Goal: Task Accomplishment & Management: Use online tool/utility

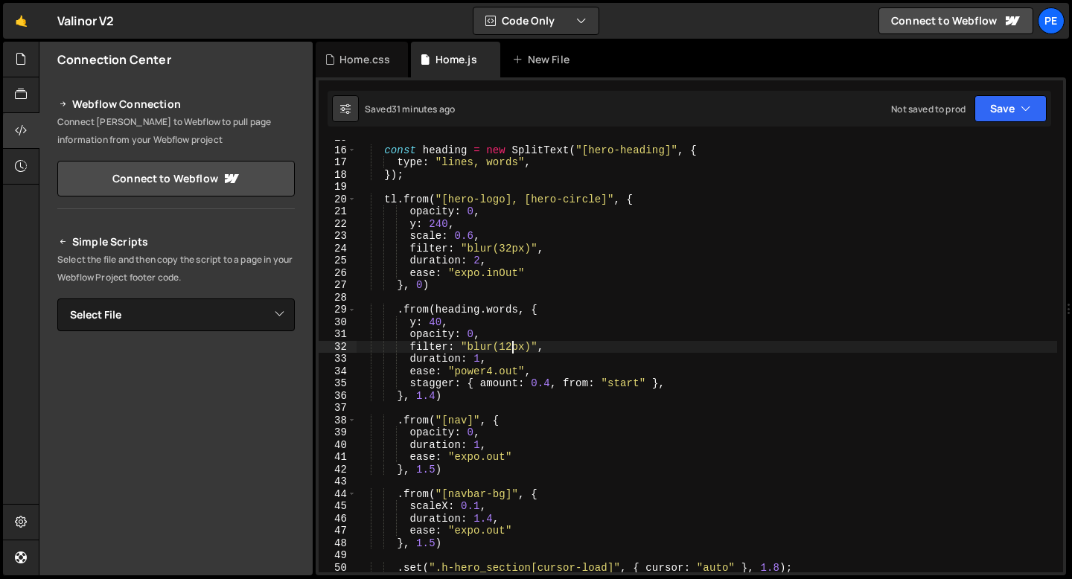
scroll to position [180, 0]
click at [351, 54] on div "Home.css" at bounding box center [364, 59] width 51 height 15
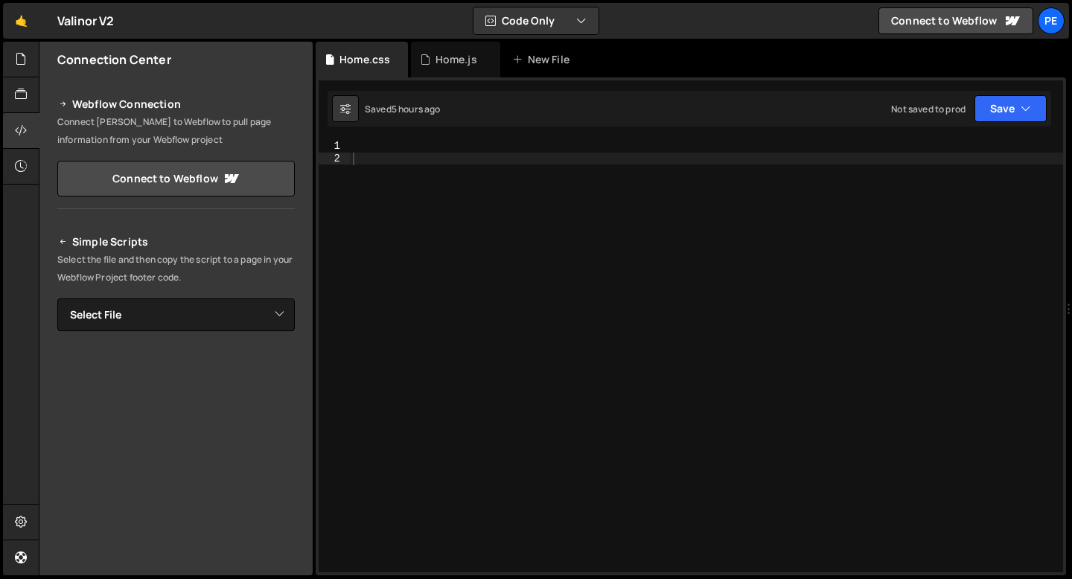
click at [409, 156] on div at bounding box center [706, 368] width 713 height 457
paste textarea "nav-dropdown_link-bg"
type textarea ".nav-dropdown_link-bg {"
type textarea "width: 15%;"
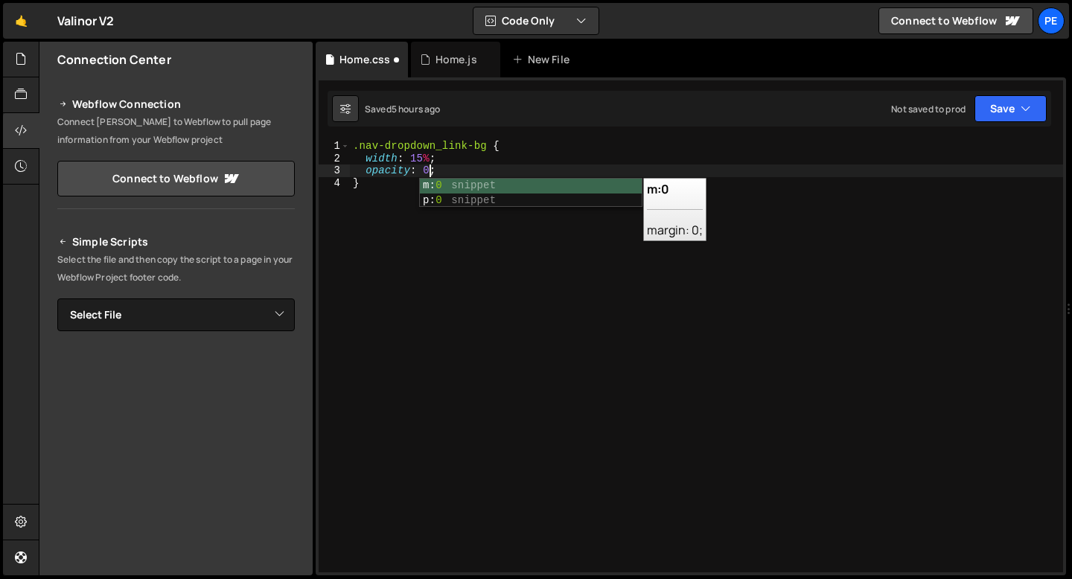
type textarea "opacity: 0;"
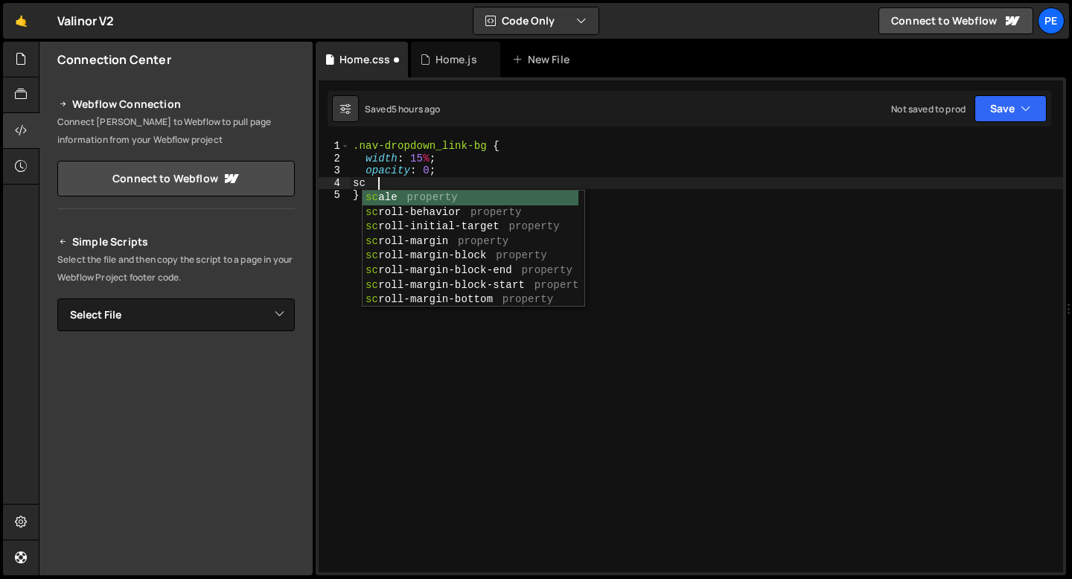
scroll to position [0, 1]
type textarea "s"
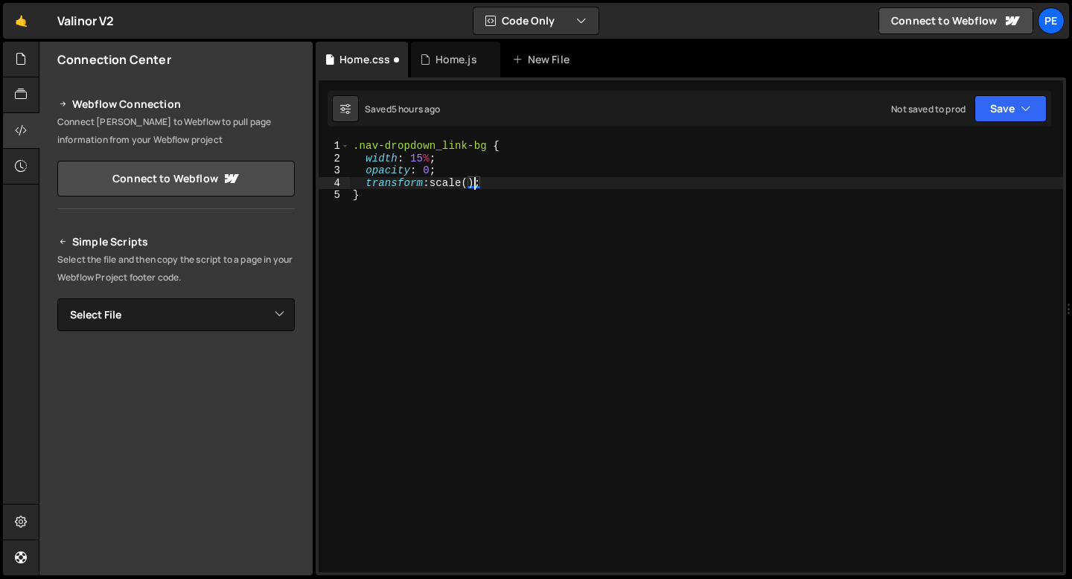
scroll to position [0, 8]
type textarea "}"
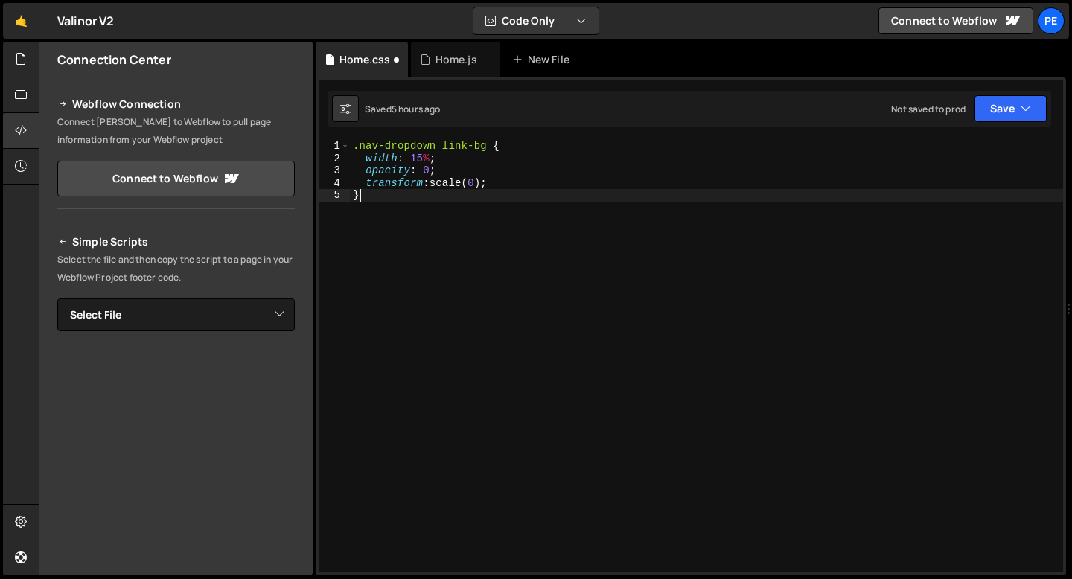
scroll to position [0, 0]
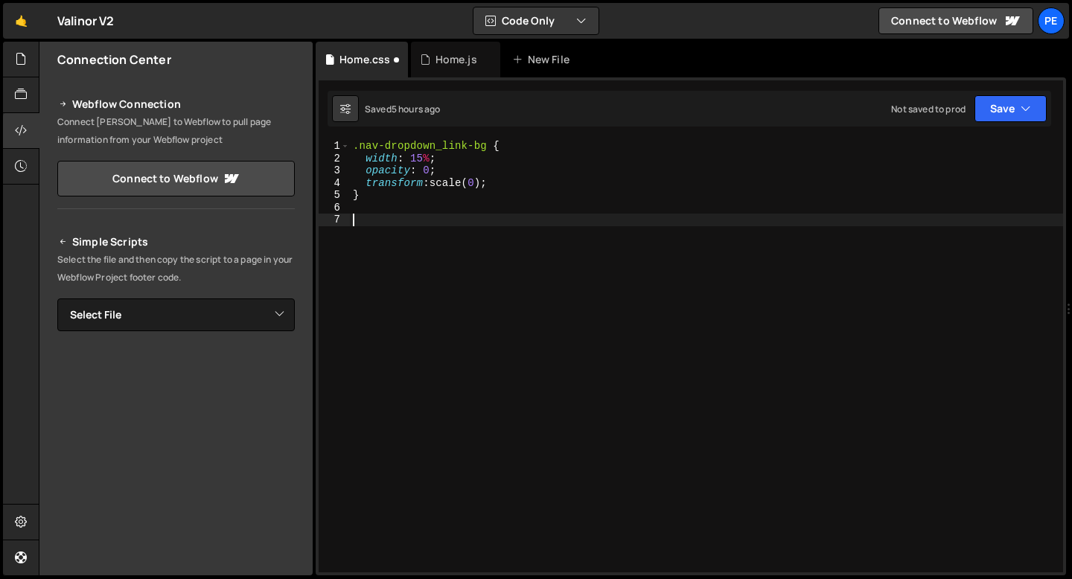
paste textarea "nav-dropdown_link"
click at [354, 223] on div ".nav-dropdown_link-bg { width : 15 % ; opacity : 0 ; transform : scale( 0 ) ; }…" at bounding box center [706, 368] width 713 height 457
click at [486, 216] on div ".nav-dropdown_link-bg { width : 15 % ; opacity : 0 ; transform : scale( 0 ) ; }…" at bounding box center [706, 368] width 713 height 457
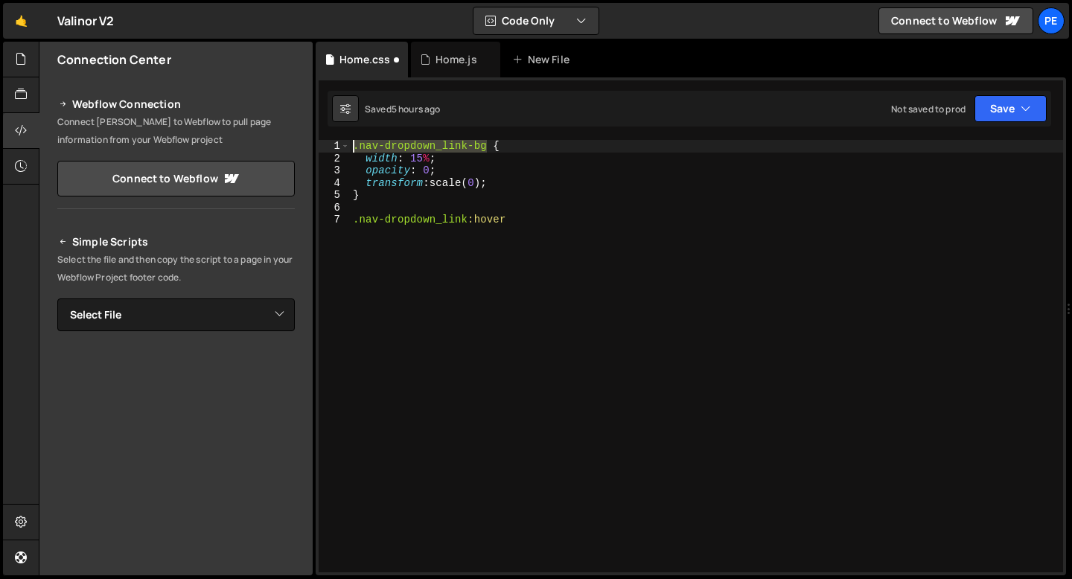
drag, startPoint x: 485, startPoint y: 148, endPoint x: 353, endPoint y: 144, distance: 131.8
click at [353, 144] on div ".nav-dropdown_link-bg { width : 15 % ; opacity : 0 ; transform : scale( 0 ) ; }…" at bounding box center [706, 368] width 713 height 457
click at [523, 222] on div ".nav-dropdown_link-bg { width : 15 % ; opacity : 0 ; transform : scale( 0 ) ; }…" at bounding box center [706, 368] width 713 height 457
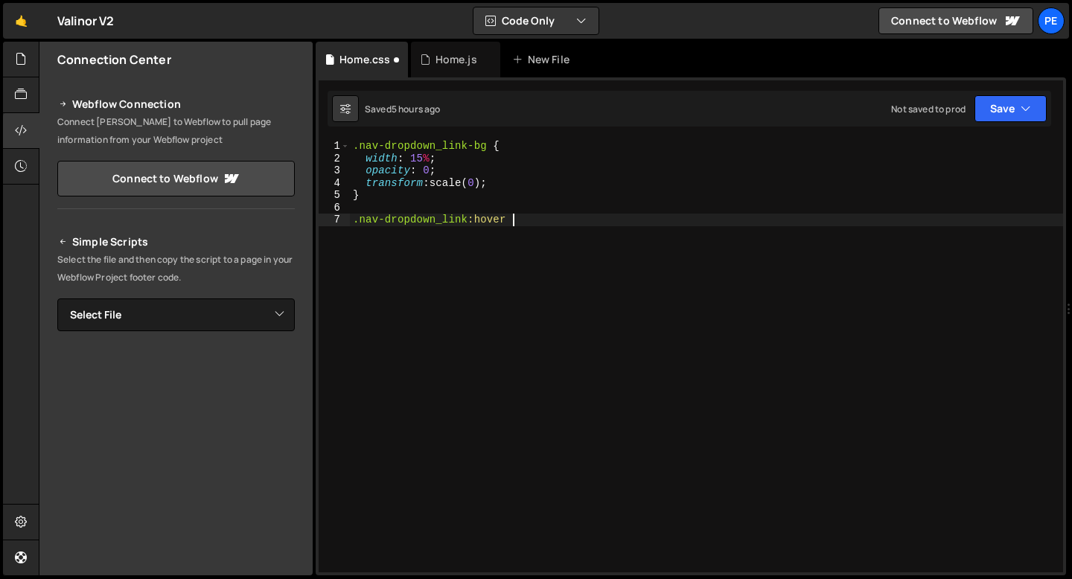
paste textarea ".nav-dropdown_link-bg"
type textarea ".nav-dropdown_link:hover .nav-dropdown_link-bg {"
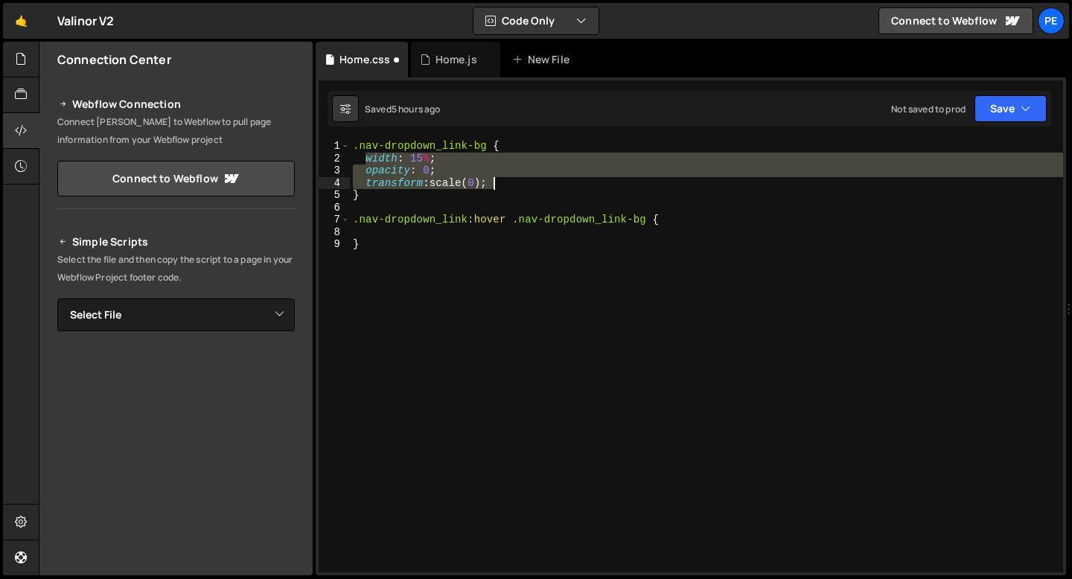
drag, startPoint x: 365, startPoint y: 159, endPoint x: 511, endPoint y: 183, distance: 147.8
click at [511, 183] on div ".nav-dropdown_link-bg { width : 15 % ; opacity : 0 ; transform : scale( 0 ) ; }…" at bounding box center [706, 368] width 713 height 457
paste textarea ".nav-dropdown_link-bg"
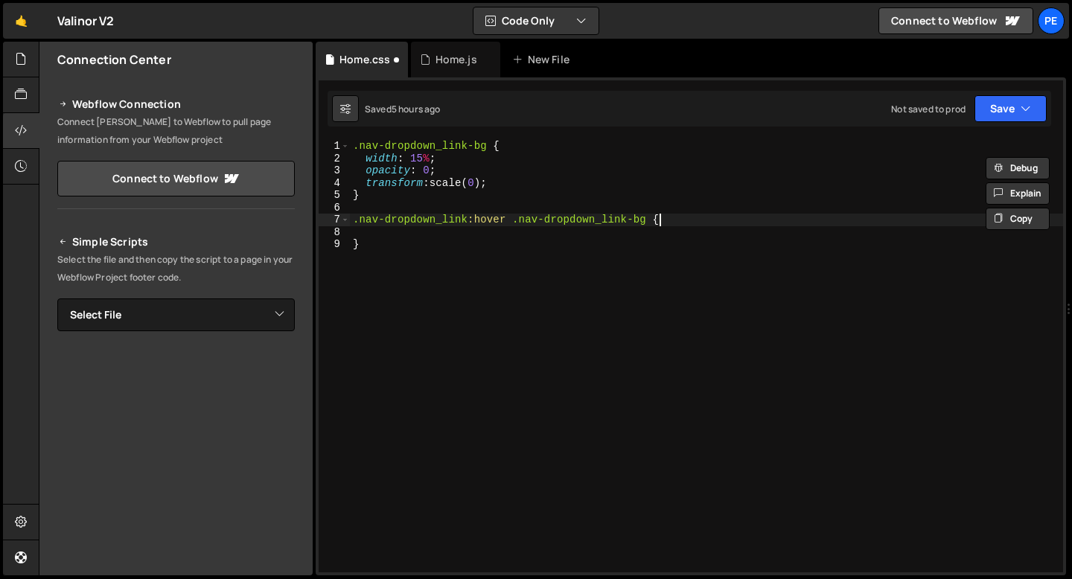
click at [665, 219] on div ".nav-dropdown_link-bg { width : 15 % ; opacity : 0 ; transform : scale( 0 ) ; }…" at bounding box center [706, 368] width 713 height 457
type textarea ".nav-dropdown_link:hover .nav-dropdown_link-bg {"
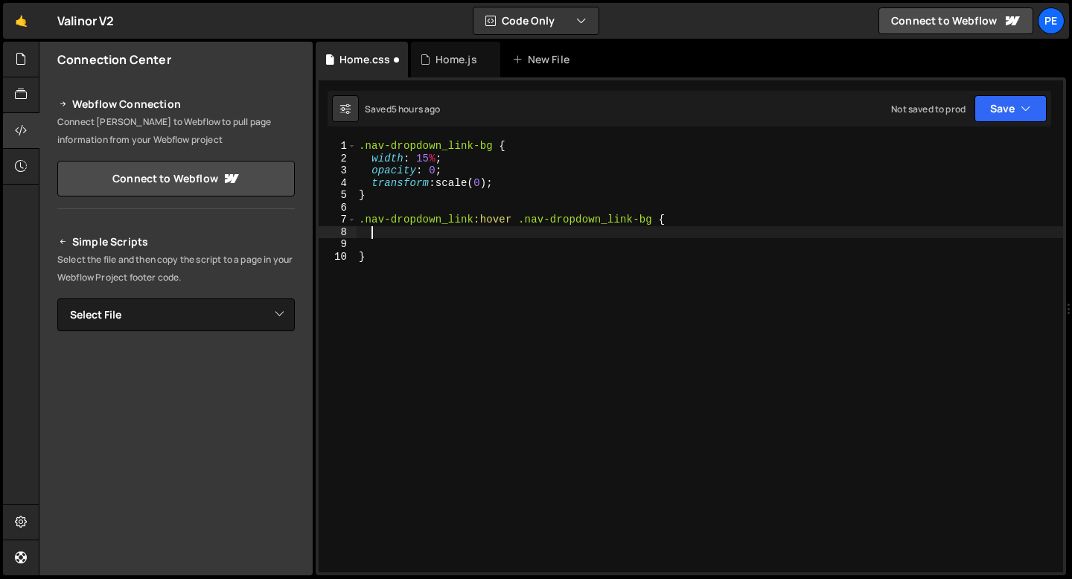
paste textarea "transform: scale(0);"
type textarea "transform: scale(0);"
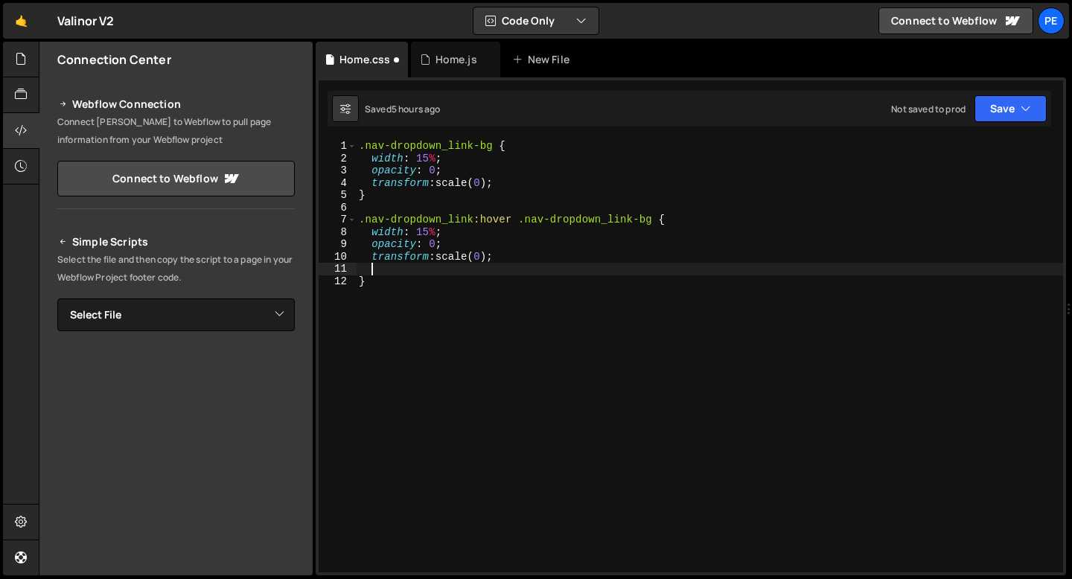
click at [390, 269] on div ".nav-dropdown_link-bg { width : 15 % ; opacity : 0 ; transform : scale( 0 ) ; }…" at bounding box center [709, 368] width 707 height 457
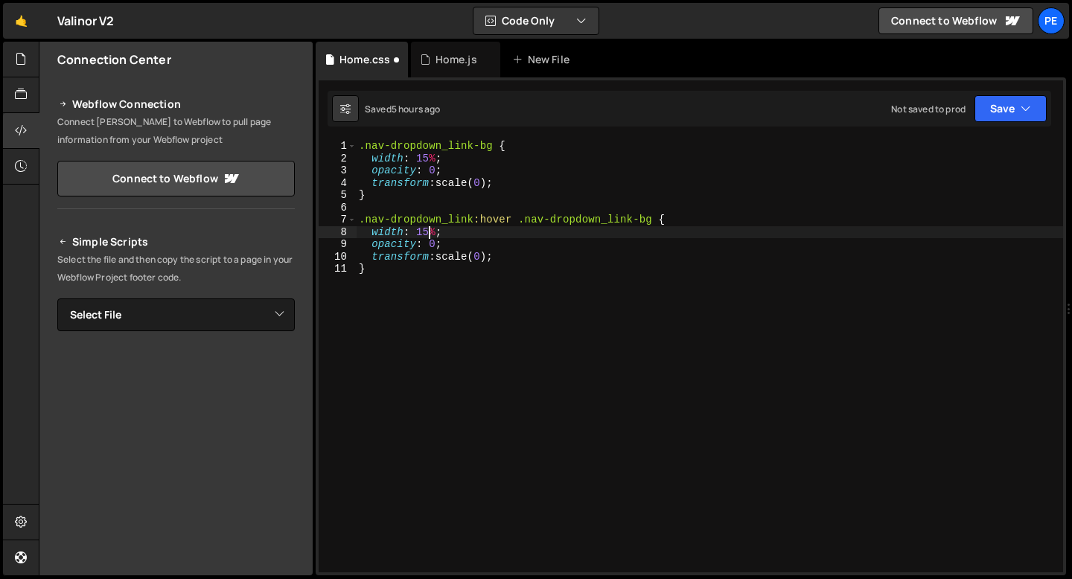
click at [427, 232] on div ".nav-dropdown_link-bg { width : 15 % ; opacity : 0 ; transform : scale( 0 ) ; }…" at bounding box center [709, 368] width 707 height 457
click at [434, 245] on div ".nav-dropdown_link-bg { width : 15 % ; opacity : 0 ; transform : scale( 0 ) ; }…" at bounding box center [709, 368] width 707 height 457
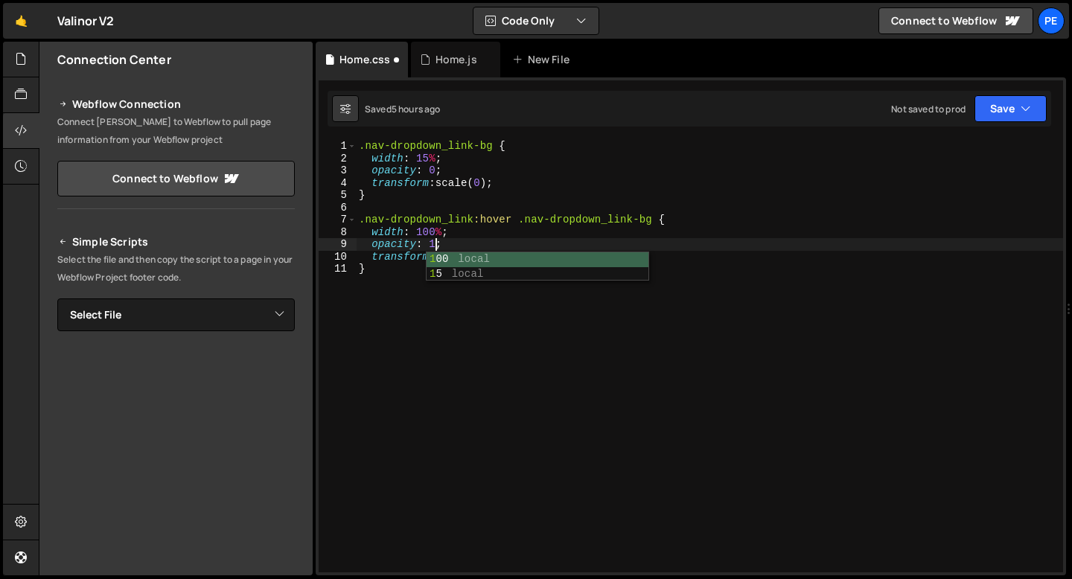
click at [490, 238] on div ".nav-dropdown_link-bg { width : 15 % ; opacity : 0 ; transform : scale( 0 ) ; }…" at bounding box center [709, 368] width 707 height 457
click at [488, 257] on div ".nav-dropdown_link-bg { width : 15 % ; opacity : 0 ; transform : scale( 0 ) ; }…" at bounding box center [709, 368] width 707 height 457
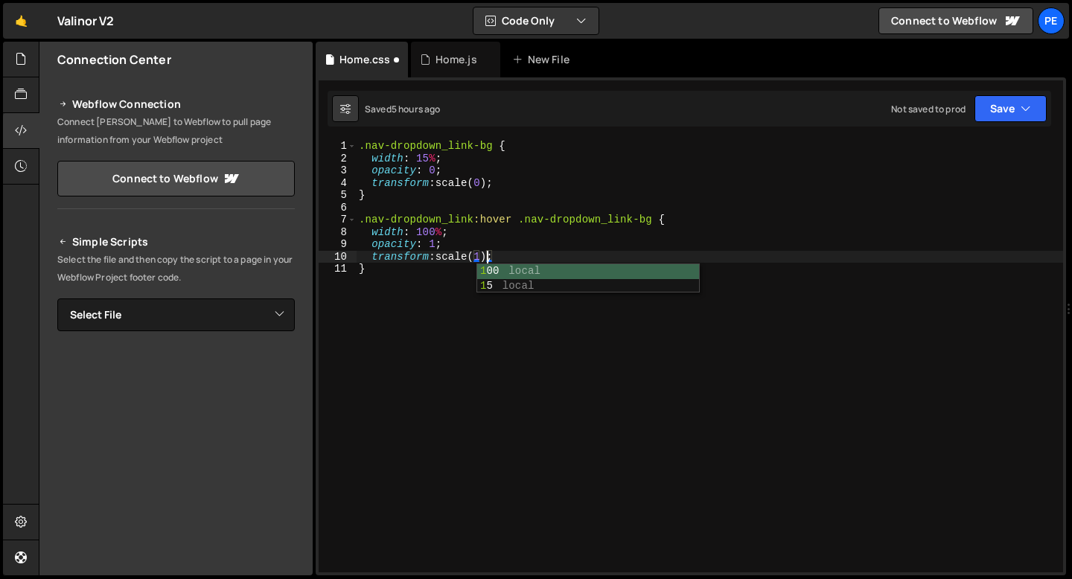
click at [499, 185] on div ".nav-dropdown_link-bg { width : 15 % ; opacity : 0 ; transform : scale( 0 ) ; }…" at bounding box center [709, 368] width 707 height 457
type textarea "transform: scale(0);"
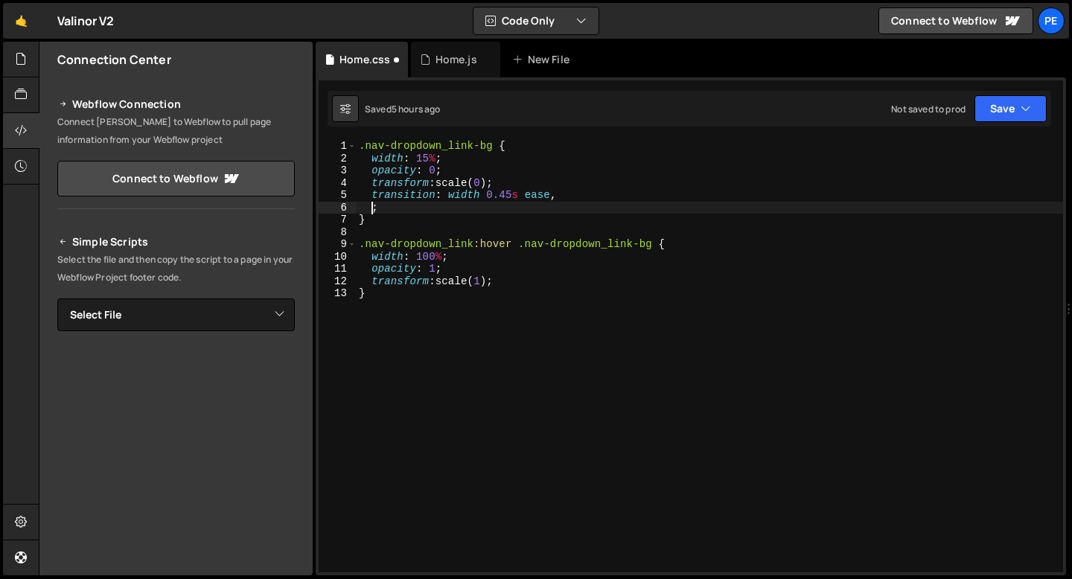
scroll to position [0, 1]
drag, startPoint x: 560, startPoint y: 195, endPoint x: 450, endPoint y: 196, distance: 110.2
click at [450, 196] on div ".nav-dropdown_link-bg { width : 15 % ; opacity : 0 ; transform : scale( 0 ) ; t…" at bounding box center [709, 368] width 707 height 457
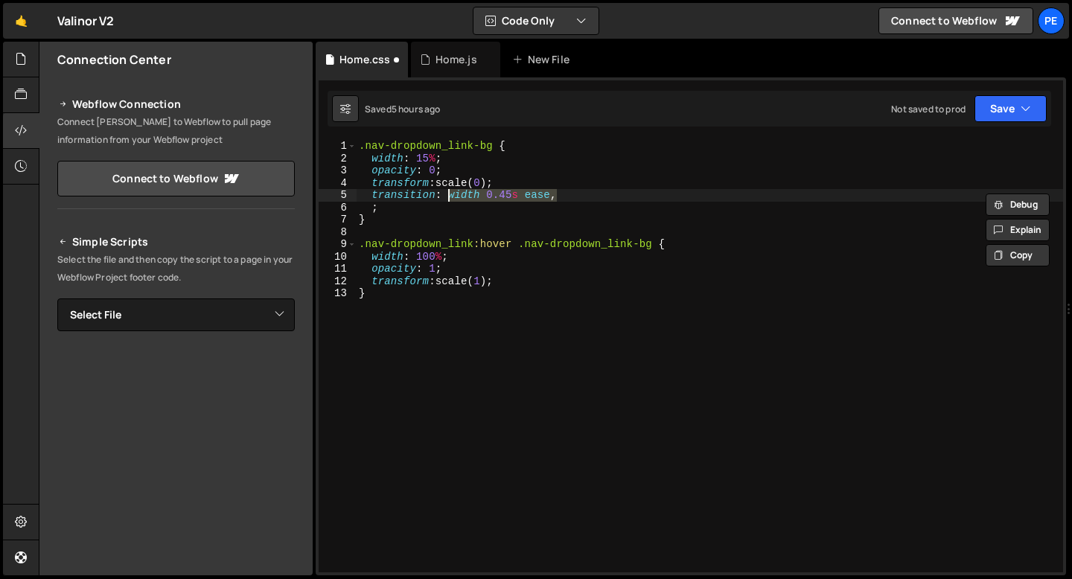
click at [587, 199] on div ".nav-dropdown_link-bg { width : 15 % ; opacity : 0 ; transform : scale( 0 ) ; t…" at bounding box center [709, 356] width 707 height 432
paste textarea "width 0.45s ease,"
click at [584, 195] on div ".nav-dropdown_link-bg { width : 15 % ; opacity : 0 ; transform : scale( 0 ) ; t…" at bounding box center [709, 368] width 707 height 457
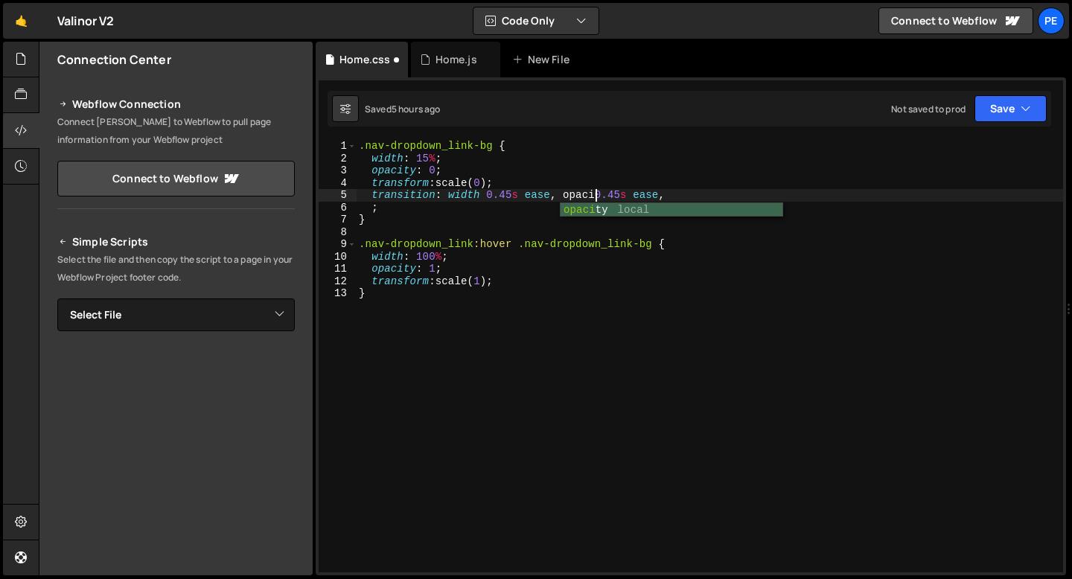
scroll to position [0, 17]
drag, startPoint x: 683, startPoint y: 194, endPoint x: 564, endPoint y: 196, distance: 119.1
click at [564, 196] on div ".nav-dropdown_link-bg { width : 15 % ; opacity : 0 ; transform : scale( 0 ) ; t…" at bounding box center [709, 368] width 707 height 457
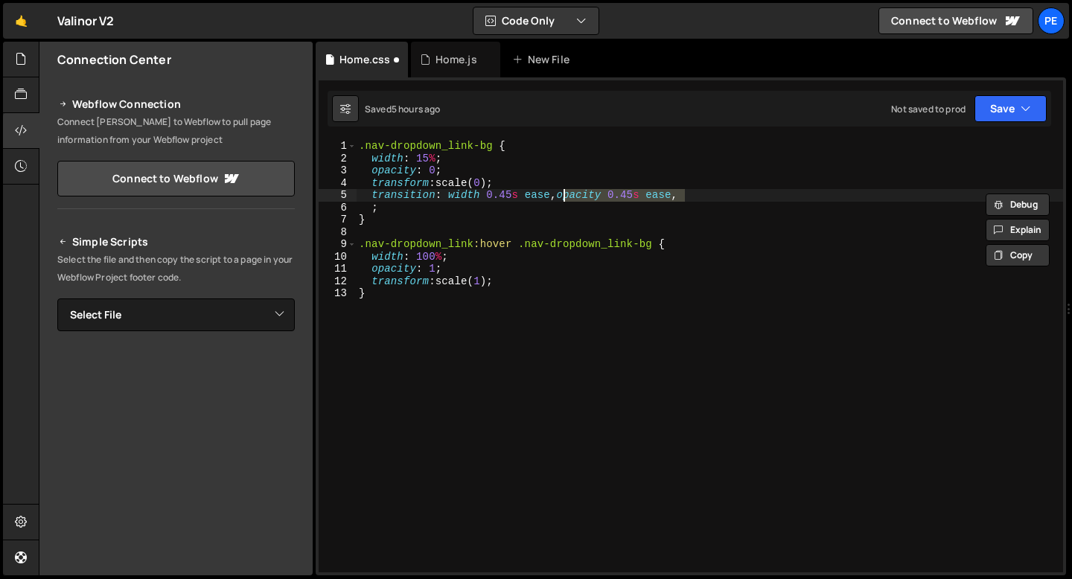
click at [706, 199] on div ".nav-dropdown_link-bg { width : 15 % ; opacity : 0 ; transform : scale( 0 ) ; t…" at bounding box center [709, 368] width 707 height 457
paste textarea "opacity 0.45s ease,"
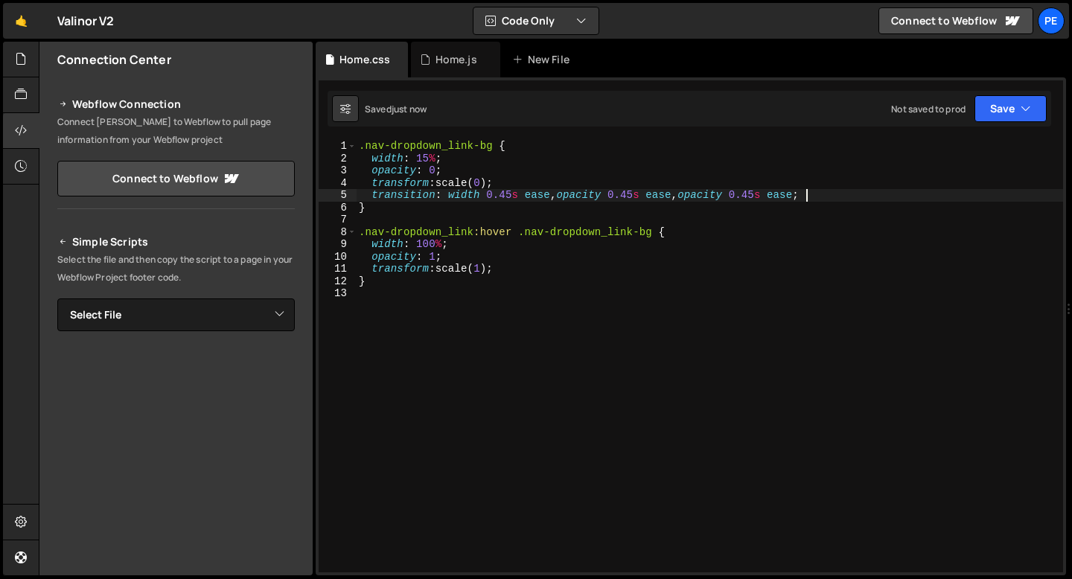
click at [717, 198] on div ".nav-dropdown_link-bg { width : 15 % ; opacity : 0 ; transform : scale( 0 ) ; t…" at bounding box center [709, 368] width 707 height 457
click at [506, 185] on div ".nav-dropdown_link-bg { width : 15 % ; opacity : 0 ; transform : scale( 0 ) ; t…" at bounding box center [709, 368] width 707 height 457
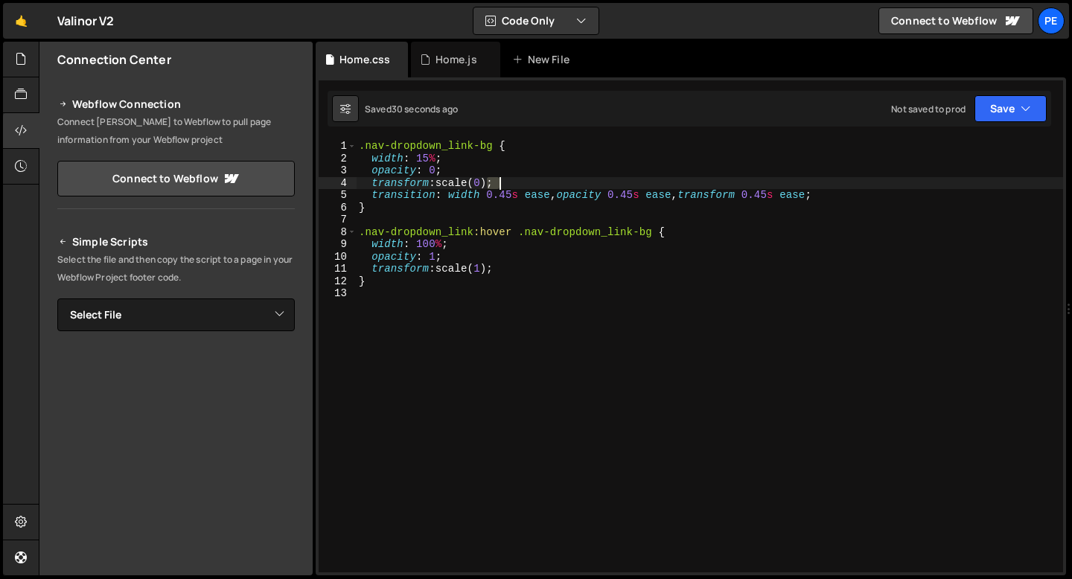
scroll to position [0, 9]
click at [506, 185] on div ".nav-dropdown_link-bg { width : 15 % ; opacity : 0 ; transform : scale( 0 ) ; t…" at bounding box center [709, 368] width 707 height 457
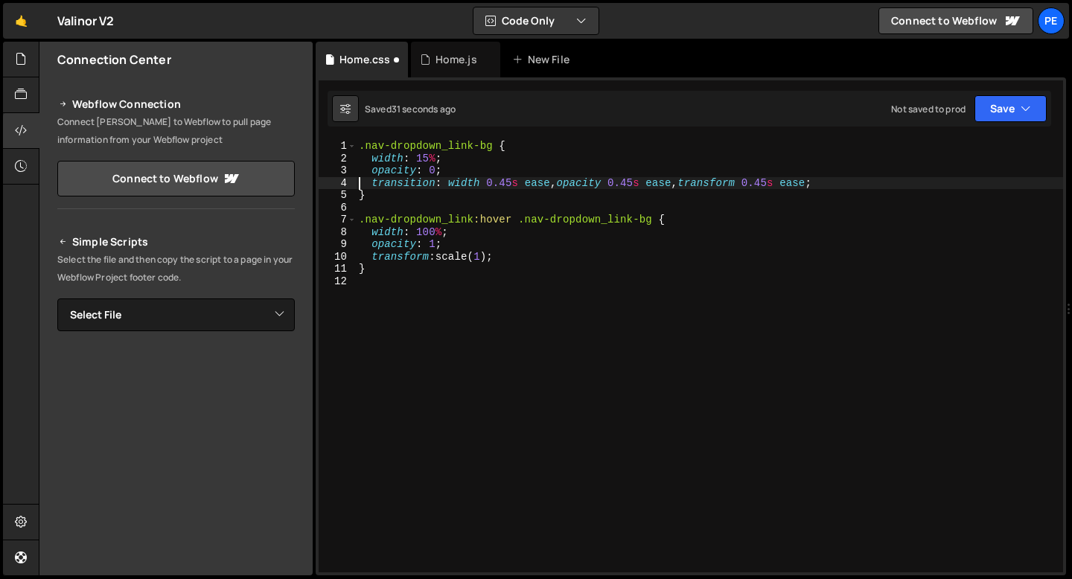
click at [510, 261] on div ".nav-dropdown_link-bg { width : 15 % ; opacity : 0 ; transition : width 0.45 s …" at bounding box center [709, 368] width 707 height 457
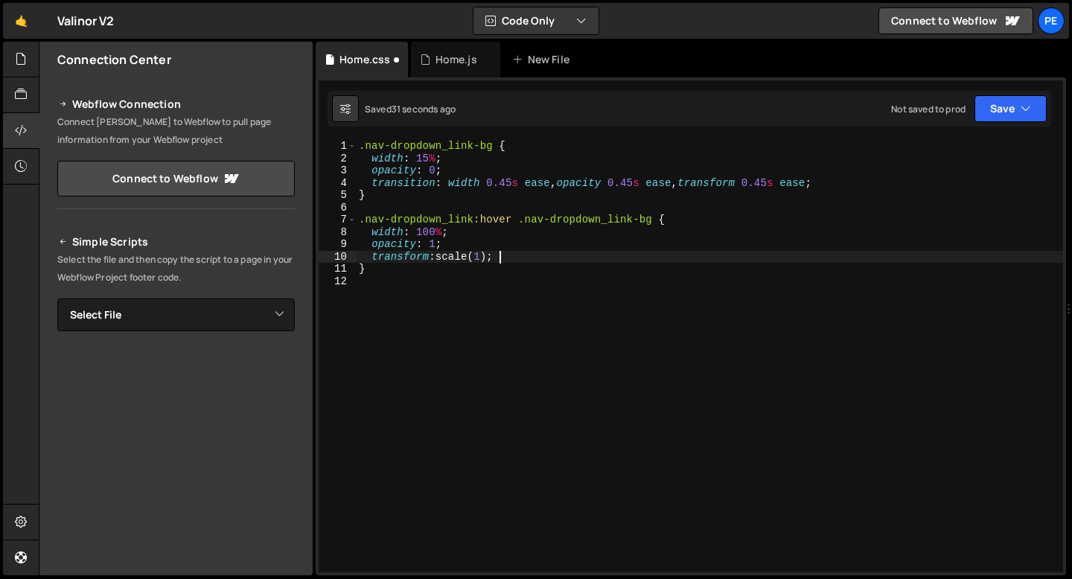
click at [510, 261] on div ".nav-dropdown_link-bg { width : 15 % ; opacity : 0 ; transition : width 0.45 s …" at bounding box center [709, 368] width 707 height 457
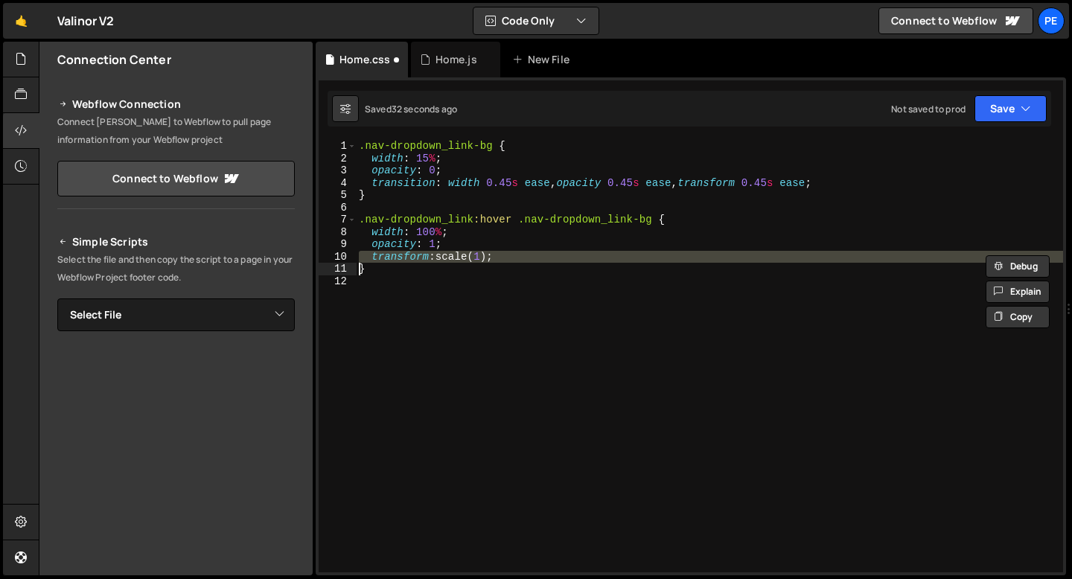
click at [510, 261] on div ".nav-dropdown_link-bg { width : 15 % ; opacity : 0 ; transition : width 0.45 s …" at bounding box center [709, 368] width 707 height 457
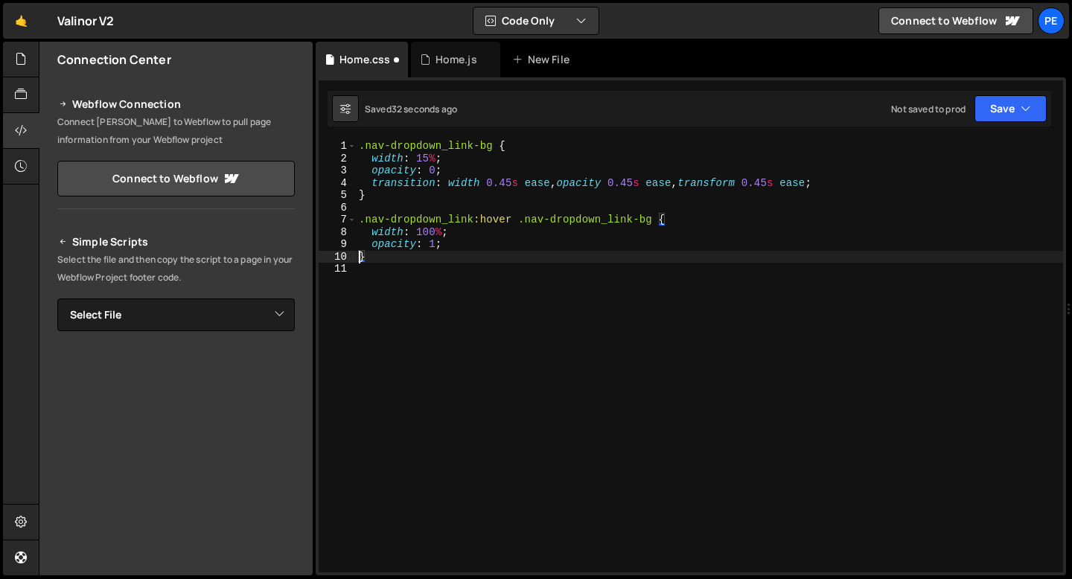
scroll to position [0, 0]
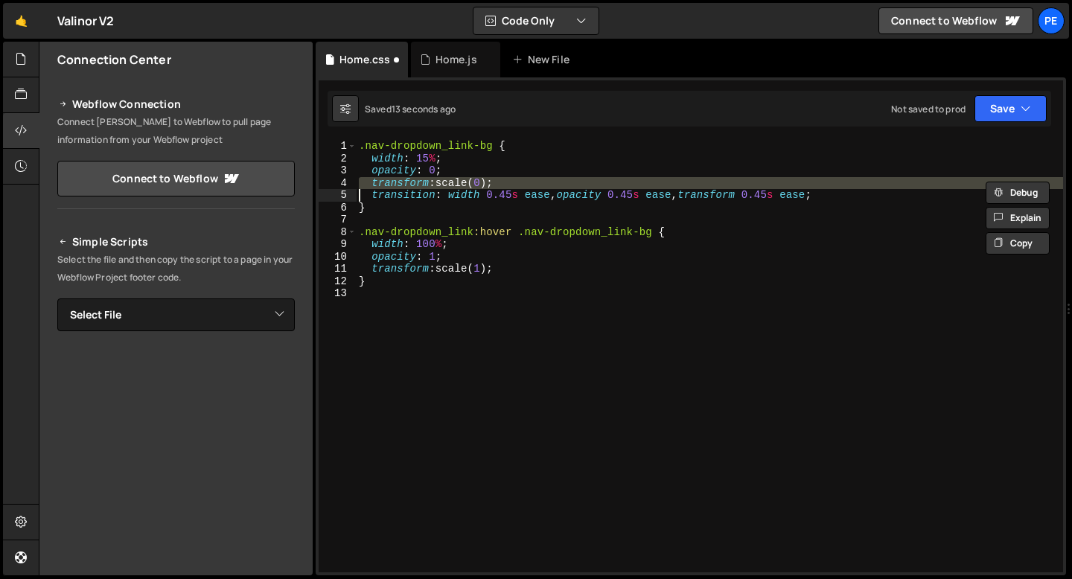
click at [486, 181] on div ".nav-dropdown_link-bg { width : 15 % ; opacity : 0 ; transform : scale( 0 ) ; t…" at bounding box center [709, 368] width 707 height 457
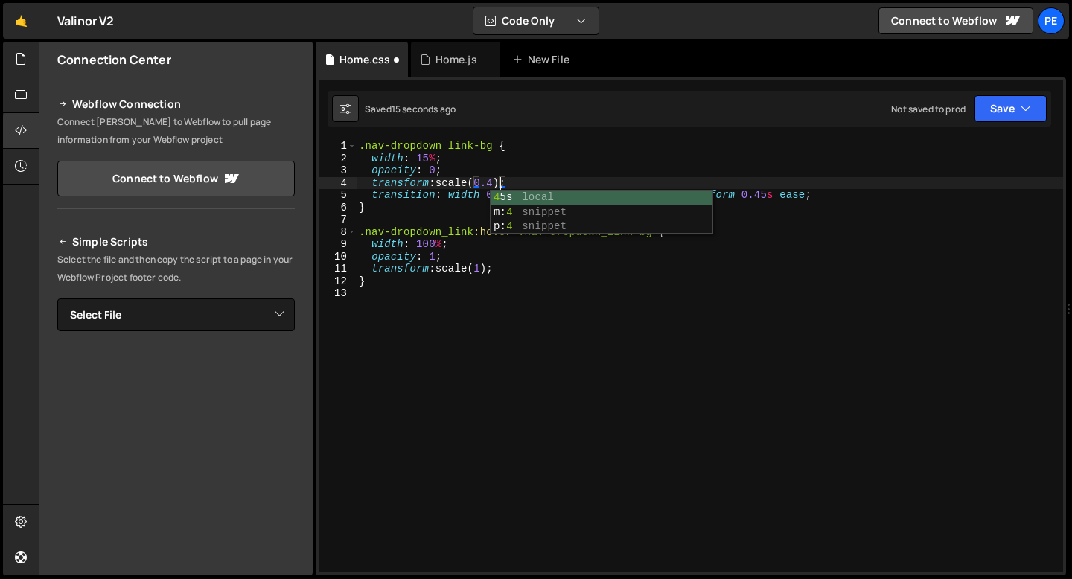
click at [529, 173] on div ".nav-dropdown_link-bg { width : 15 % ; opacity : 0 ; transform : scale( 0.4 ) ;…" at bounding box center [709, 368] width 707 height 457
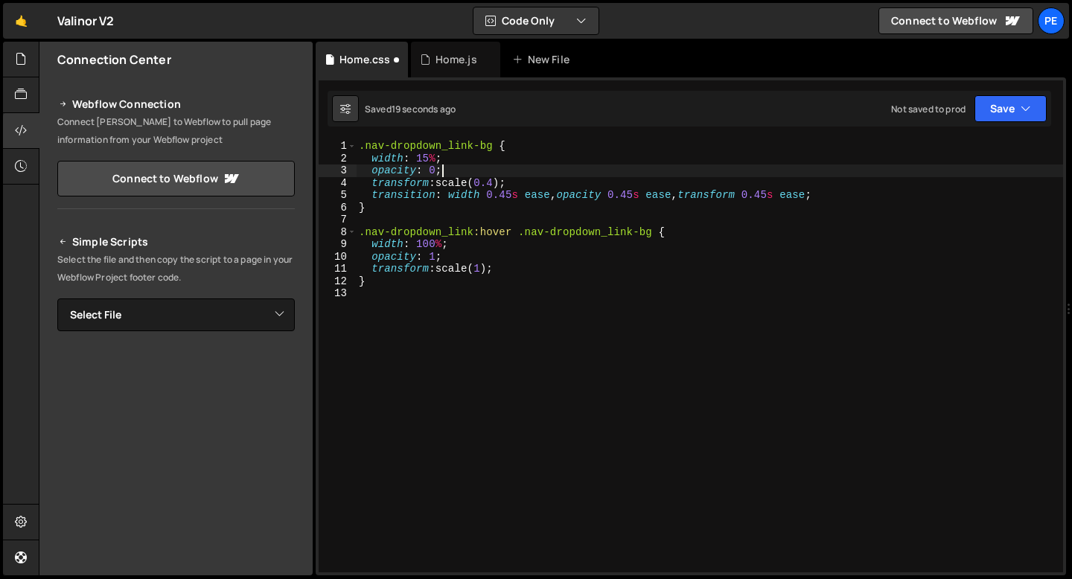
click at [433, 277] on div ".nav-dropdown_link-bg { width : 15 % ; opacity : 0 ; transform : scale( 0.4 ) ;…" at bounding box center [709, 368] width 707 height 457
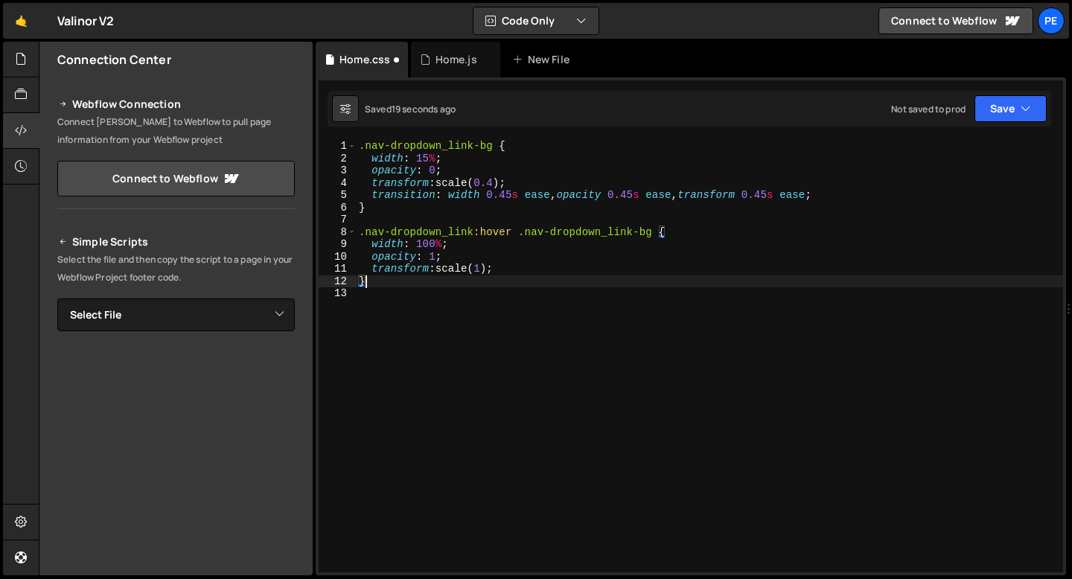
scroll to position [0, 0]
type textarea "}"
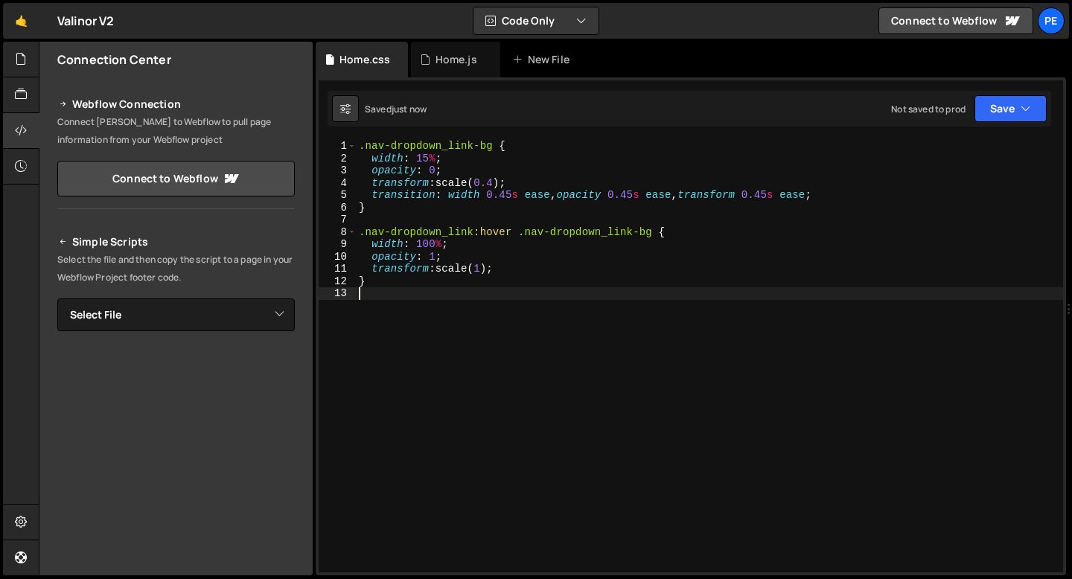
type textarea "}"
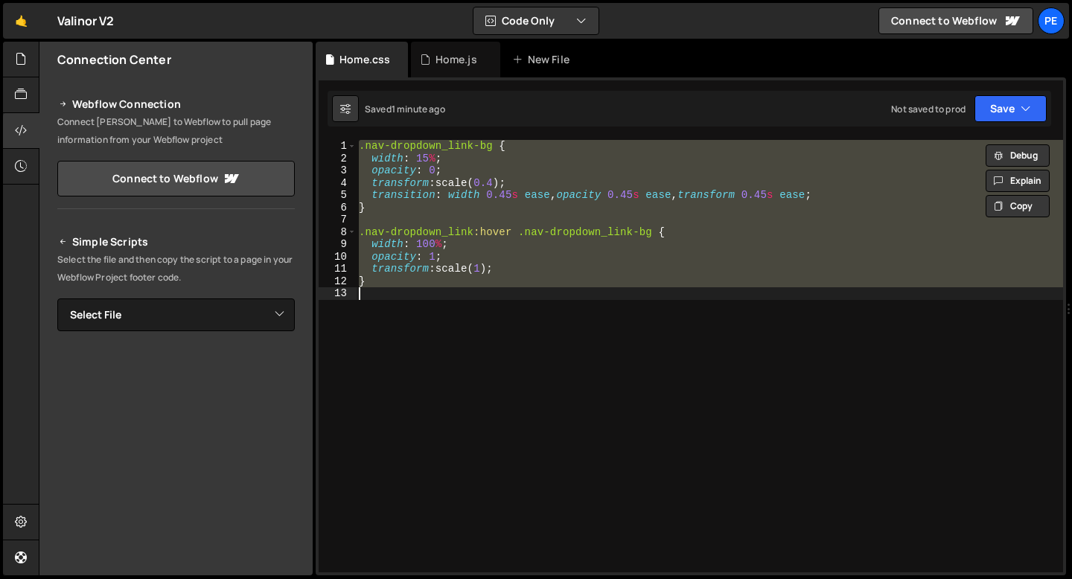
paste textarea
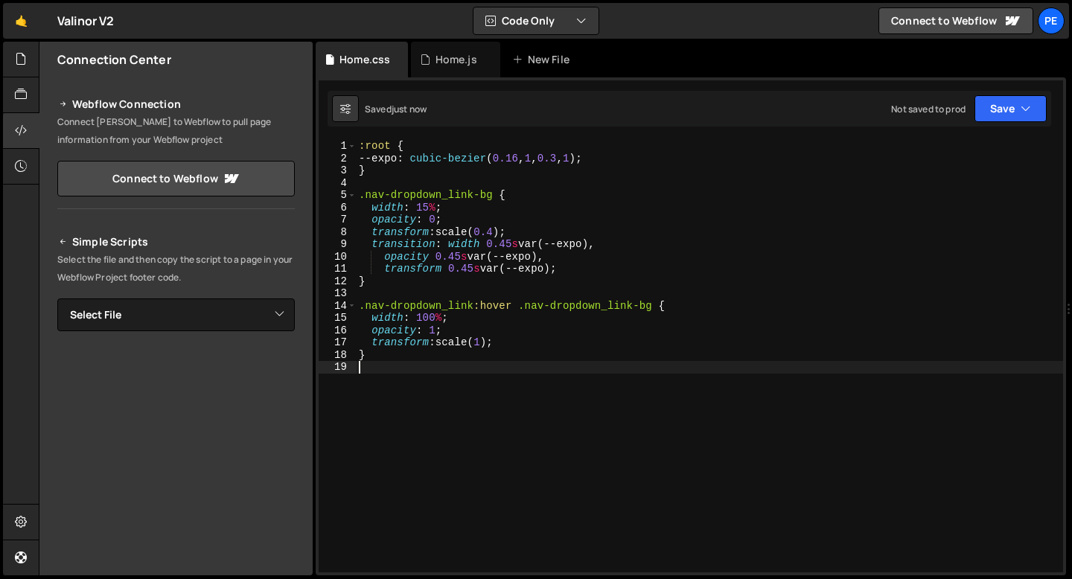
click at [462, 256] on div ":root { --expo : cubic-bezier ( 0.16 , 1 , 0.3 , 1 ) ; } .nav-dropdown_link-bg …" at bounding box center [709, 368] width 707 height 457
drag, startPoint x: 536, startPoint y: 257, endPoint x: 468, endPoint y: 256, distance: 67.7
click at [468, 256] on div ":root { --expo : cubic-bezier ( 0.16 , 1 , 0.3 , 1 ) ; } .nav-dropdown_link-bg …" at bounding box center [709, 368] width 707 height 457
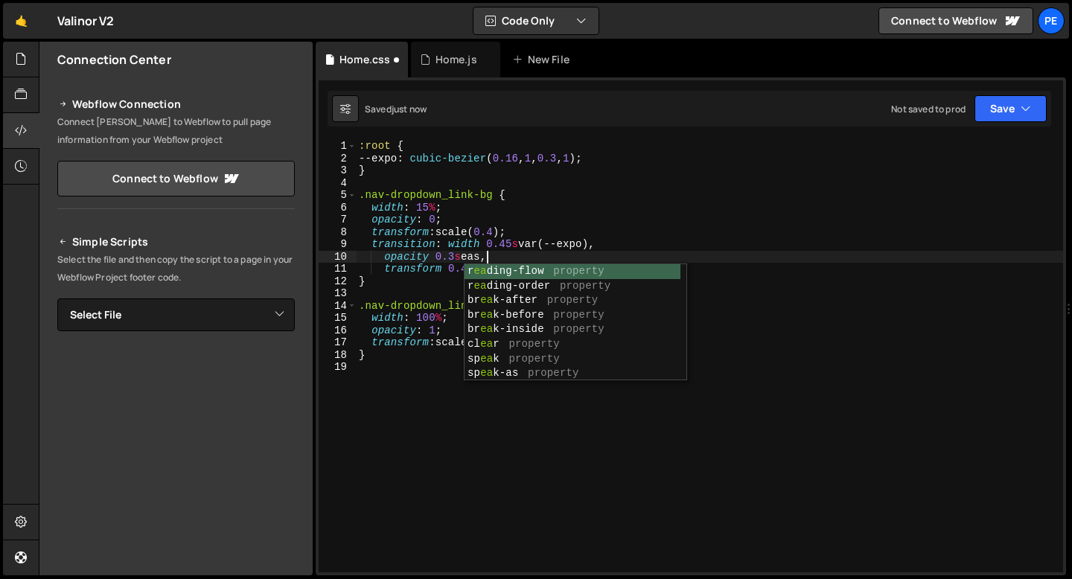
scroll to position [0, 9]
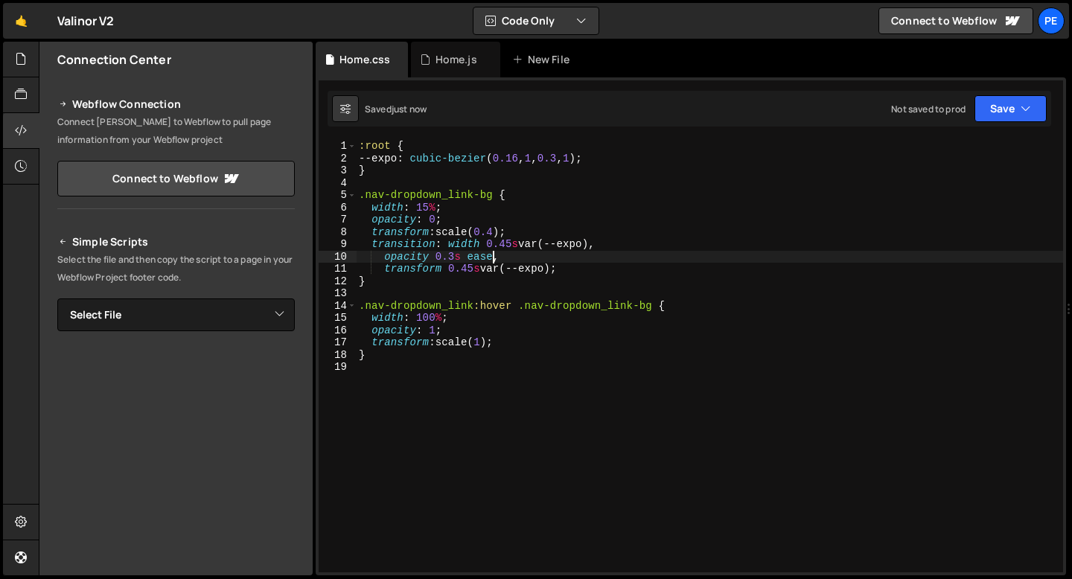
click at [596, 243] on div ":root { --expo : cubic-bezier ( 0.16 , 1 , 0.3 , 1 ) ; } .nav-dropdown_link-bg …" at bounding box center [709, 368] width 707 height 457
click at [515, 246] on div ":root { --expo : cubic-bezier ( 0.16 , 1 , 0.3 , 1 ) ; } .nav-dropdown_link-bg …" at bounding box center [709, 368] width 707 height 457
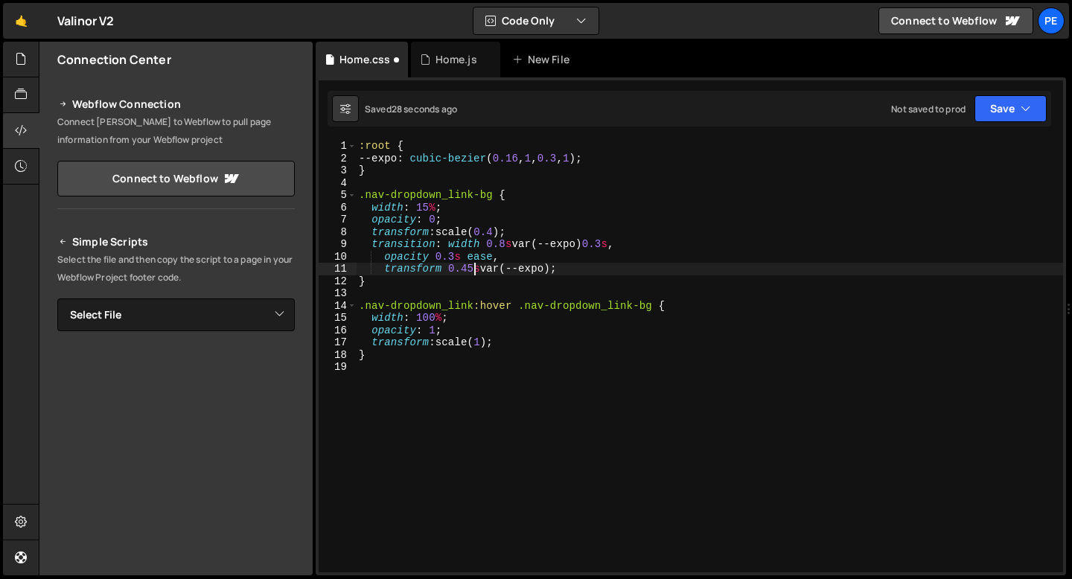
click at [473, 270] on div ":root { --expo : cubic-bezier ( 0.16 , 1 , 0.3 , 1 ) ; } .nav-dropdown_link-bg …" at bounding box center [709, 368] width 707 height 457
click at [613, 246] on div ":root { --expo : cubic-bezier ( 0.16 , 1 , 0.3 , 1 ) ; } .nav-dropdown_link-bg …" at bounding box center [709, 368] width 707 height 457
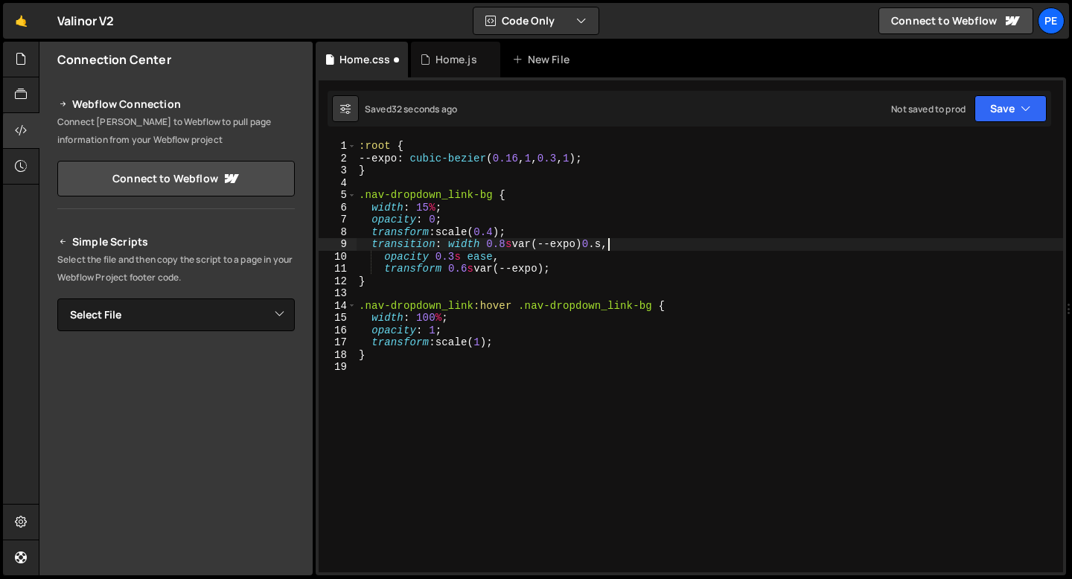
scroll to position [0, 17]
click at [468, 215] on div ":root { --expo : cubic-bezier ( 0.16 , 1 , 0.3 , 1 ) ; } .nav-dropdown_link-bg …" at bounding box center [709, 368] width 707 height 457
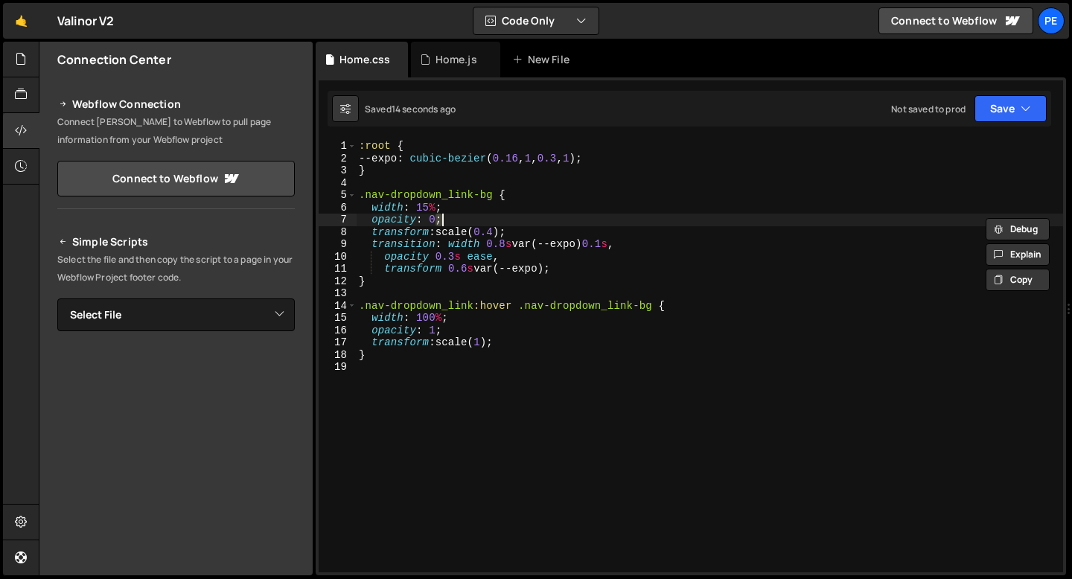
click at [460, 211] on div ":root { --expo : cubic-bezier ( 0.16 , 1 , 0.3 , 1 ) ; } .nav-dropdown_link-bg …" at bounding box center [709, 368] width 707 height 457
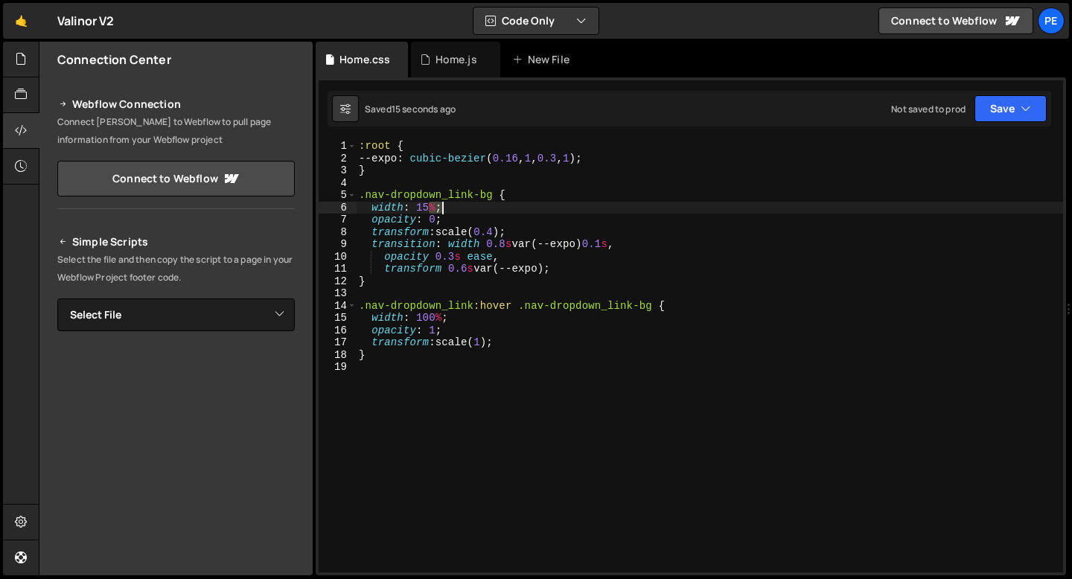
click at [459, 211] on div ":root { --expo : cubic-bezier ( 0.16 , 1 , 0.3 , 1 ) ; } .nav-dropdown_link-bg …" at bounding box center [709, 368] width 707 height 457
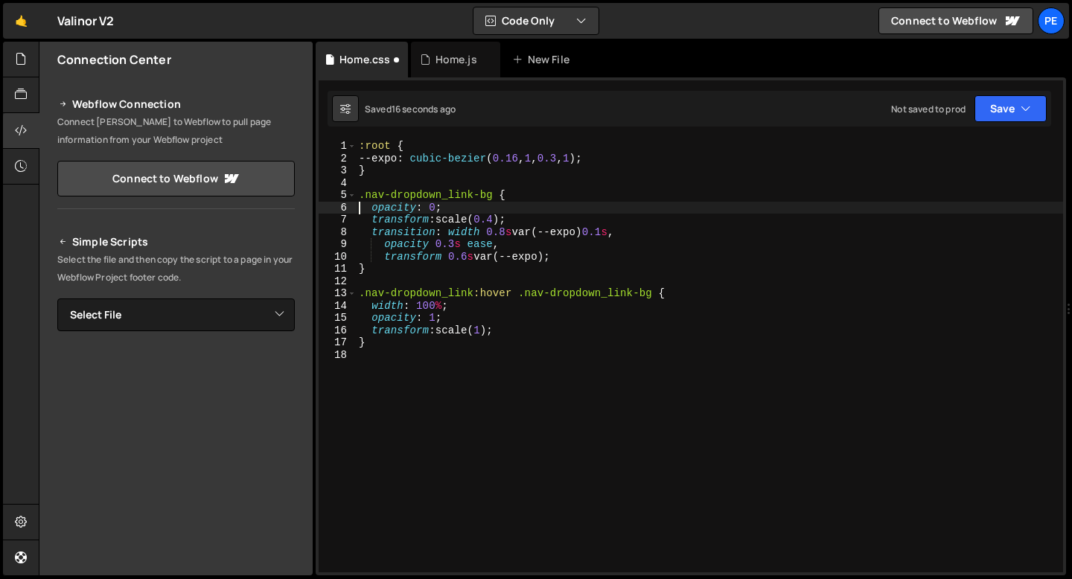
click at [454, 308] on div ":root { --expo : cubic-bezier ( 0.16 , 1 , 0.3 , 1 ) ; } .nav-dropdown_link-bg …" at bounding box center [709, 368] width 707 height 457
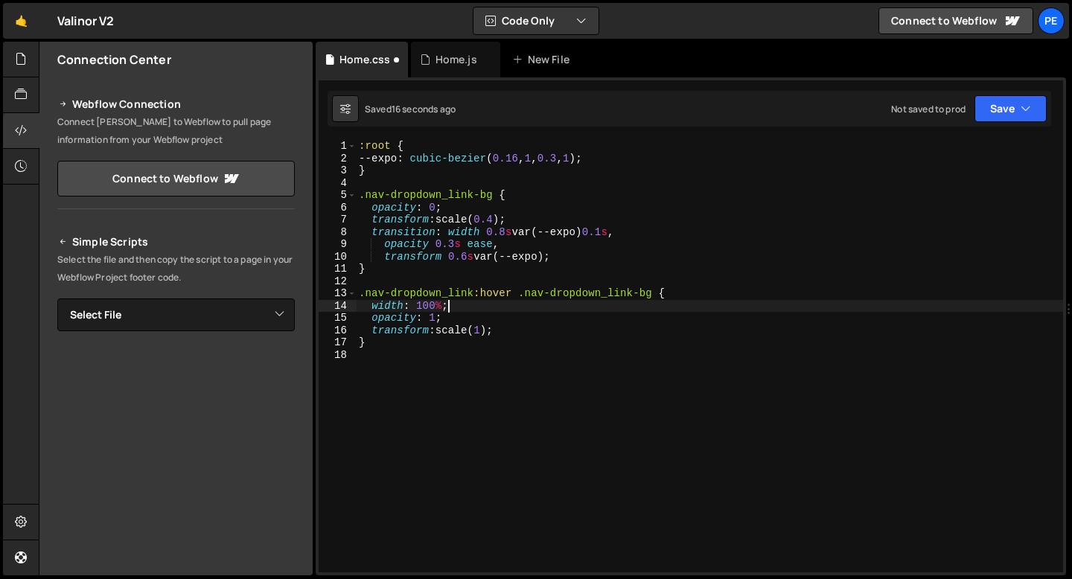
click at [454, 308] on div ":root { --expo : cubic-bezier ( 0.16 , 1 , 0.3 , 1 ) ; } .nav-dropdown_link-bg …" at bounding box center [709, 368] width 707 height 457
click at [499, 217] on div ":root { --expo : cubic-bezier ( 0.16 , 1 , 0.3 , 1 ) ; } .nav-dropdown_link-bg …" at bounding box center [709, 368] width 707 height 457
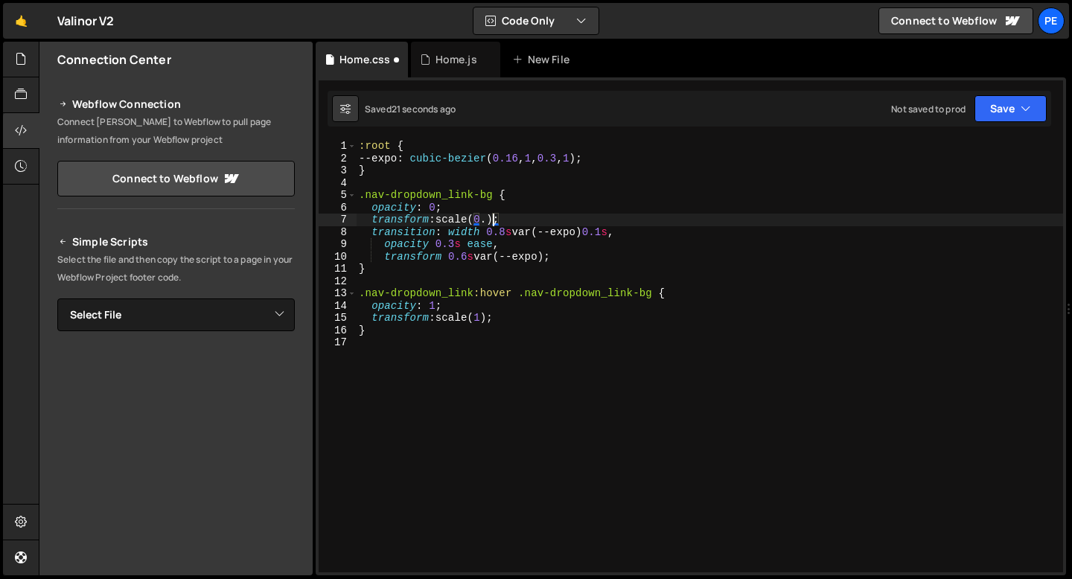
scroll to position [0, 9]
click at [626, 161] on div ":root { --expo : cubic-bezier ( 0.16 , 1 , 0.3 , 1 ) ; } .nav-dropdown_link-bg …" at bounding box center [709, 368] width 707 height 457
type textarea "--expo: cubic-bezier(0.16, 1, 0.3, 1);"
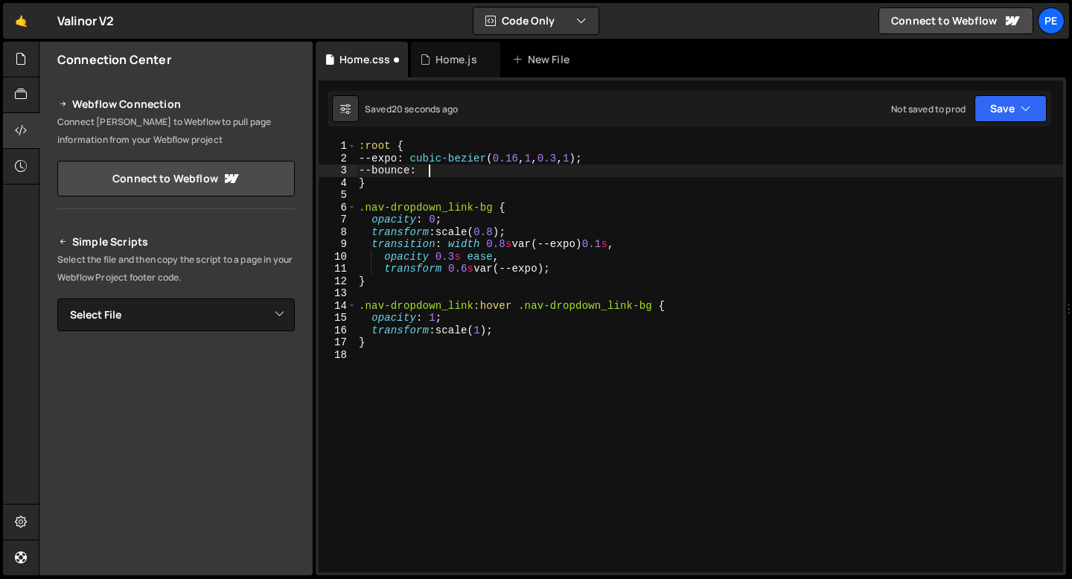
scroll to position [0, 4]
paste textarea "cubic-bezier(.175, .885, .544, 1.293)"
click at [663, 167] on div ":root { --expo : cubic-bezier ( 0.16 , 1 , 0.3 , 1 ) ; --bounce : cubic-bezier …" at bounding box center [709, 368] width 707 height 457
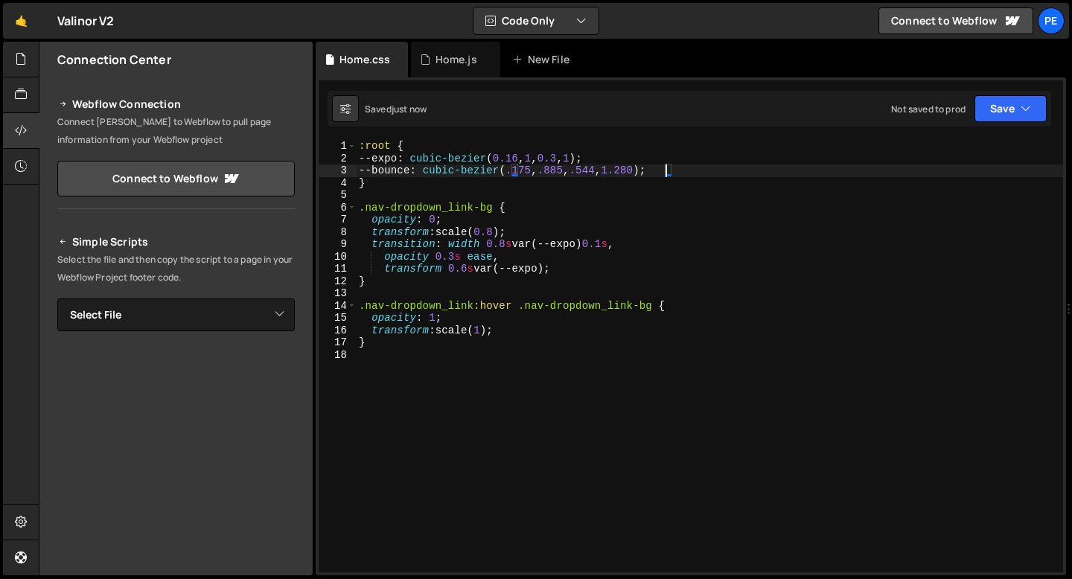
click at [527, 267] on div ":root { --expo : cubic-bezier ( 0.16 , 1 , 0.3 , 1 ) ; --bounce : cubic-bezier …" at bounding box center [709, 368] width 707 height 457
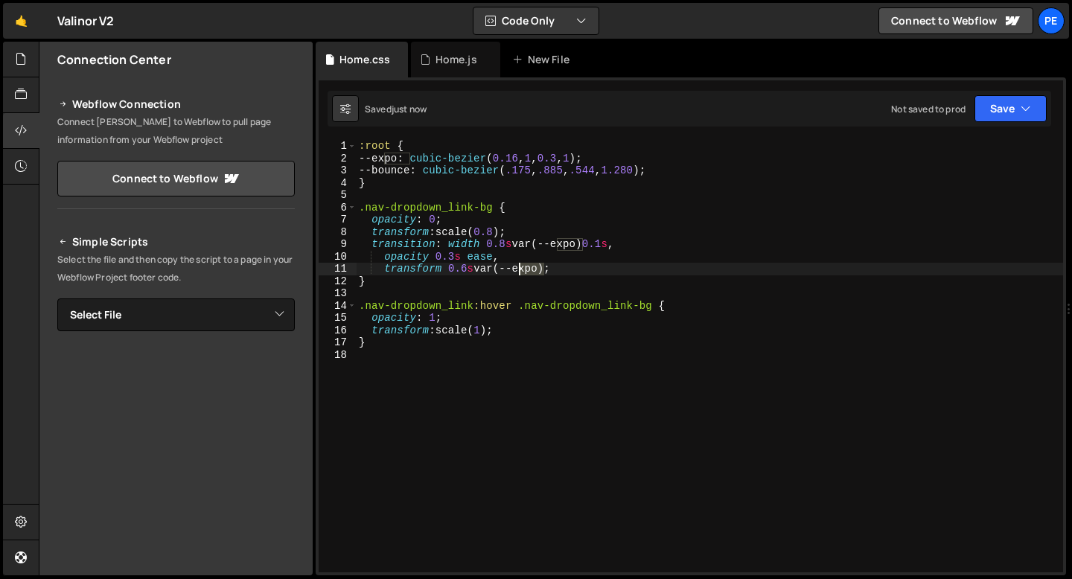
click at [527, 267] on div ":root { --expo : cubic-bezier ( 0.16 , 1 , 0.3 , 1 ) ; --bounce : cubic-bezier …" at bounding box center [709, 368] width 707 height 457
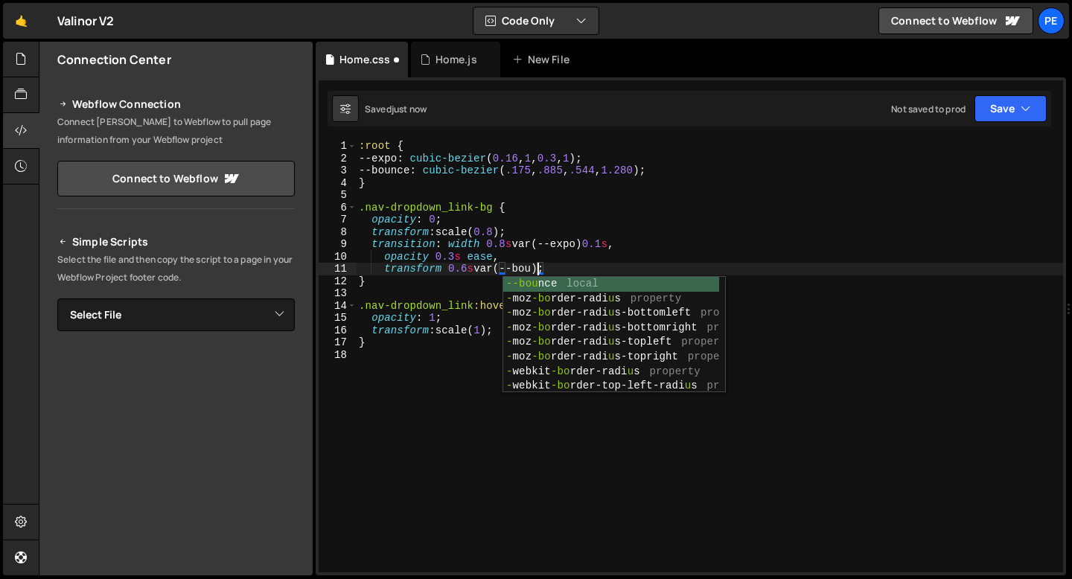
scroll to position [0, 13]
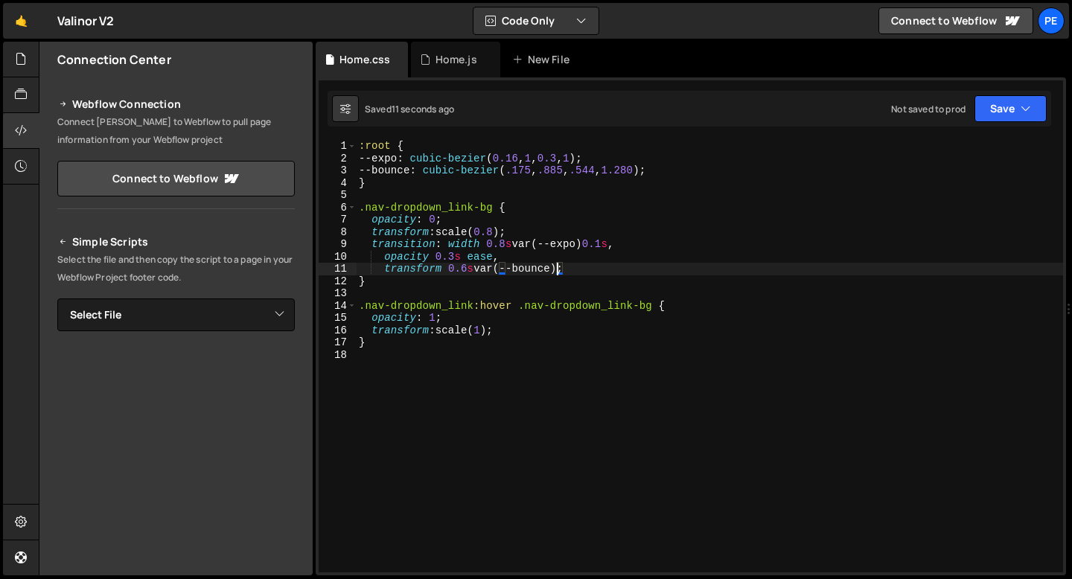
click at [469, 269] on div ":root { --expo : cubic-bezier ( 0.16 , 1 , 0.3 , 1 ) ; --bounce : cubic-bezier …" at bounding box center [709, 368] width 707 height 457
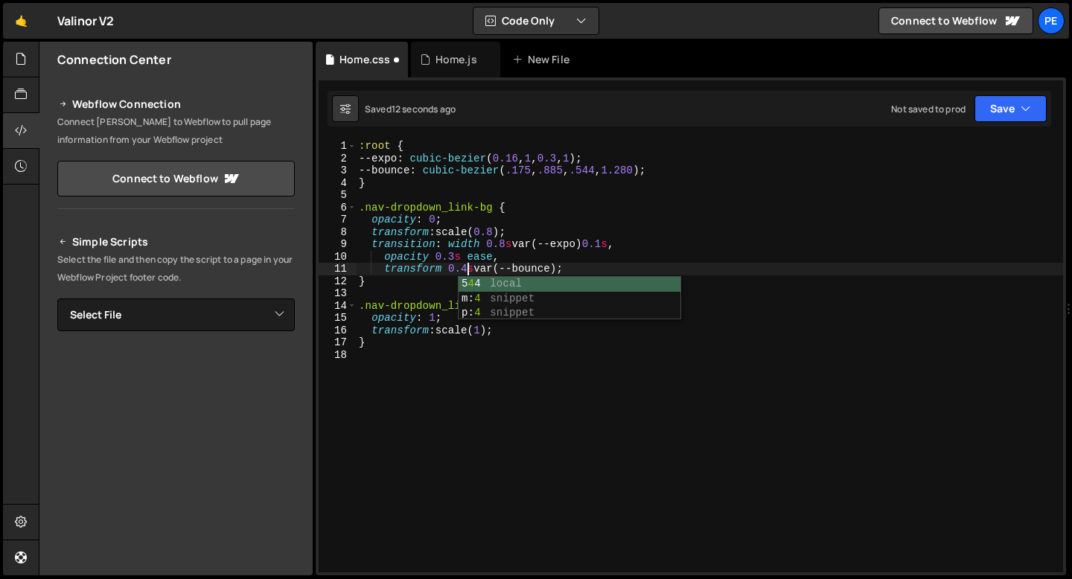
scroll to position [0, 7]
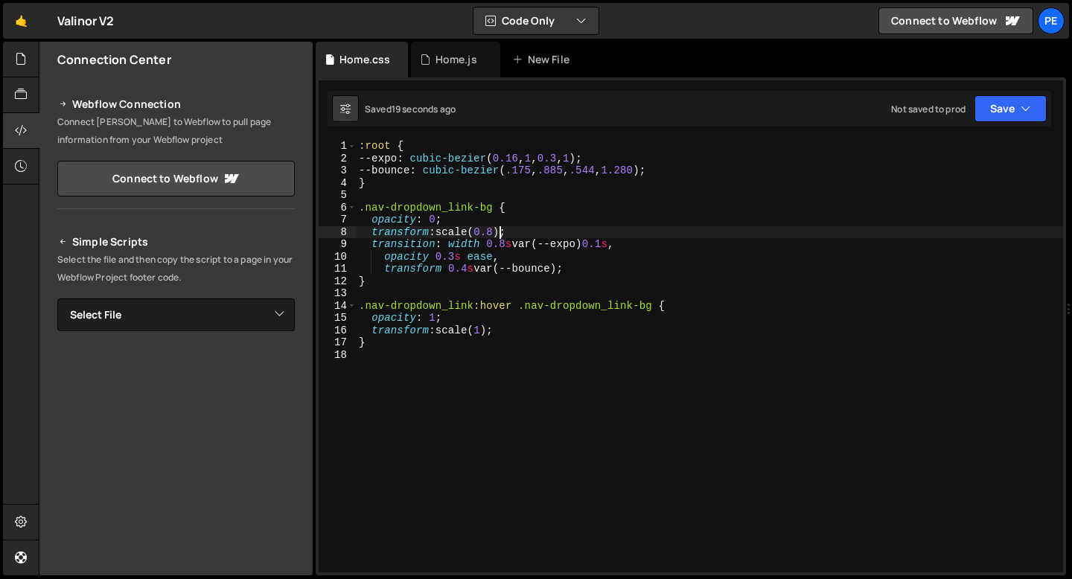
click at [499, 230] on div ":root { --expo : cubic-bezier ( 0.16 , 1 , 0.3 , 1 ) ; --bounce : cubic-bezier …" at bounding box center [709, 368] width 707 height 457
click at [454, 259] on div ":root { --expo : cubic-bezier ( 0.16 , 1 , 0.3 , 1 ) ; --bounce : cubic-bezier …" at bounding box center [709, 368] width 707 height 457
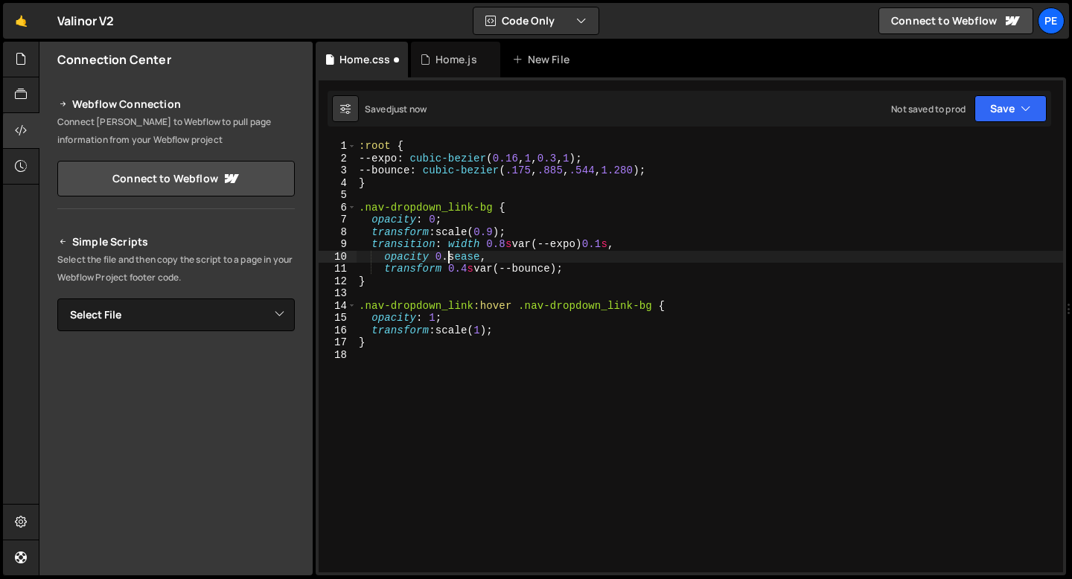
scroll to position [0, 7]
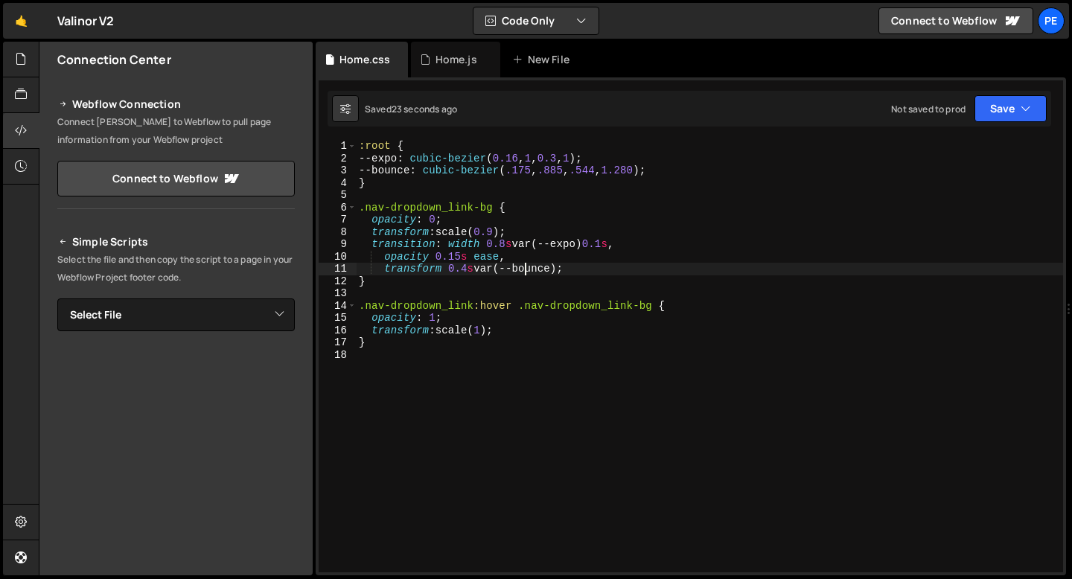
click at [526, 271] on div ":root { --expo : cubic-bezier ( 0.16 , 1 , 0.3 , 1 ) ; --bounce : cubic-bezier …" at bounding box center [709, 368] width 707 height 457
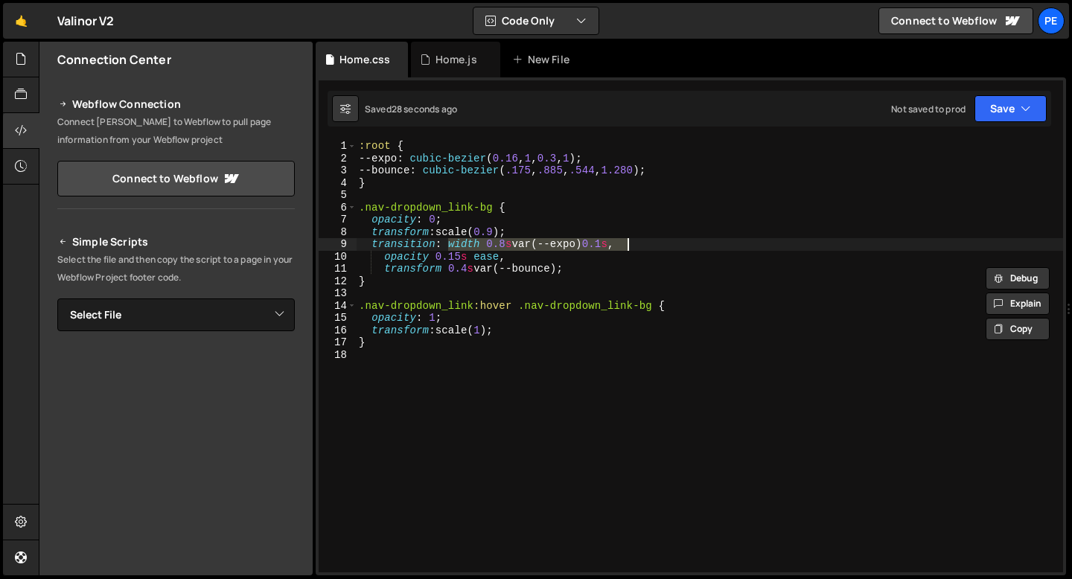
drag, startPoint x: 448, startPoint y: 243, endPoint x: 630, endPoint y: 248, distance: 181.7
click at [630, 248] on div ":root { --expo : cubic-bezier ( 0.16 , 1 , 0.3 , 1 ) ; --bounce : cubic-bezier …" at bounding box center [709, 368] width 707 height 457
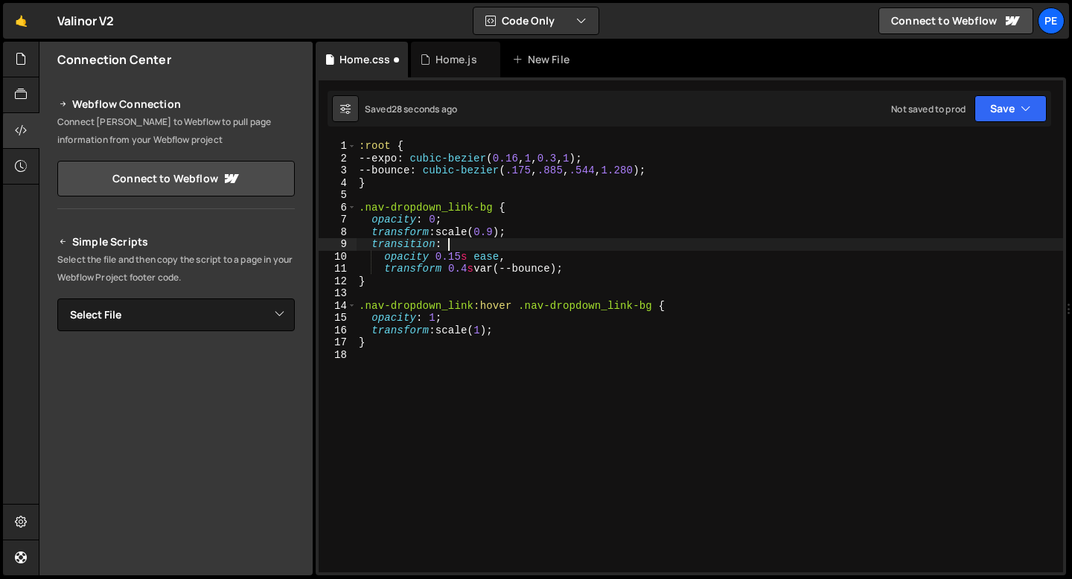
scroll to position [0, 5]
click at [380, 259] on div ":root { --expo : cubic-bezier ( 0.16 , 1 , 0.3 , 1 ) ; --bounce : cubic-bezier …" at bounding box center [709, 368] width 707 height 457
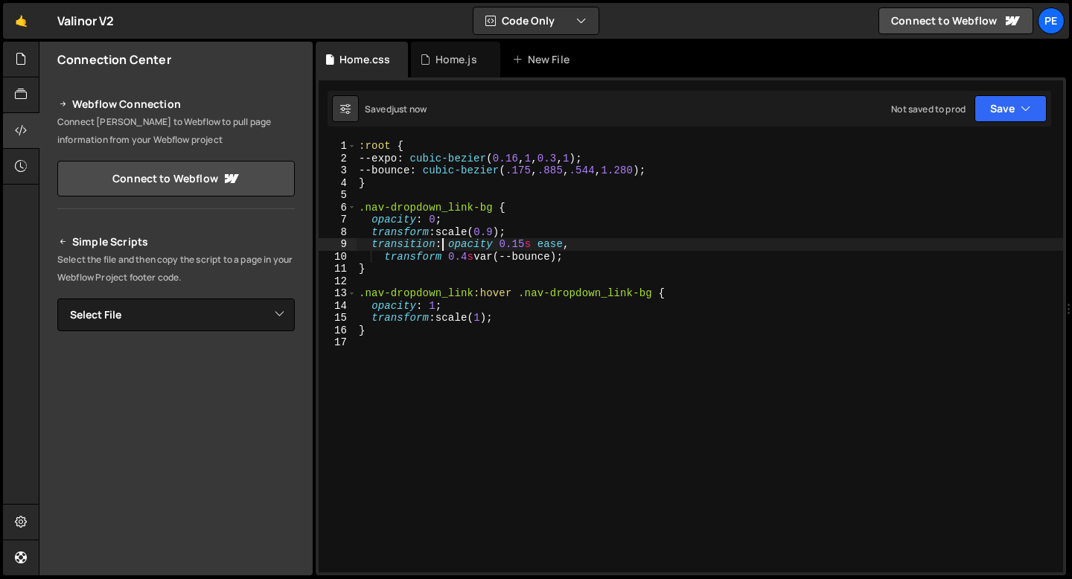
click at [526, 241] on div ":root { --expo : cubic-bezier ( 0.16 , 1 , 0.3 , 1 ) ; --bounce : cubic-bezier …" at bounding box center [709, 368] width 707 height 457
click at [529, 255] on div ":root { --expo : cubic-bezier ( 0.16 , 1 , 0.3 , 1 ) ; --bounce : cubic-bezier …" at bounding box center [709, 368] width 707 height 457
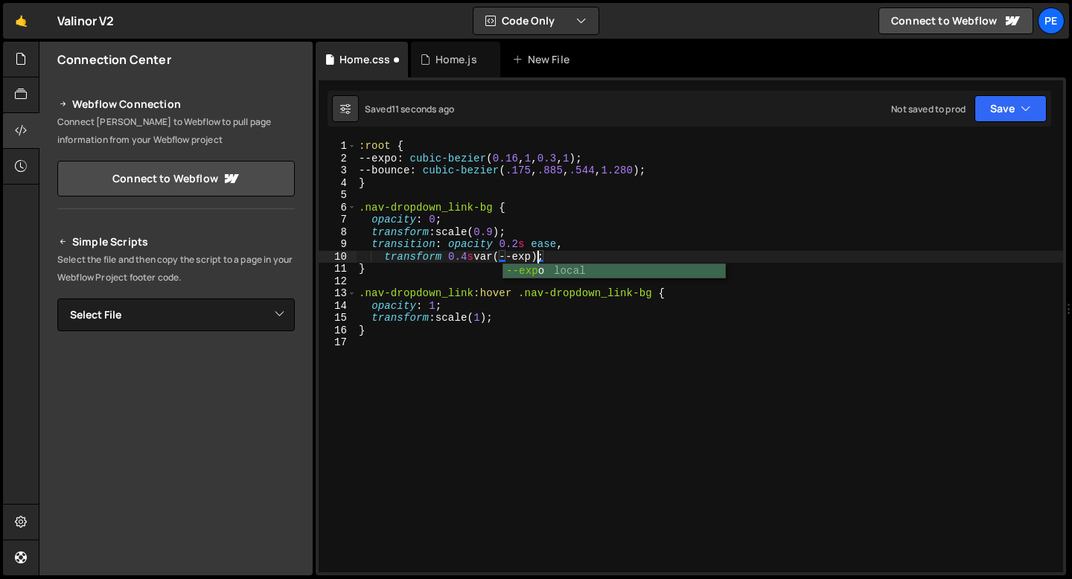
scroll to position [0, 13]
click at [467, 253] on div ":root { --expo : cubic-bezier ( 0.16 , 1 , 0.3 , 1 ) ; --bounce : cubic-bezier …" at bounding box center [709, 368] width 707 height 457
click at [497, 229] on div ":root { --expo : cubic-bezier ( 0.16 , 1 , 0.3 , 1 ) ; --bounce : cubic-bezier …" at bounding box center [709, 368] width 707 height 457
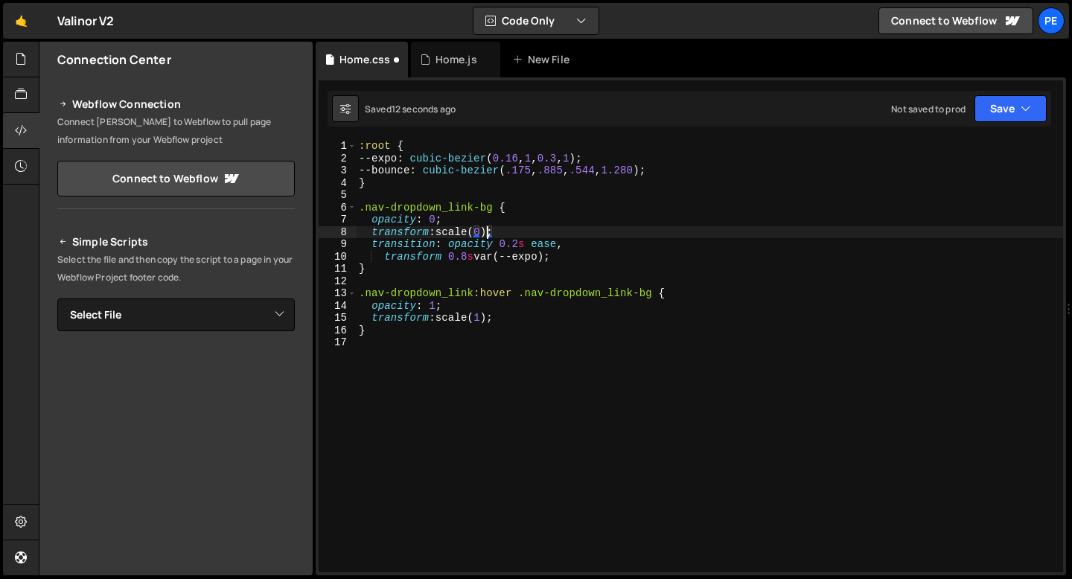
scroll to position [0, 8]
click at [516, 246] on div ":root { --expo : cubic-bezier ( 0.16 , 1 , 0.3 , 1 ) ; --bounce : cubic-bezier …" at bounding box center [709, 368] width 707 height 457
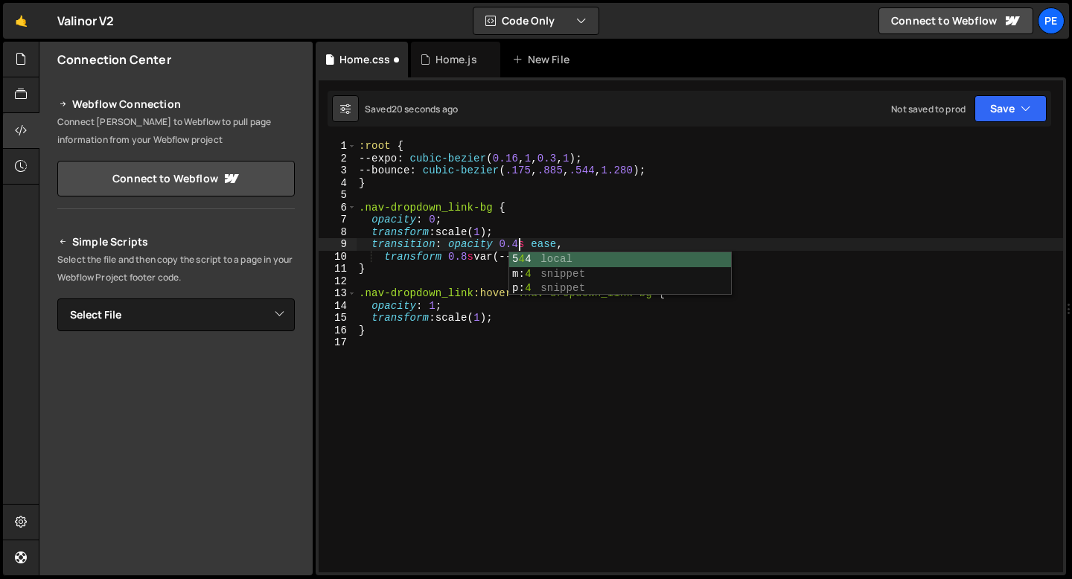
scroll to position [0, 10]
click at [467, 257] on div ":root { --expo : cubic-bezier ( 0.16 , 1 , 0.3 , 1 ) ; --bounce : cubic-bezier …" at bounding box center [709, 368] width 707 height 457
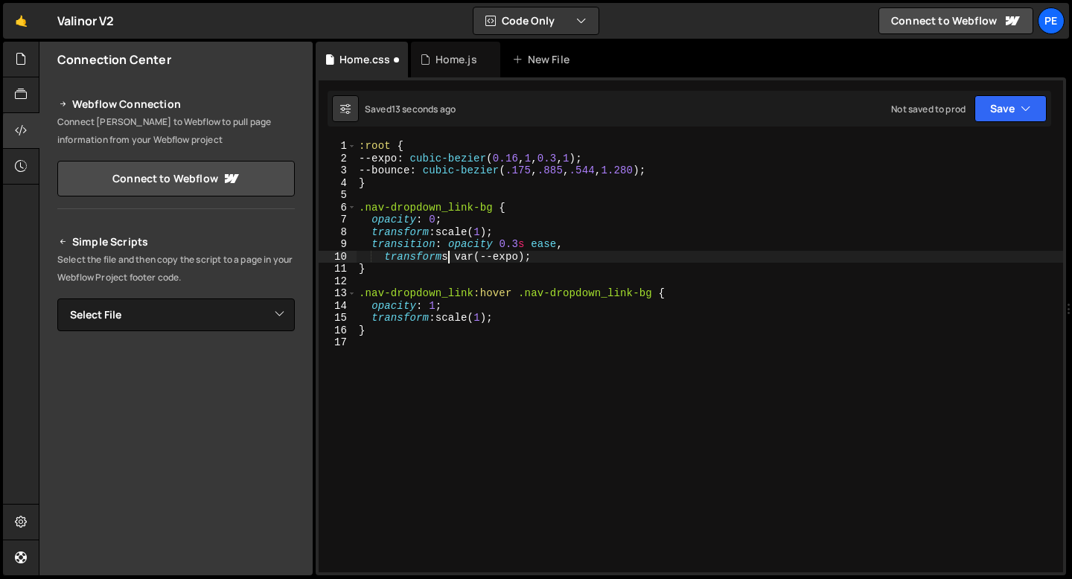
scroll to position [0, 7]
click at [487, 228] on div ":root { --expo : cubic-bezier ( 0.16 , 1 , 0.3 , 1 ) ; --bounce : cubic-bezier …" at bounding box center [709, 368] width 707 height 457
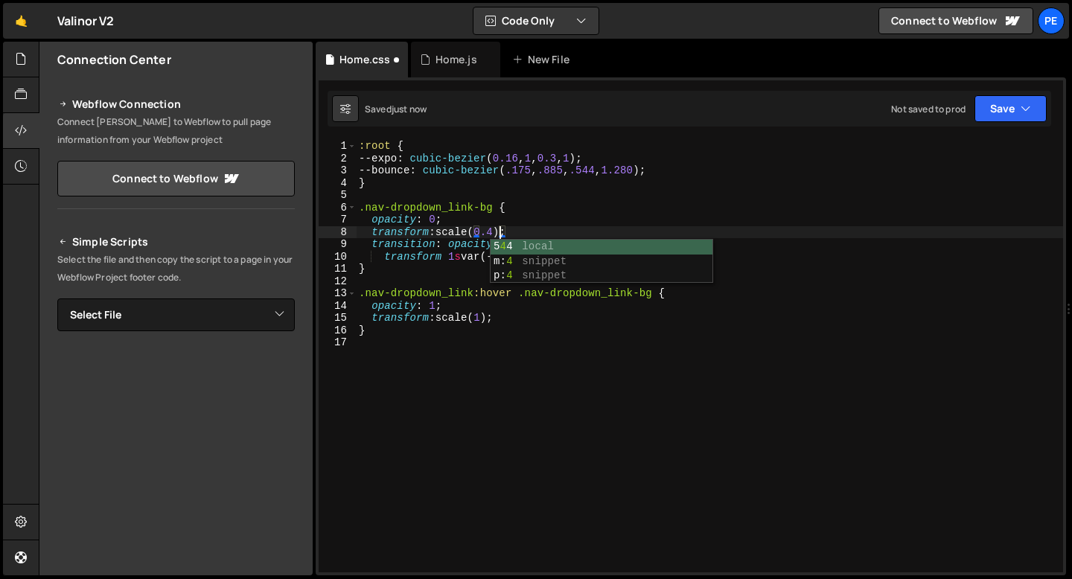
scroll to position [0, 9]
click at [453, 255] on div ":root { --expo : cubic-bezier ( 0.16 , 1 , 0.3 , 1 ) ; --bounce : cubic-bezier …" at bounding box center [709, 368] width 707 height 457
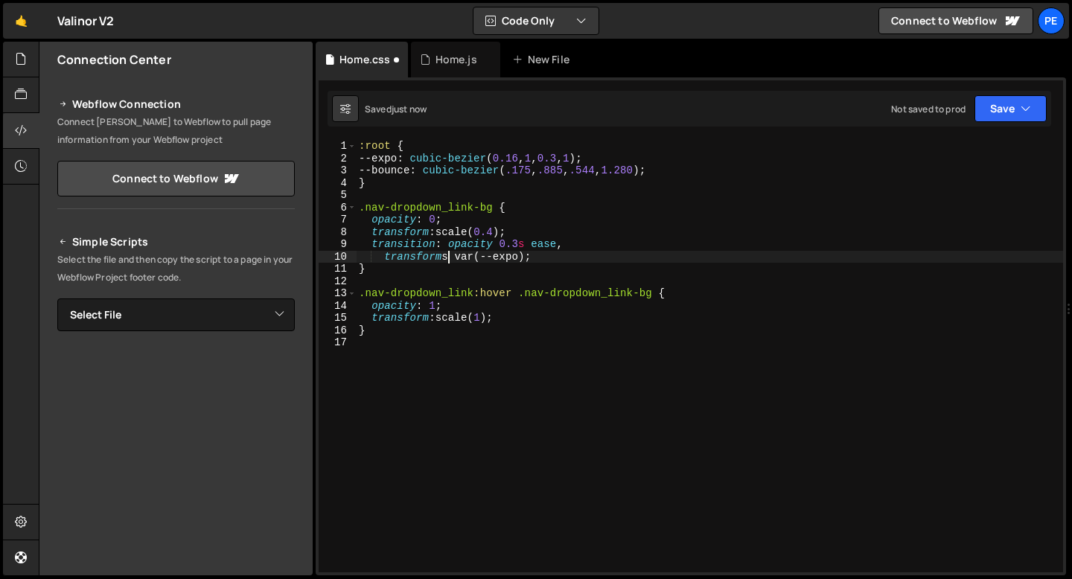
scroll to position [0, 7]
click at [472, 229] on div ":root { --expo : cubic-bezier ( 0.16 , 1 , 0.3 , 1 ) ; --bounce : cubic-bezier …" at bounding box center [709, 368] width 707 height 457
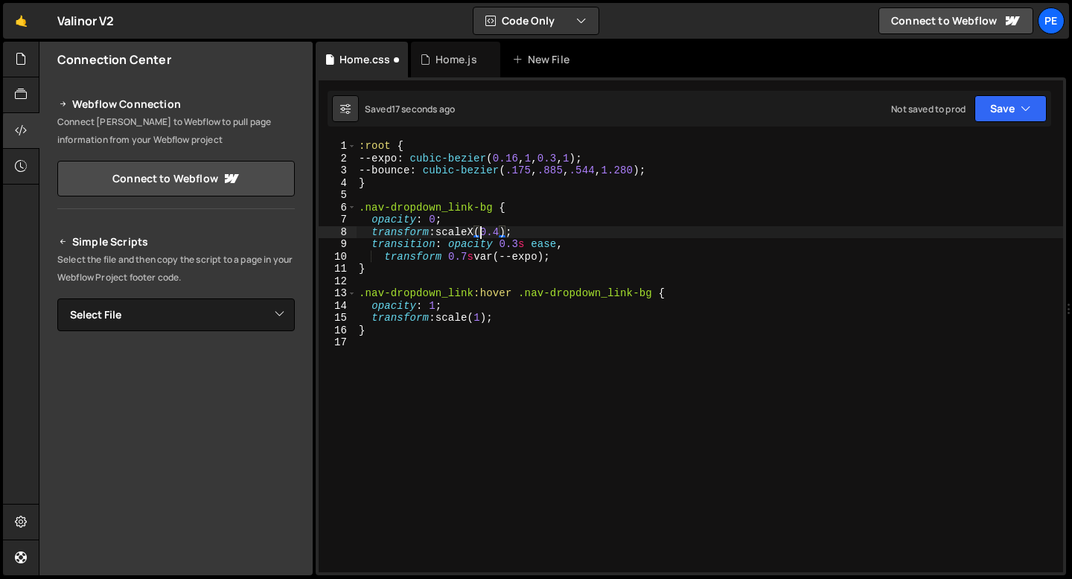
scroll to position [0, 8]
click at [474, 320] on div ":root { --expo : cubic-bezier ( 0.16 , 1 , 0.3 , 1 ) ; --bounce : cubic-bezier …" at bounding box center [709, 368] width 707 height 457
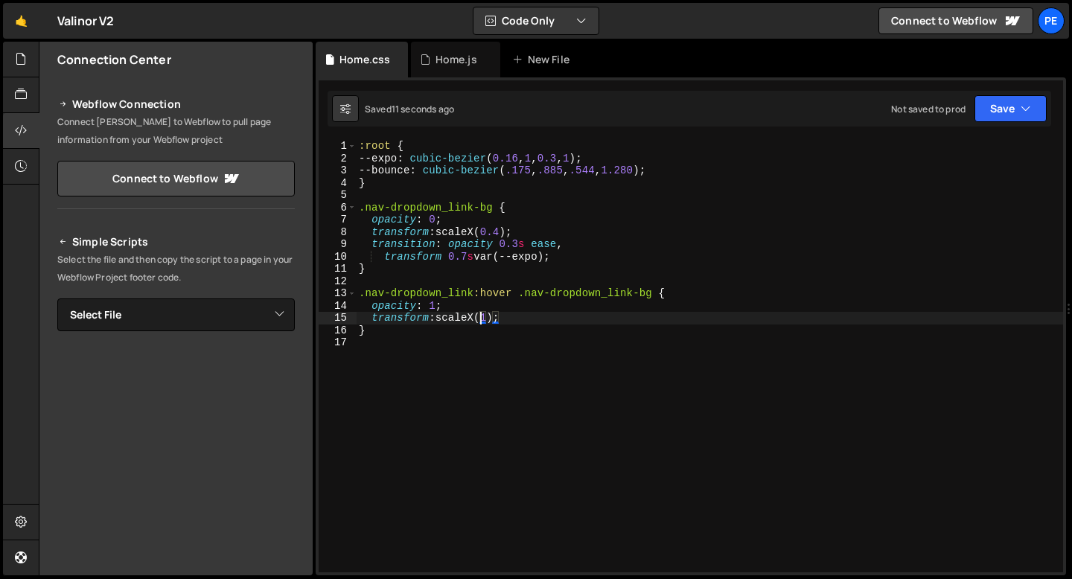
click at [502, 230] on div ":root { --expo : cubic-bezier ( 0.16 , 1 , 0.3 , 1 ) ; --bounce : cubic-bezier …" at bounding box center [709, 368] width 707 height 457
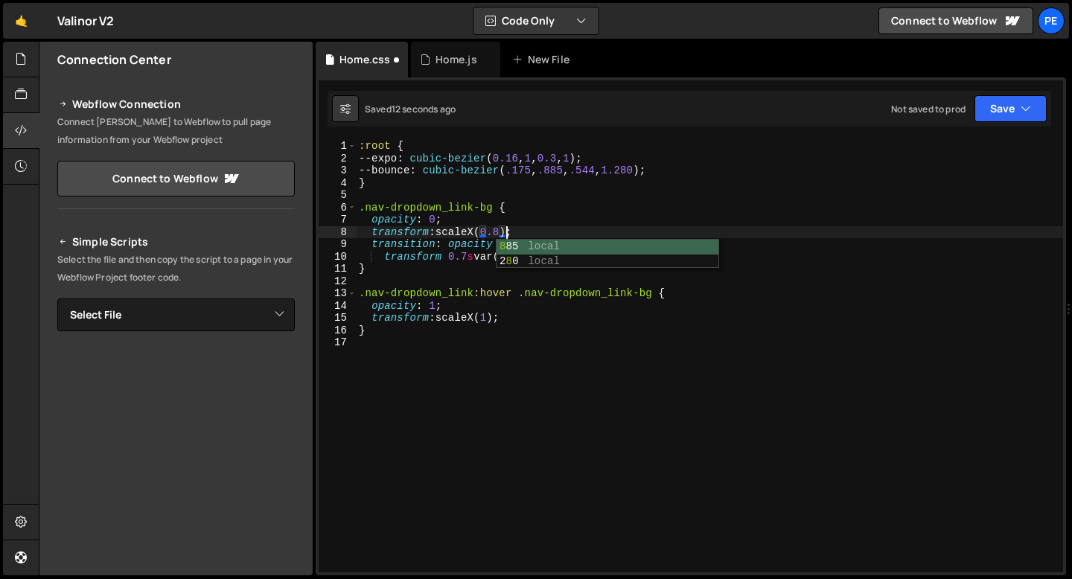
scroll to position [0, 10]
type textarea "transform: scaleX(0.8);"
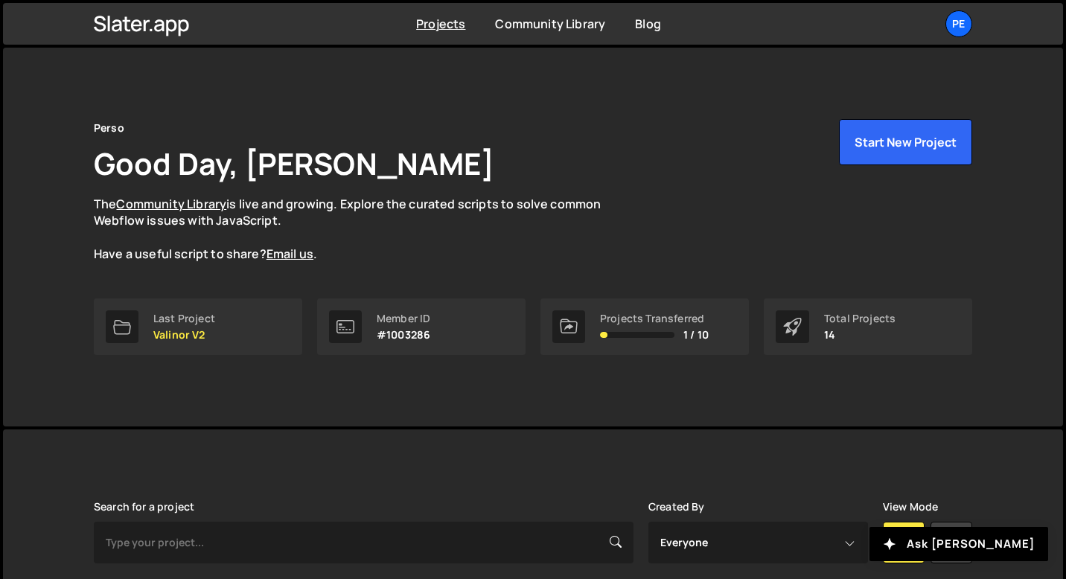
scroll to position [499, 0]
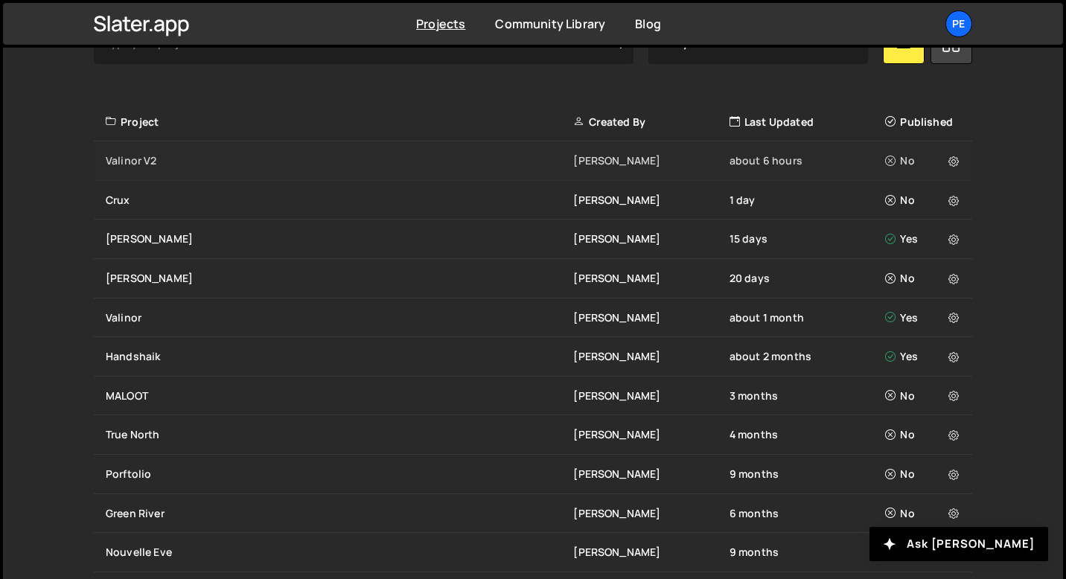
click at [184, 176] on div "Valinor V2 Eliot BESSON about 6 hours No" at bounding box center [533, 160] width 878 height 39
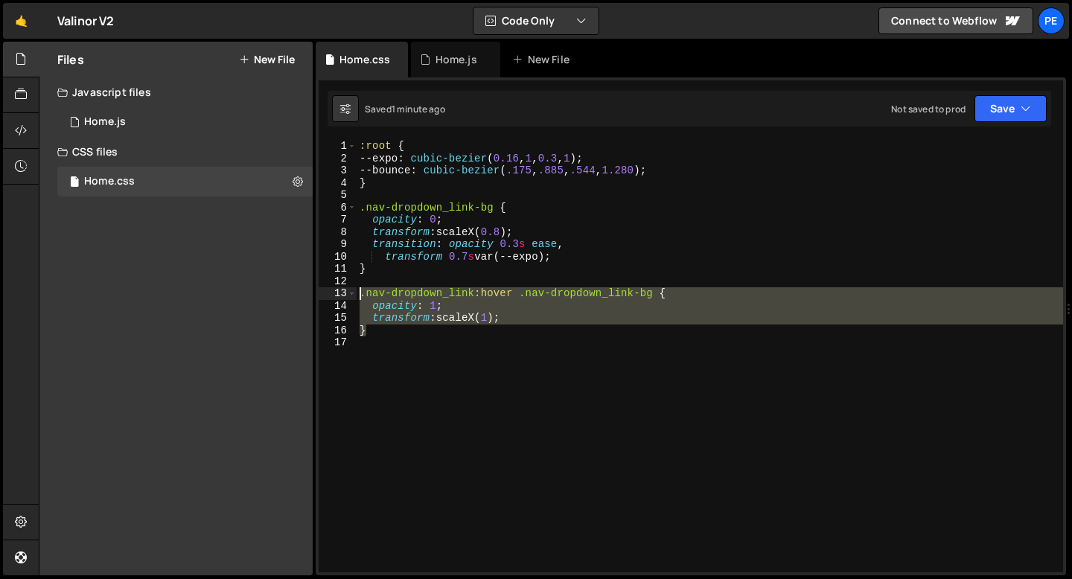
drag, startPoint x: 385, startPoint y: 331, endPoint x: 360, endPoint y: 299, distance: 40.9
click at [361, 299] on div ":root { --expo : cubic-bezier ( 0.16 , 1 , 0.3 , 1 ) ; --bounce : cubic-bezier …" at bounding box center [710, 368] width 706 height 457
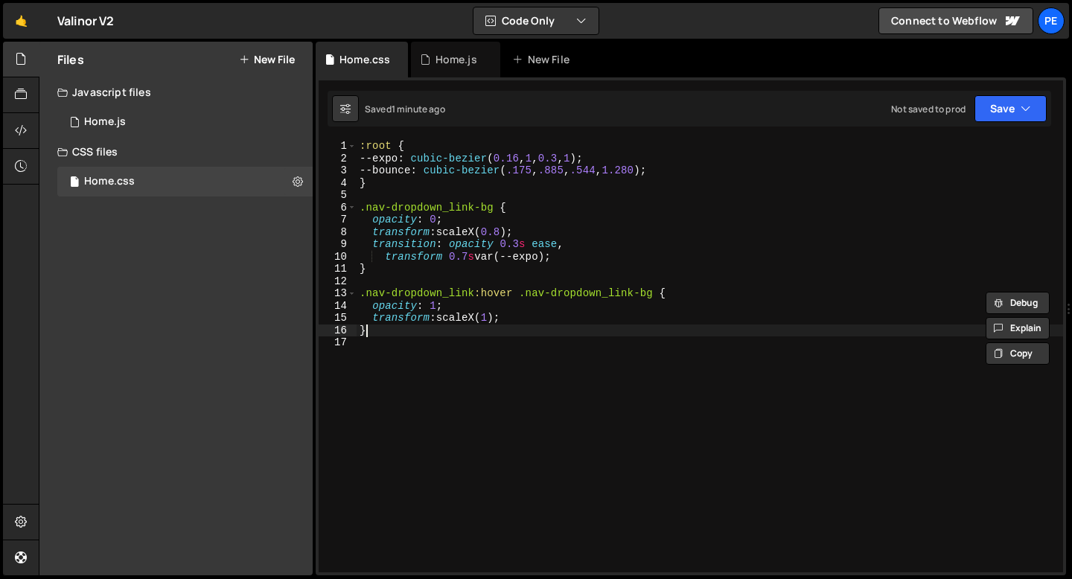
type textarea "}"
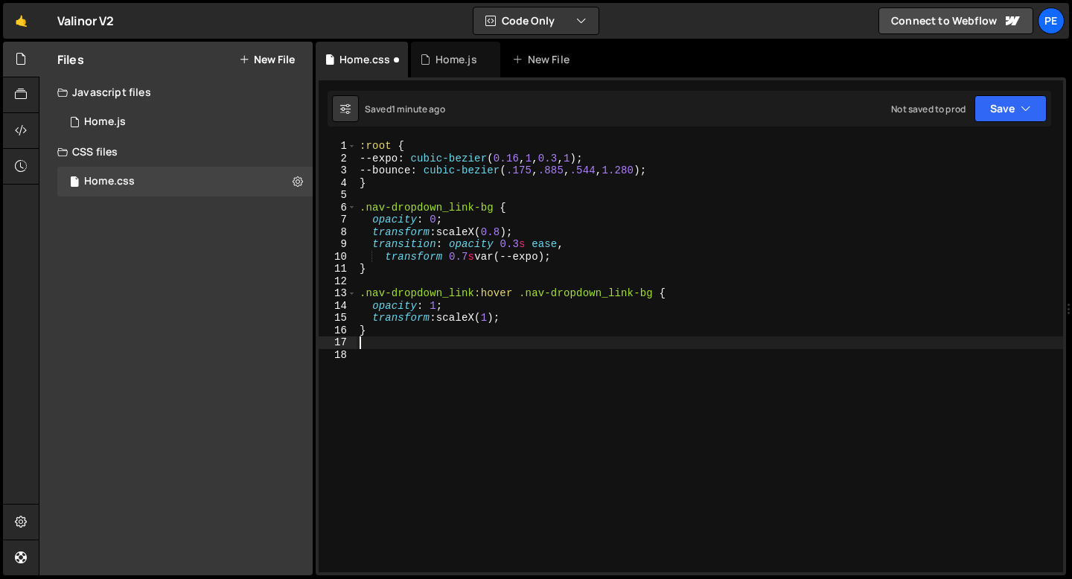
paste textarea "}"
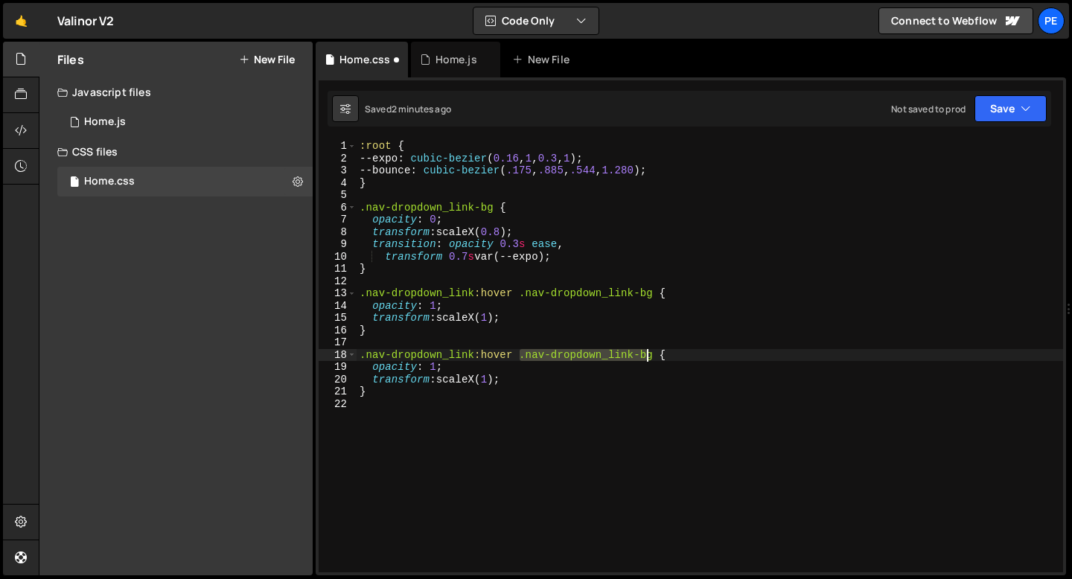
drag, startPoint x: 520, startPoint y: 358, endPoint x: 650, endPoint y: 354, distance: 129.6
click at [650, 354] on div ":root { --expo : cubic-bezier ( 0.16 , 1 , 0.3 , 1 ) ; --bounce : cubic-bezier …" at bounding box center [710, 368] width 706 height 457
click at [397, 363] on div ":root { --expo : cubic-bezier ( 0.16 , 1 , 0.3 , 1 ) ; --bounce : cubic-bezier …" at bounding box center [710, 368] width 706 height 457
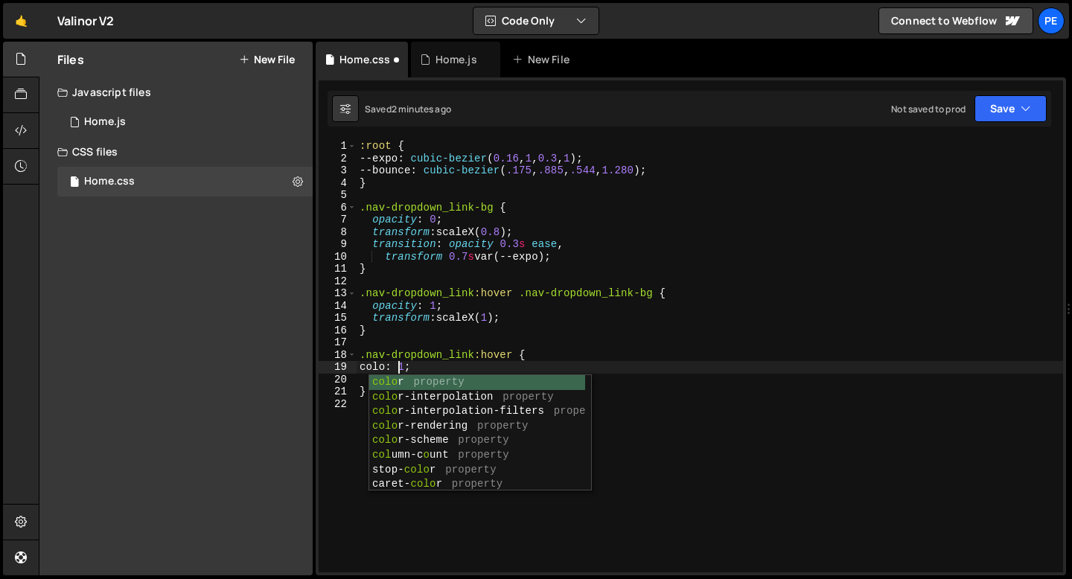
scroll to position [0, 2]
click at [446, 366] on div ":root { --expo : cubic-bezier ( 0.16 , 1 , 0.3 , 1 ) ; --bounce : cubic-bezier …" at bounding box center [710, 368] width 706 height 457
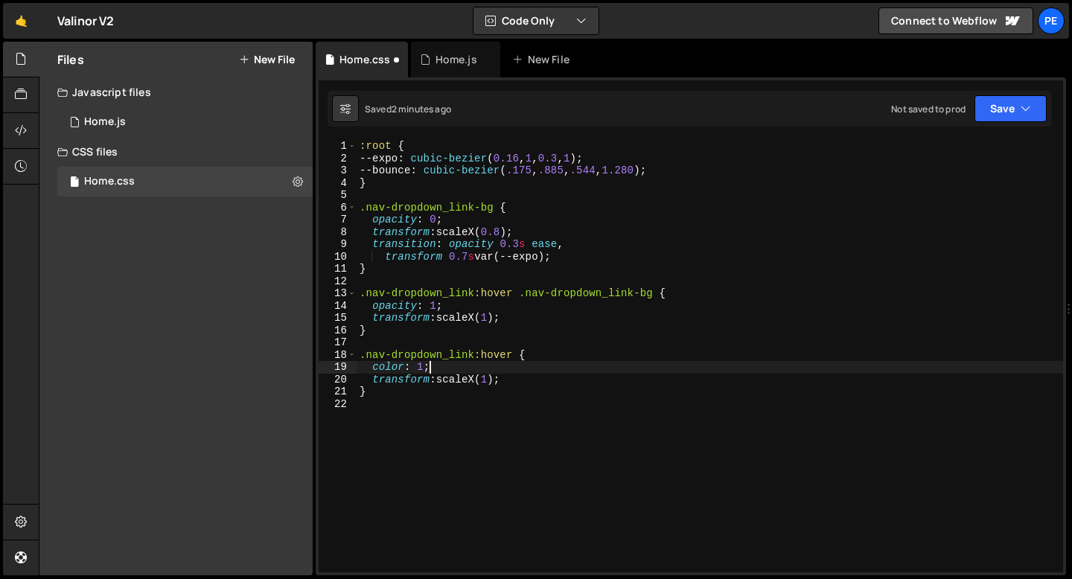
click at [414, 383] on div ":root { --expo : cubic-bezier ( 0.16 , 1 , 0.3 , 1 ) ; --bounce : cubic-bezier …" at bounding box center [710, 368] width 706 height 457
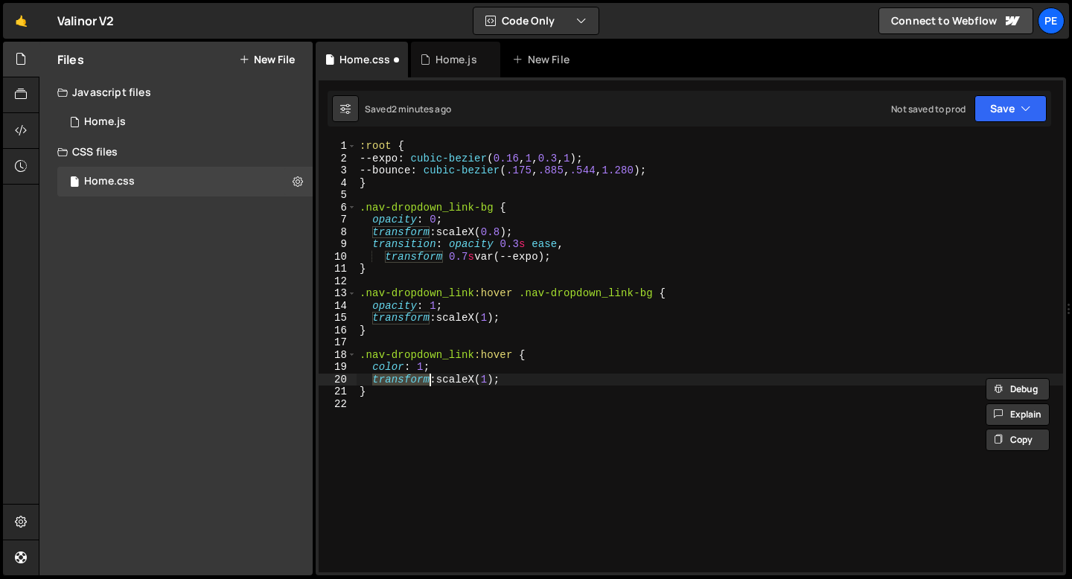
click at [464, 380] on div ":root { --expo : cubic-bezier ( 0.16 , 1 , 0.3 , 1 ) ; --bounce : cubic-bezier …" at bounding box center [710, 368] width 706 height 457
click at [463, 380] on div ":root { --expo : cubic-bezier ( 0.16 , 1 , 0.3 , 1 ) ; --bounce : cubic-bezier …" at bounding box center [710, 368] width 706 height 457
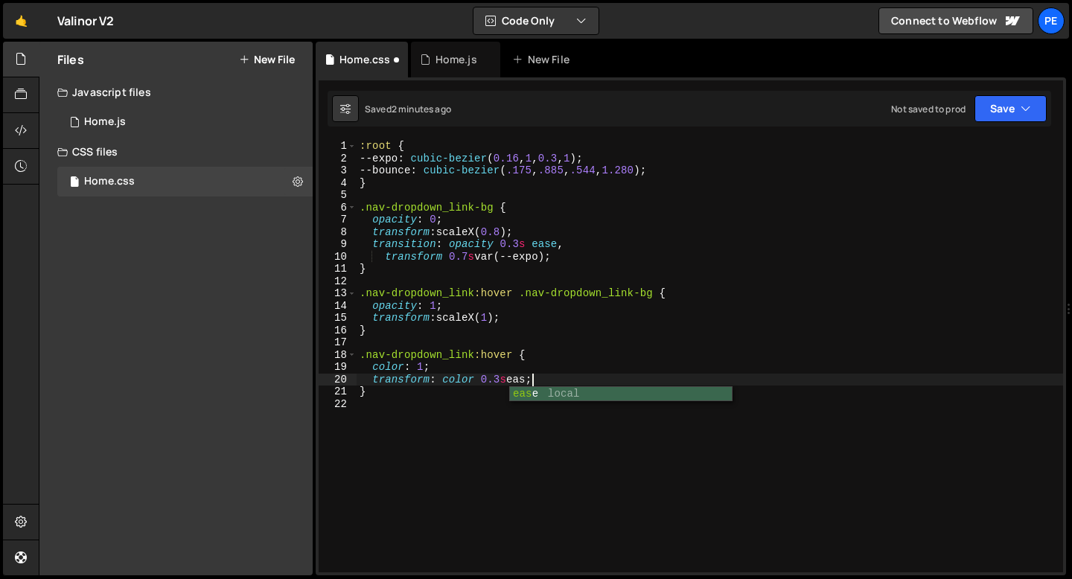
scroll to position [0, 12]
click at [424, 368] on div ":root { --expo : cubic-bezier ( 0.16 , 1 , 0.3 , 1 ) ; --bounce : cubic-bezier …" at bounding box center [710, 368] width 706 height 457
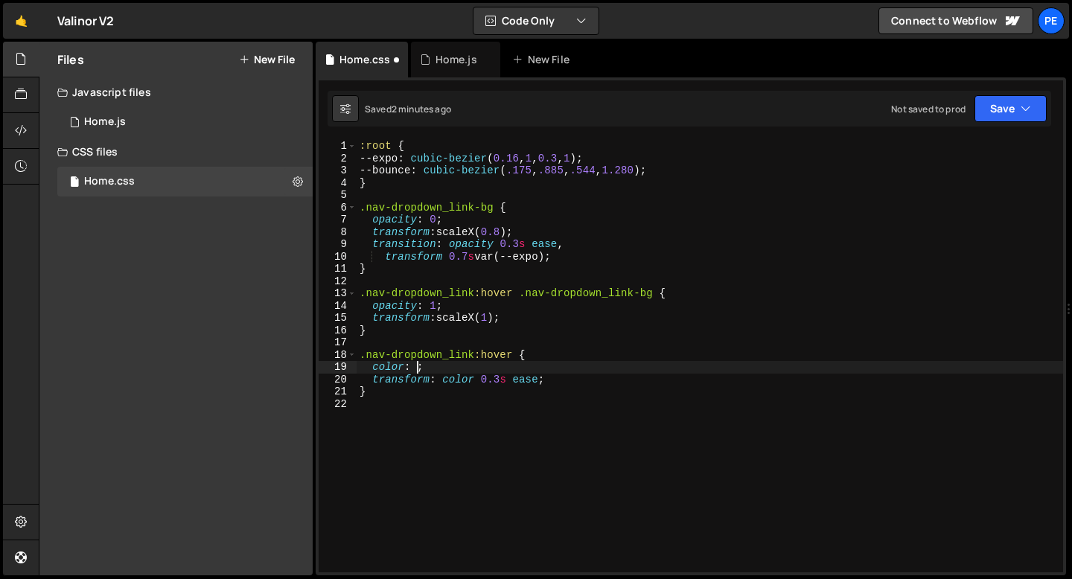
scroll to position [0, 4]
paste textarea "var(--color--white)"
click at [500, 380] on div ":root { --expo : cubic-bezier ( 0.16 , 1 , 0.3 , 1 ) ; --bounce : cubic-bezier …" at bounding box center [710, 368] width 706 height 457
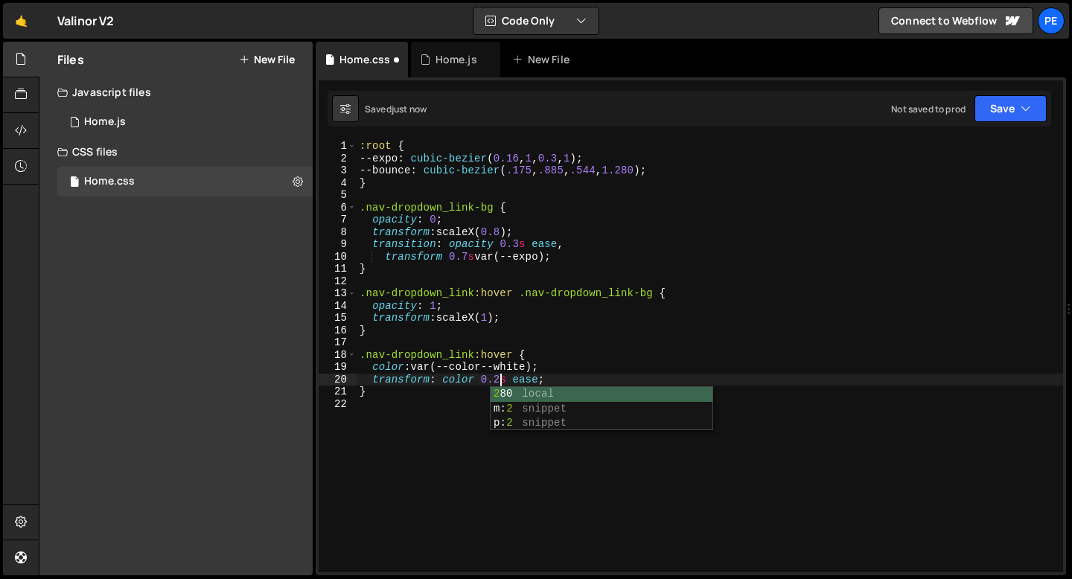
scroll to position [0, 10]
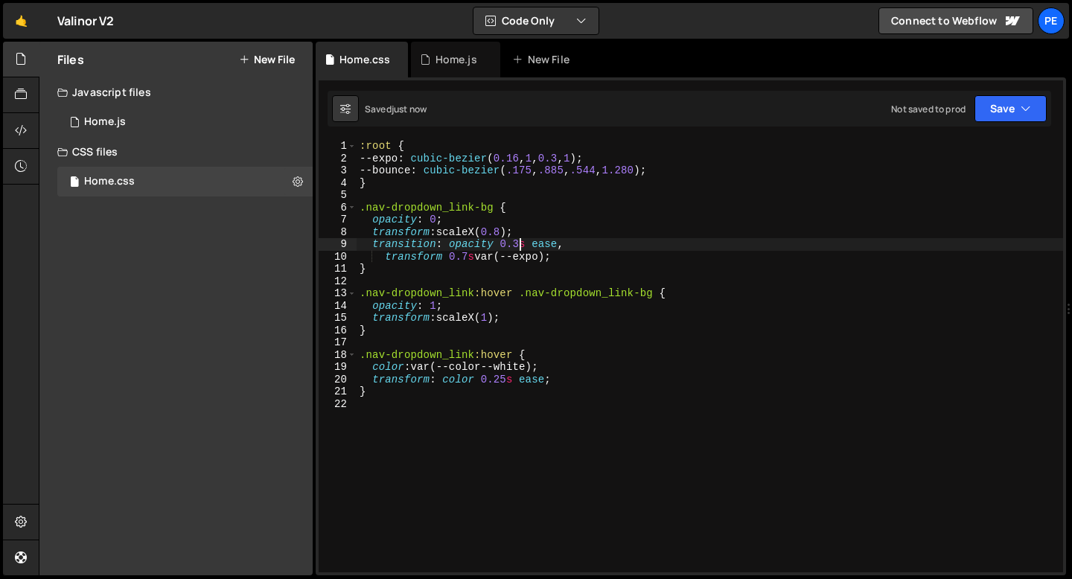
click at [517, 243] on div ":root { --expo : cubic-bezier ( 0.16 , 1 , 0.3 , 1 ) ; --bounce : cubic-bezier …" at bounding box center [710, 368] width 706 height 457
click at [621, 170] on div ":root { --expo : cubic-bezier ( 0.16 , 1 , 0.3 , 1 ) ; --bounce : cubic-bezier …" at bounding box center [710, 368] width 706 height 457
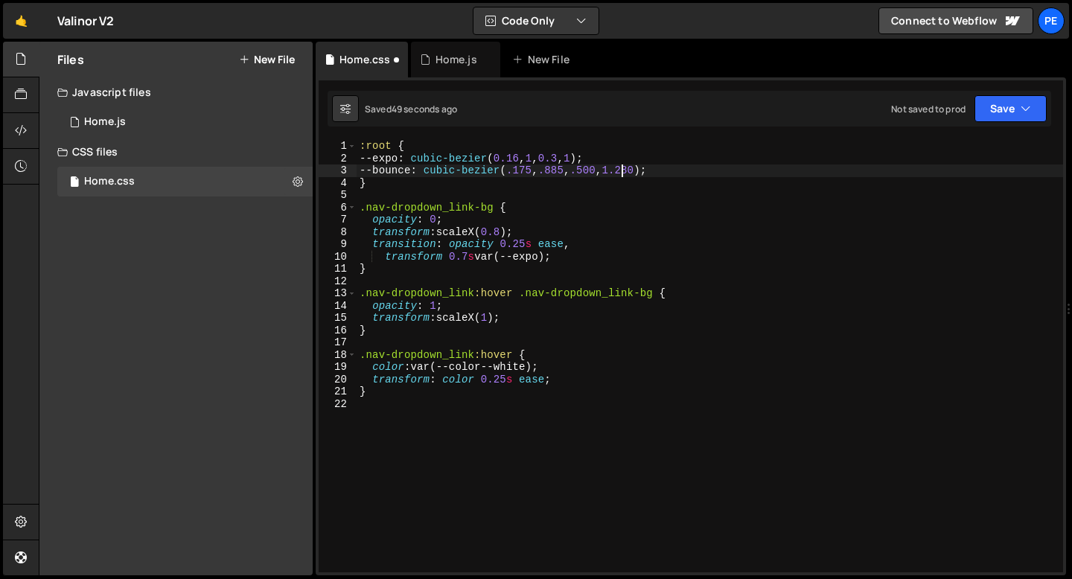
scroll to position [0, 18]
click at [506, 230] on div ":root { --expo : cubic-bezier ( 0.16 , 1 , 0.3 , 1 ) ; --bounce : cubic-bezier …" at bounding box center [710, 368] width 706 height 457
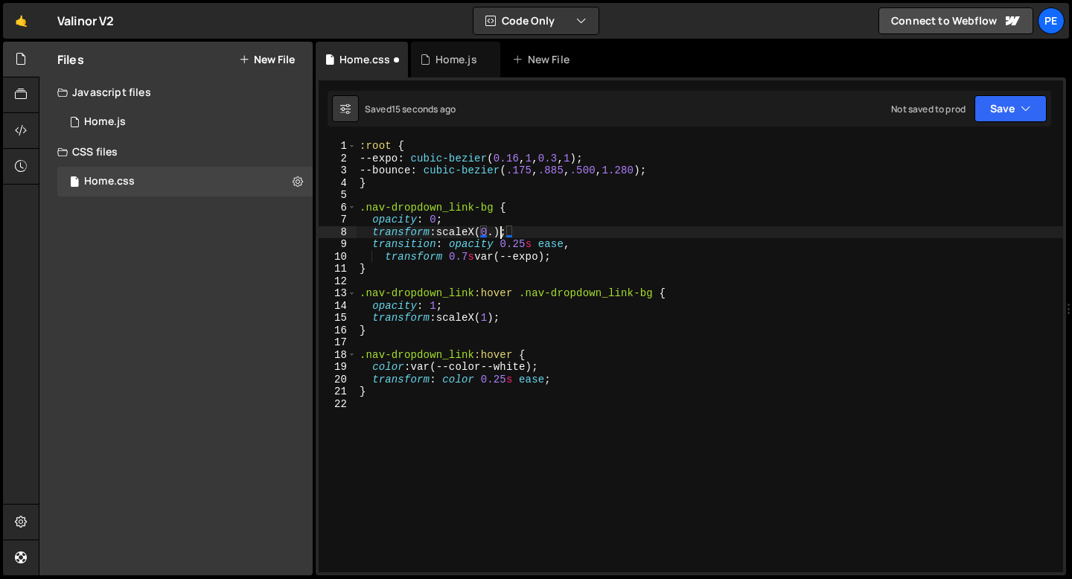
scroll to position [0, 10]
type textarea "transform: scaleX(0.9);"
click at [450, 54] on div "Home.js" at bounding box center [456, 59] width 42 height 15
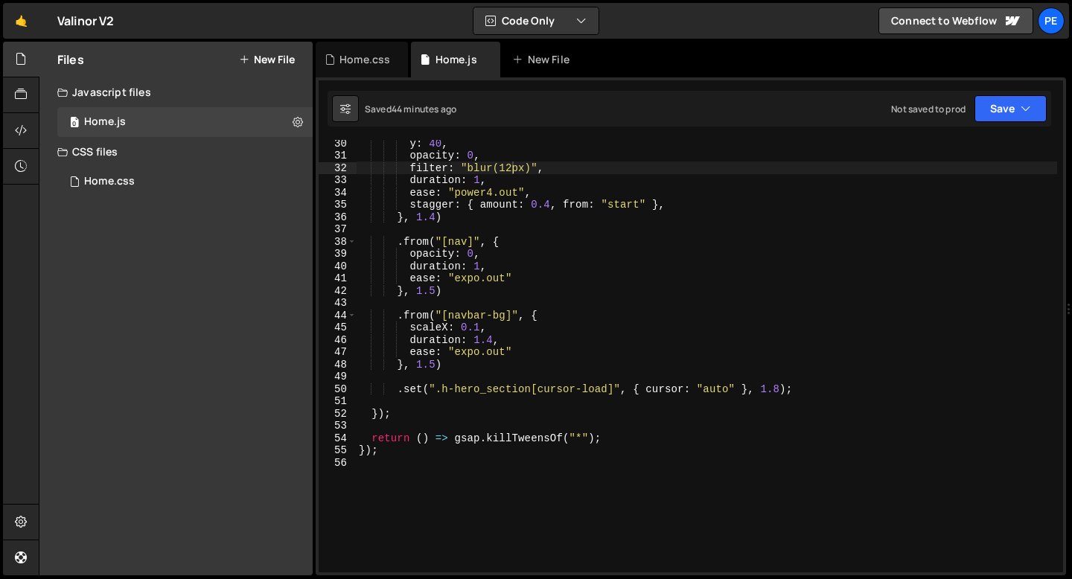
scroll to position [374, 0]
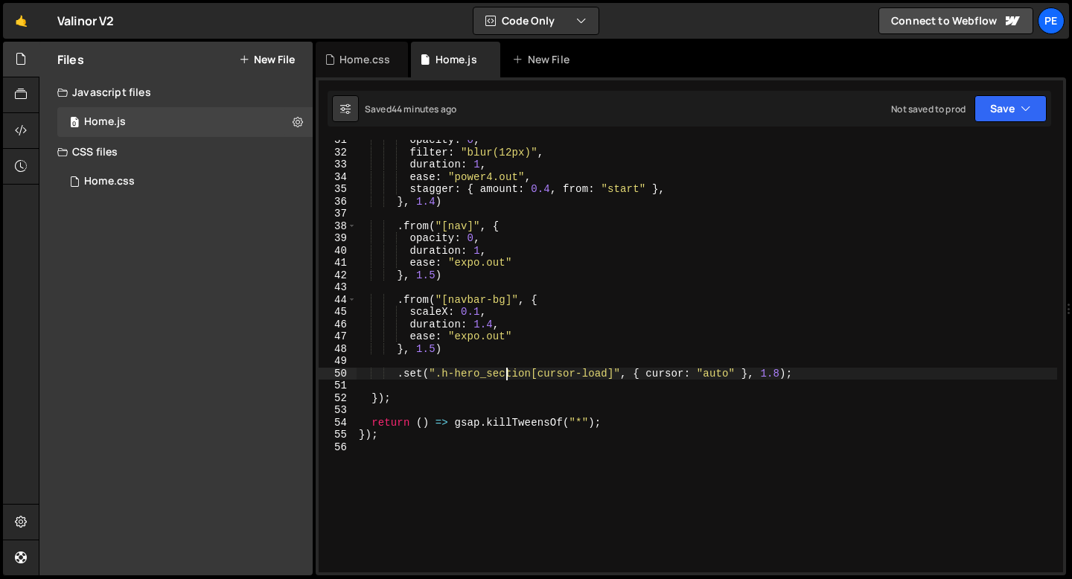
click at [505, 371] on div "opacity : 0 , filter : "blur(12px)" , duration : 1 , ease : "power4.out" , stag…" at bounding box center [706, 362] width 701 height 457
type textarea ".set(".h-hero_section[cursor-load]", { cursor: "auto" }, 1.8);"
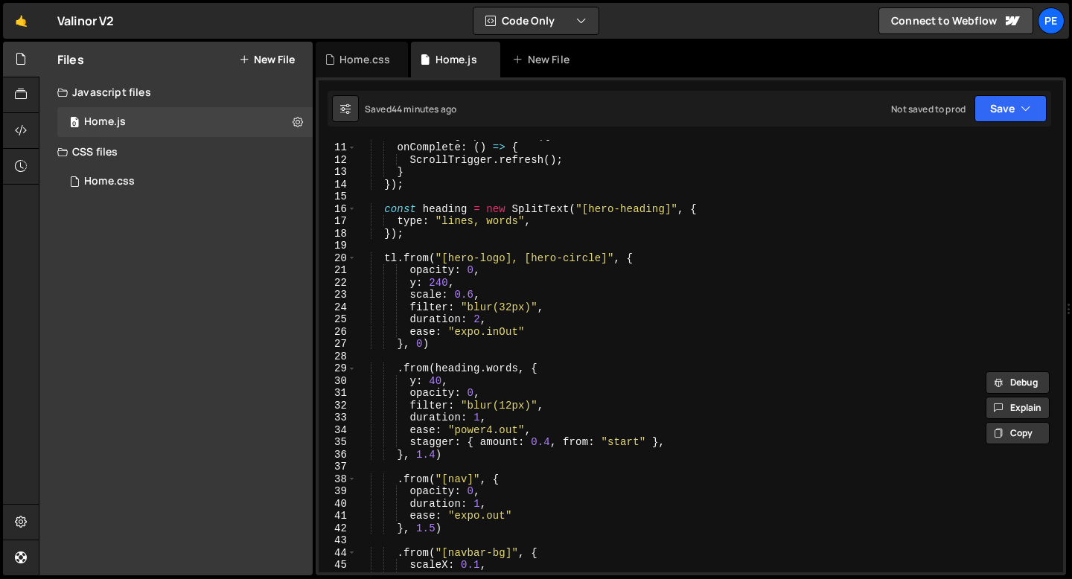
scroll to position [51, 0]
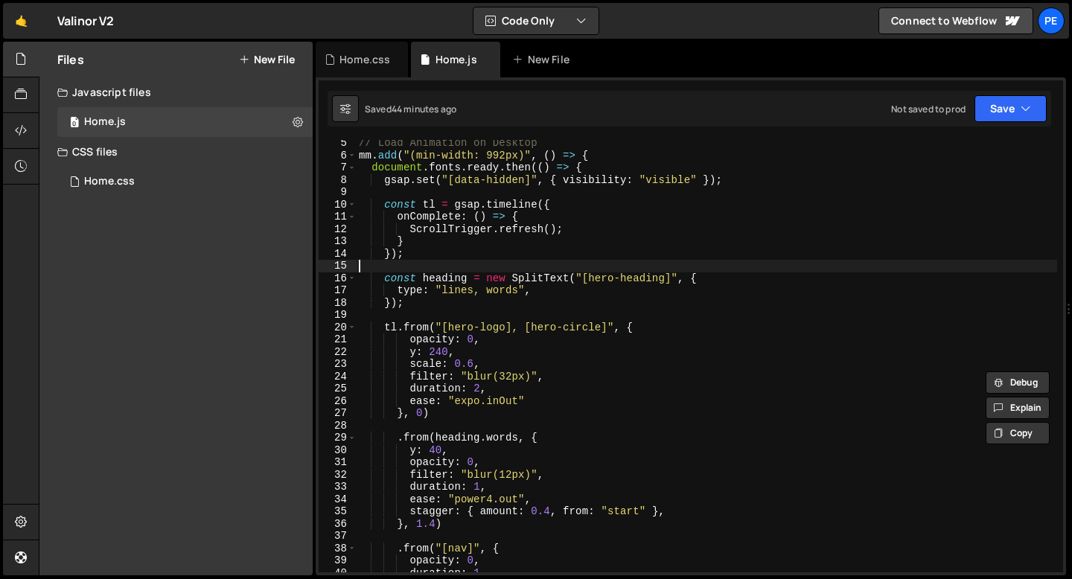
click at [468, 261] on div "// Load Animation on Desktop mm . add ( "(min-width: 992px)" , ( ) => { documen…" at bounding box center [706, 365] width 701 height 457
click at [435, 261] on div "// Load Animation on Desktop mm . add ( "(min-width: 992px)" , ( ) => { documen…" at bounding box center [706, 365] width 701 height 457
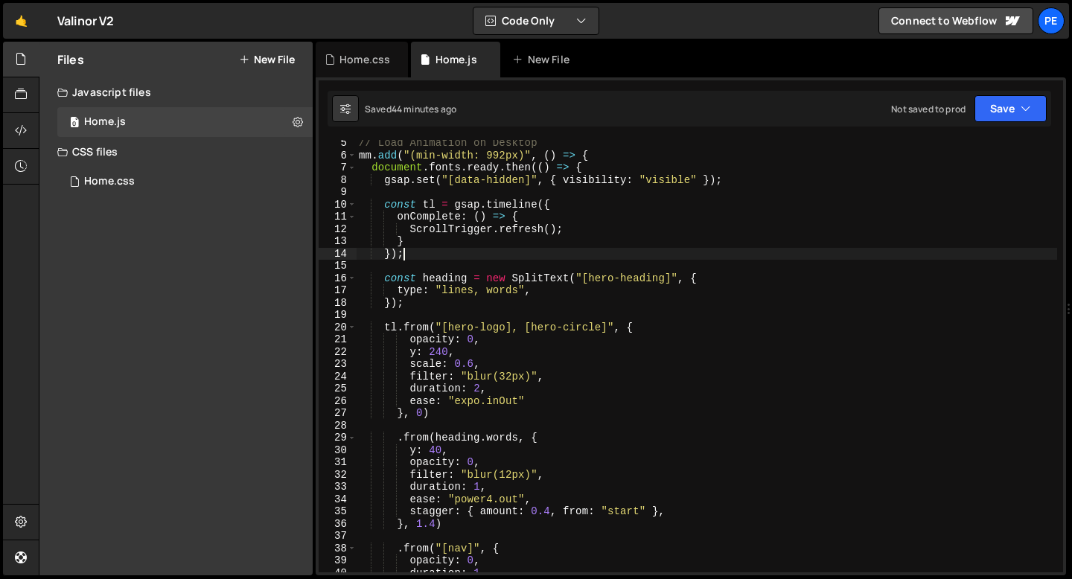
click at [432, 253] on div "// Load Animation on Desktop mm . add ( "(min-width: 992px)" , ( ) => { documen…" at bounding box center [706, 365] width 701 height 457
type textarea "});"
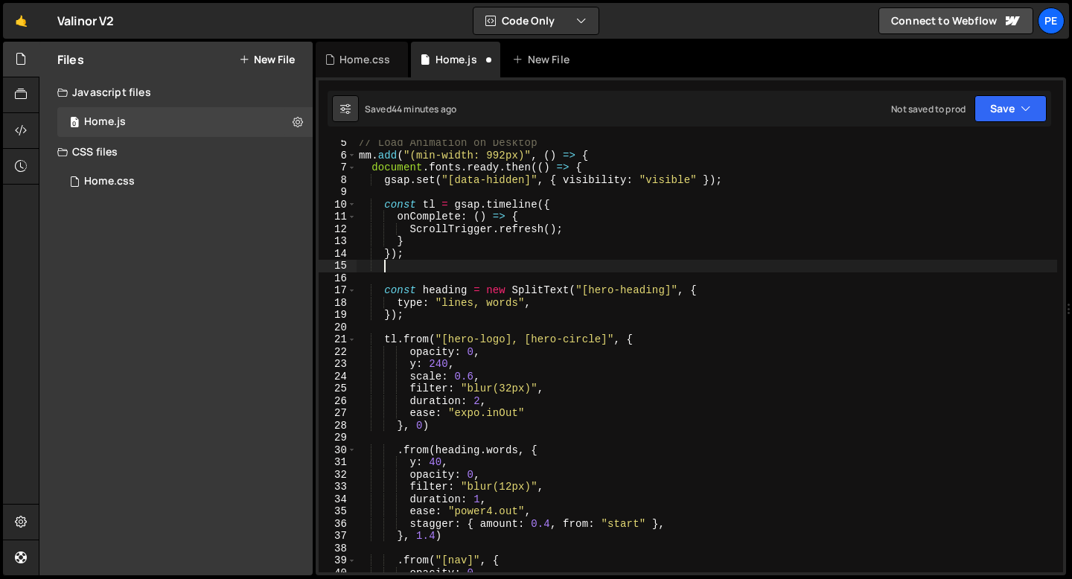
paste textarea
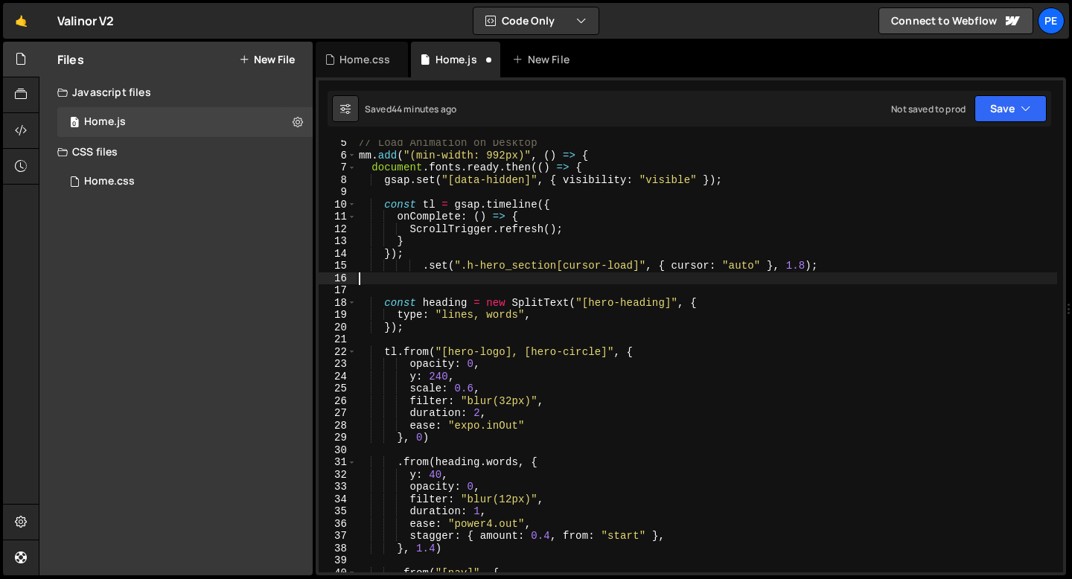
scroll to position [0, 0]
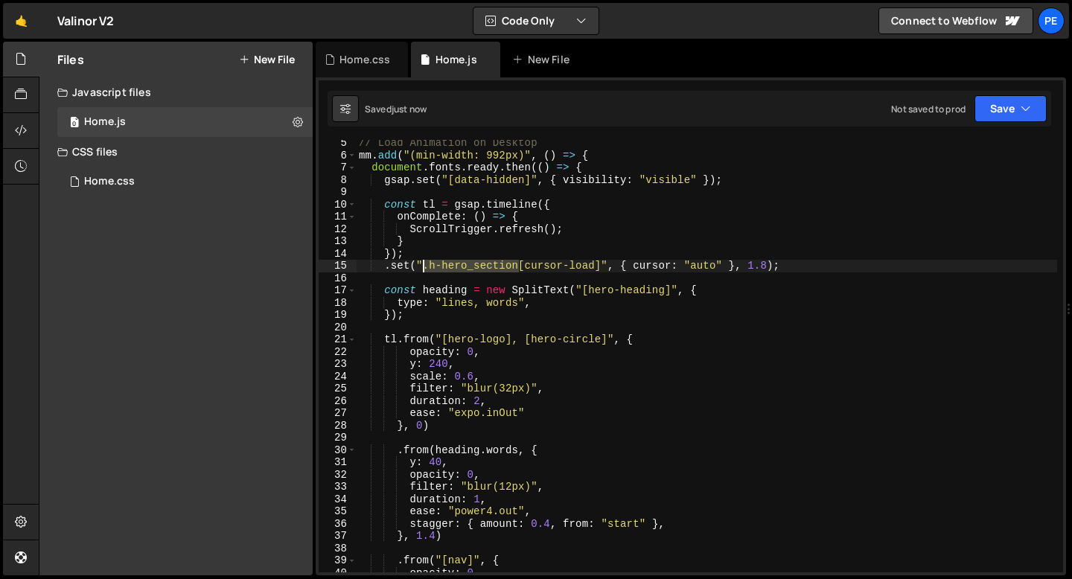
drag, startPoint x: 517, startPoint y: 267, endPoint x: 422, endPoint y: 270, distance: 94.6
click at [422, 270] on div "// Load Animation on Desktop mm . add ( "(min-width: 992px)" , ( ) => { documen…" at bounding box center [706, 365] width 701 height 457
click at [492, 266] on div "// Load Animation on Desktop mm . add ( "(min-width: 992px)" , ( ) => { documen…" at bounding box center [706, 365] width 701 height 457
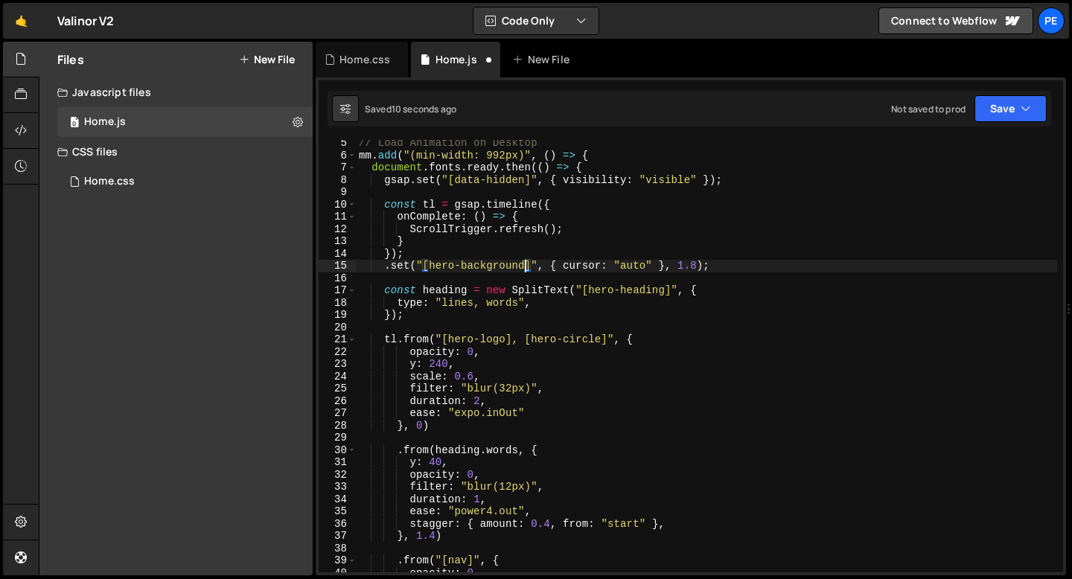
click at [572, 267] on div "// Load Animation on Desktop mm . add ( "(min-width: 992px)" , ( ) => { documen…" at bounding box center [706, 365] width 701 height 457
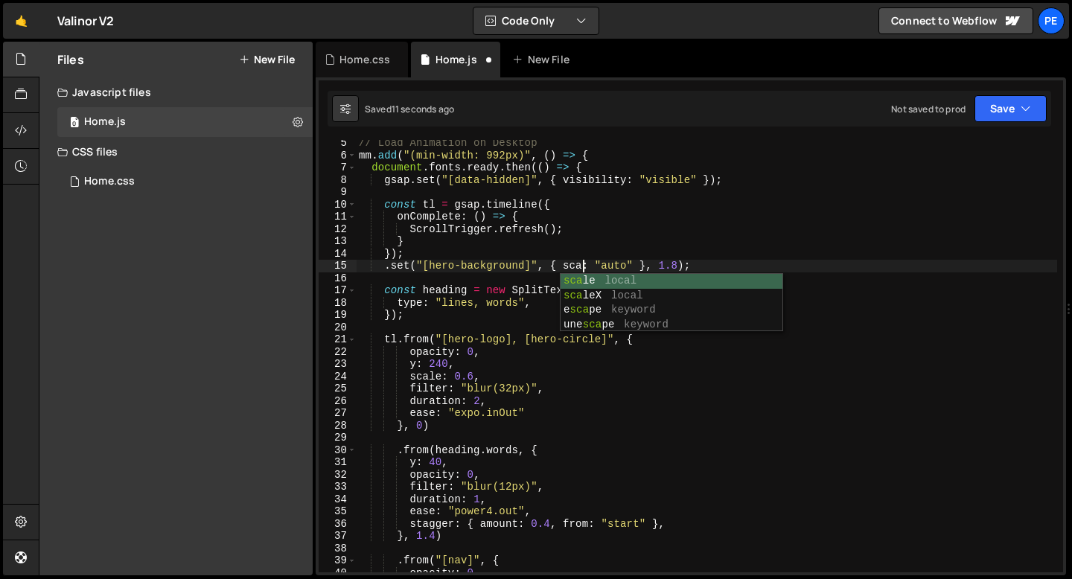
scroll to position [0, 16]
click at [695, 269] on div "// Load Animation on Desktop mm . add ( "(min-width: 992px)" , ( ) => { documen…" at bounding box center [706, 365] width 701 height 457
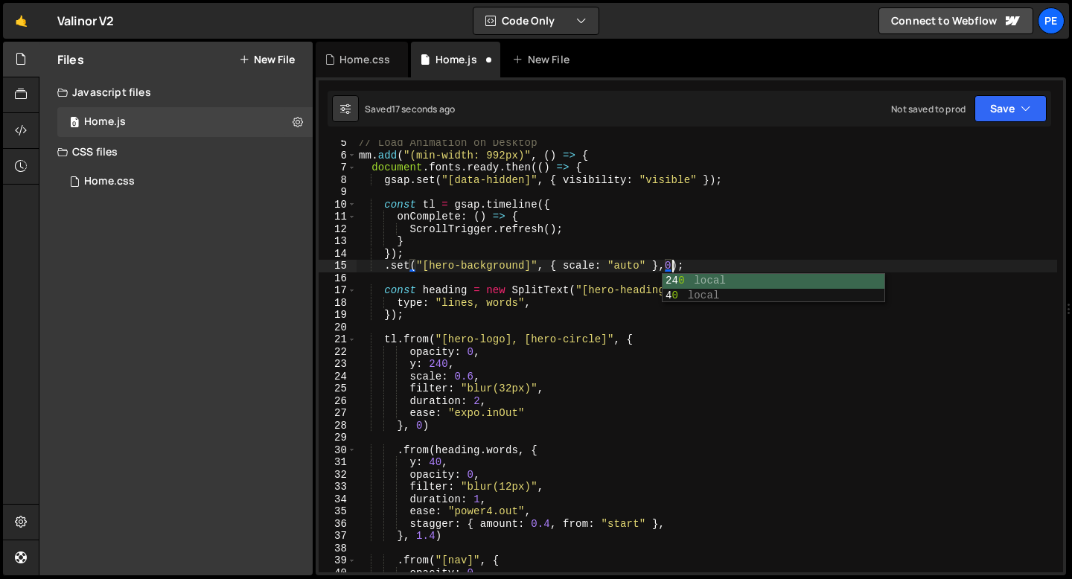
scroll to position [0, 22]
click at [595, 261] on div "// Load Animation on Desktop mm . add ( "(min-width: 992px)" , ( ) => { documen…" at bounding box center [706, 365] width 701 height 457
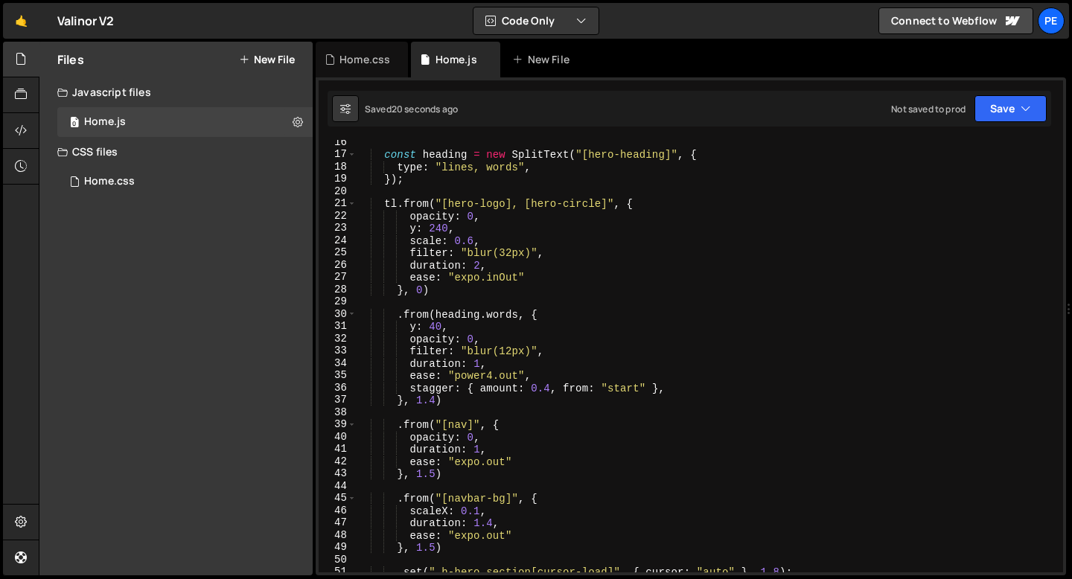
scroll to position [188, 0]
click at [447, 467] on div "const heading = new SplitText ( "[hero-heading]" , { type : "lines, words" , })…" at bounding box center [706, 364] width 701 height 457
click at [446, 476] on div "const heading = new SplitText ( "[hero-heading]" , { type : "lines, words" , })…" at bounding box center [706, 364] width 701 height 457
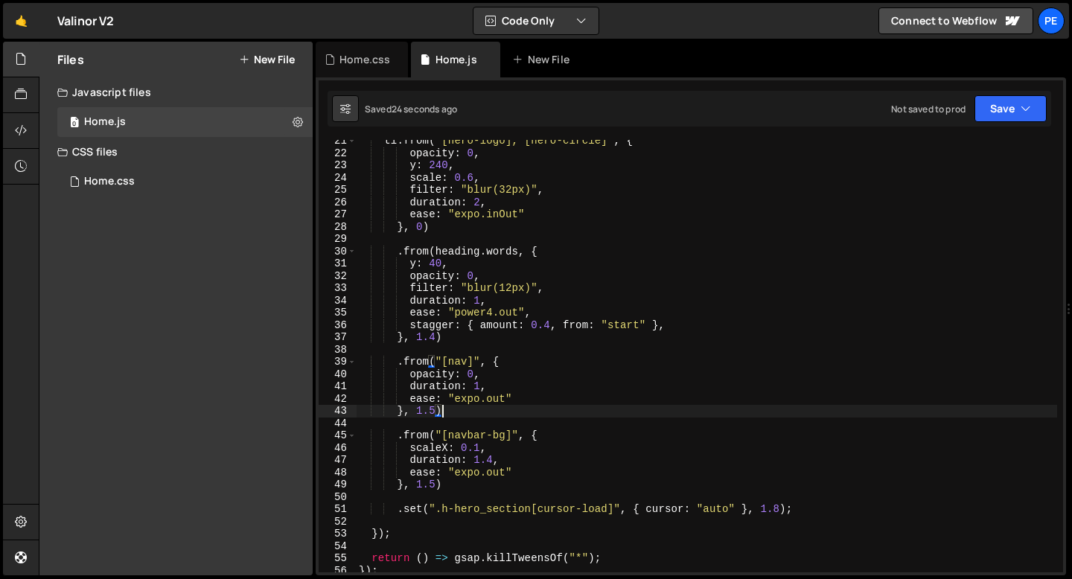
scroll to position [224, 0]
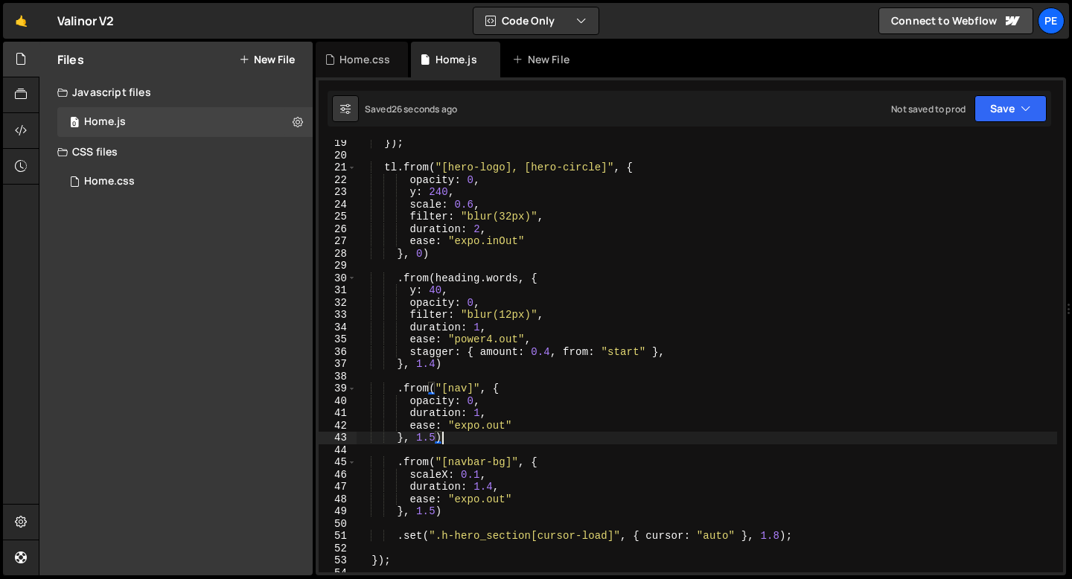
click at [435, 366] on div "}) ; tl . from ( "[hero-logo], [hero-circle]" , { opacity : 0 , y : 240 , scale…" at bounding box center [706, 365] width 701 height 457
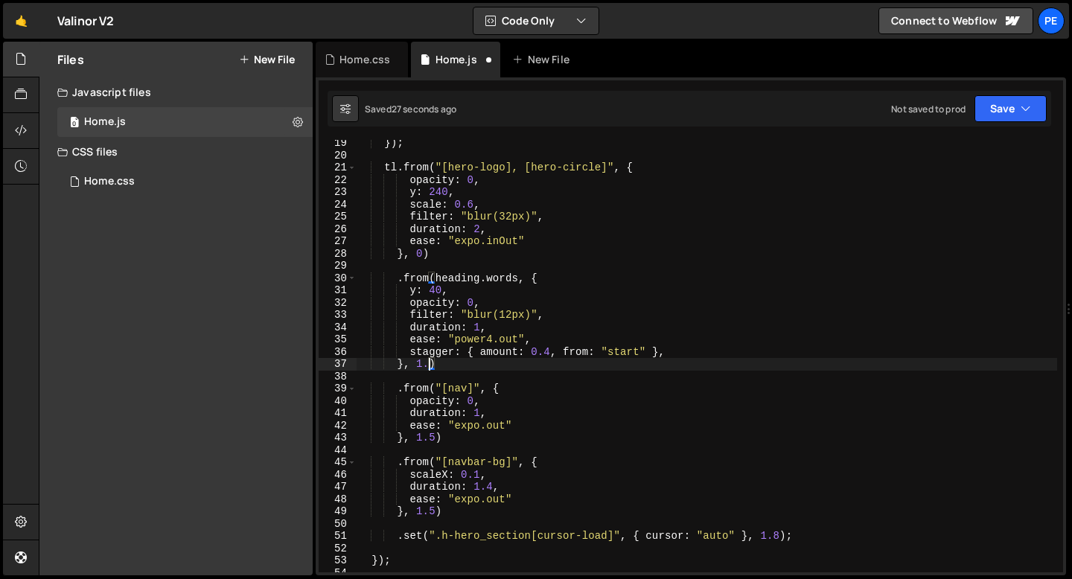
scroll to position [0, 4]
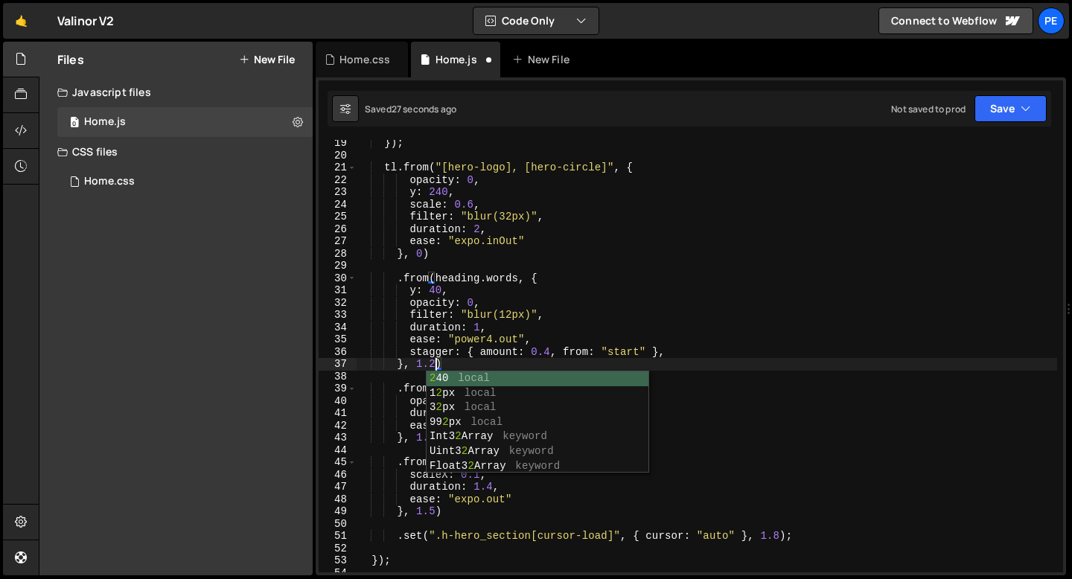
click at [468, 366] on div "}) ; tl . from ( "[hero-logo], [hero-circle]" , { opacity : 0 , y : 240 , scale…" at bounding box center [706, 365] width 701 height 457
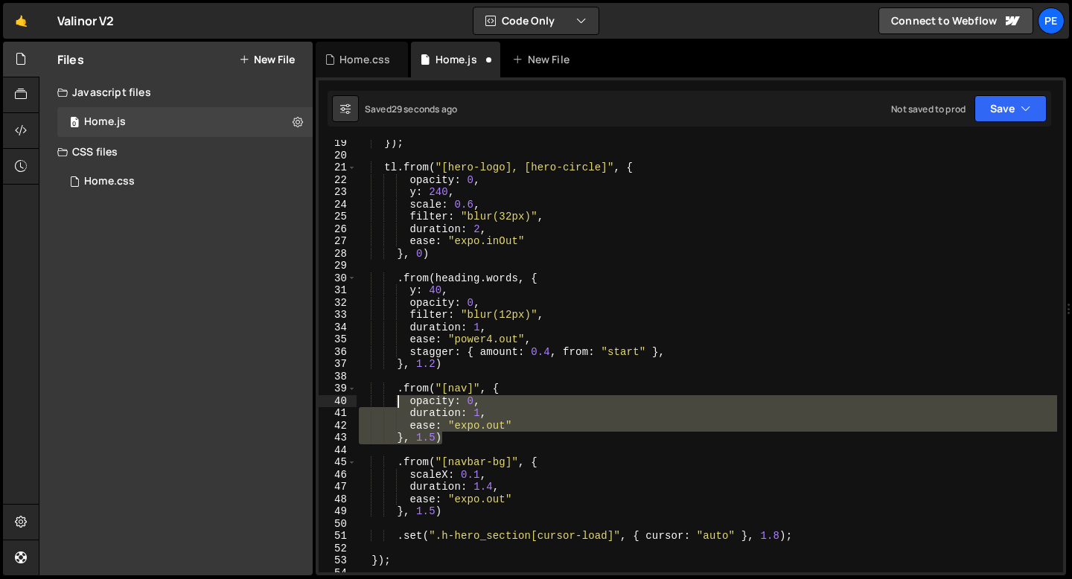
drag, startPoint x: 447, startPoint y: 438, endPoint x: 399, endPoint y: 395, distance: 63.8
click at [399, 395] on div "}) ; tl . from ( "[hero-logo], [hero-circle]" , { opacity : 0 , y : 240 , scale…" at bounding box center [706, 365] width 701 height 457
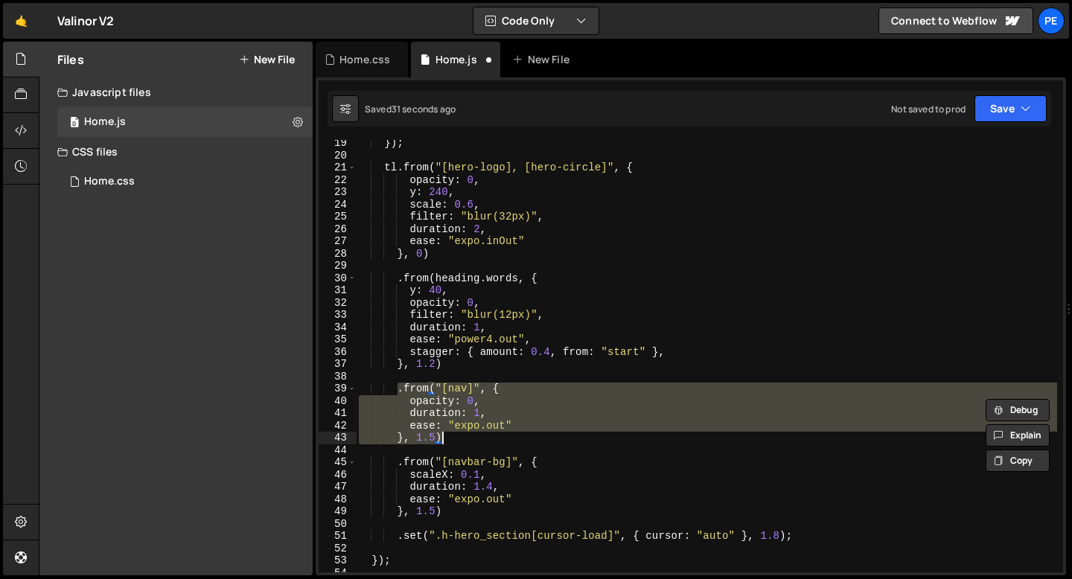
drag, startPoint x: 398, startPoint y: 389, endPoint x: 451, endPoint y: 432, distance: 68.8
click at [451, 433] on div "}) ; tl . from ( "[hero-logo], [hero-circle]" , { opacity : 0 , y : 240 , scale…" at bounding box center [706, 365] width 701 height 457
click at [456, 363] on div "}) ; tl . from ( "[hero-logo], [hero-circle]" , { opacity : 0 , y : 240 , scale…" at bounding box center [706, 365] width 701 height 457
type textarea "}, 1.2)"
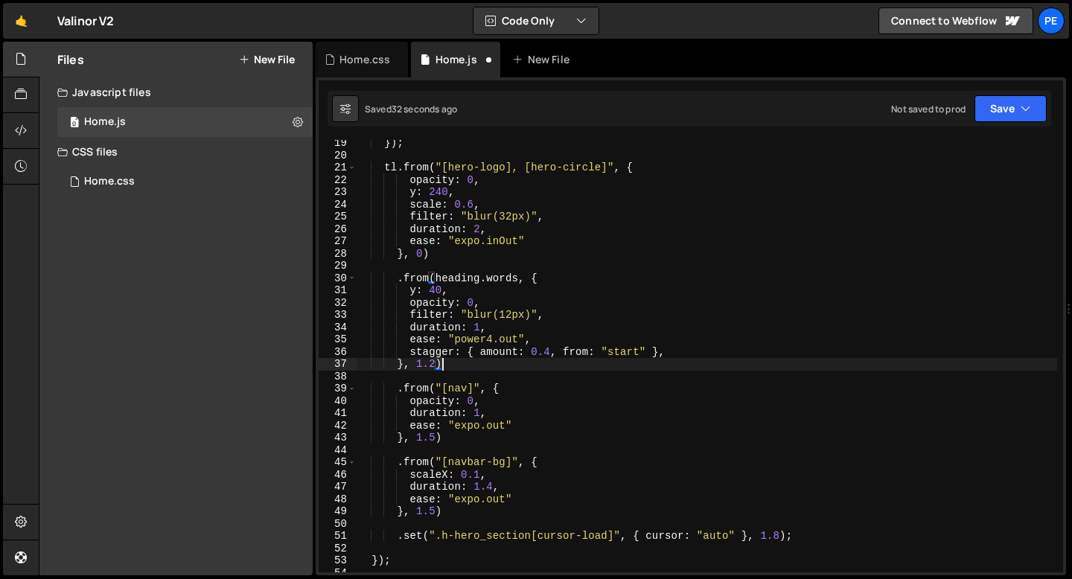
scroll to position [0, 1]
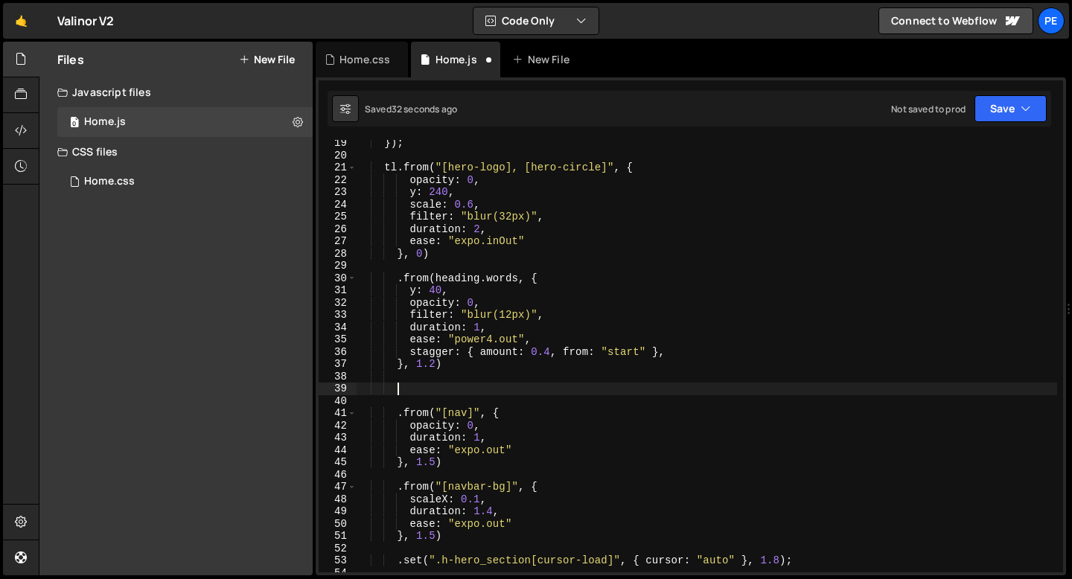
paste textarea "}, 1.5)"
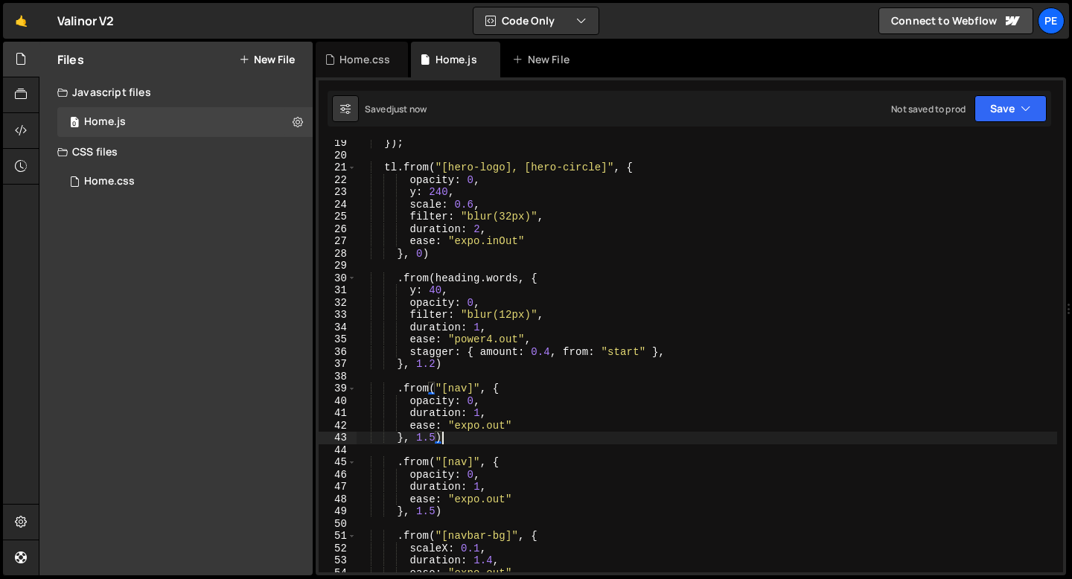
click at [455, 389] on div "}) ; tl . from ( "[hero-logo], [hero-circle]" , { opacity : 0 , y : 240 , scale…" at bounding box center [706, 365] width 701 height 457
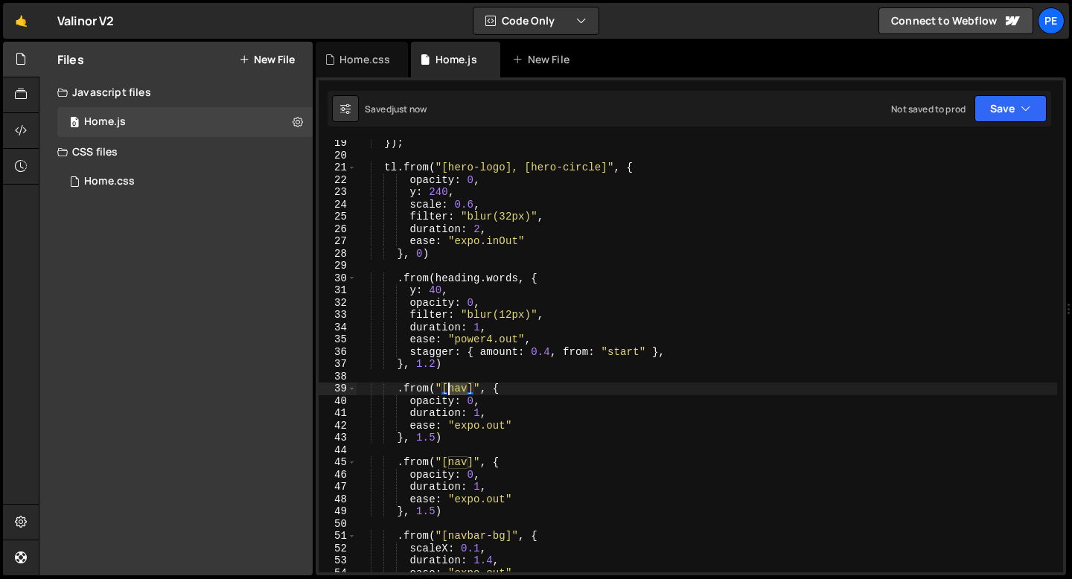
click at [455, 389] on div "}) ; tl . from ( "[hero-logo], [hero-circle]" , { opacity : 0 , y : 240 , scale…" at bounding box center [706, 365] width 701 height 457
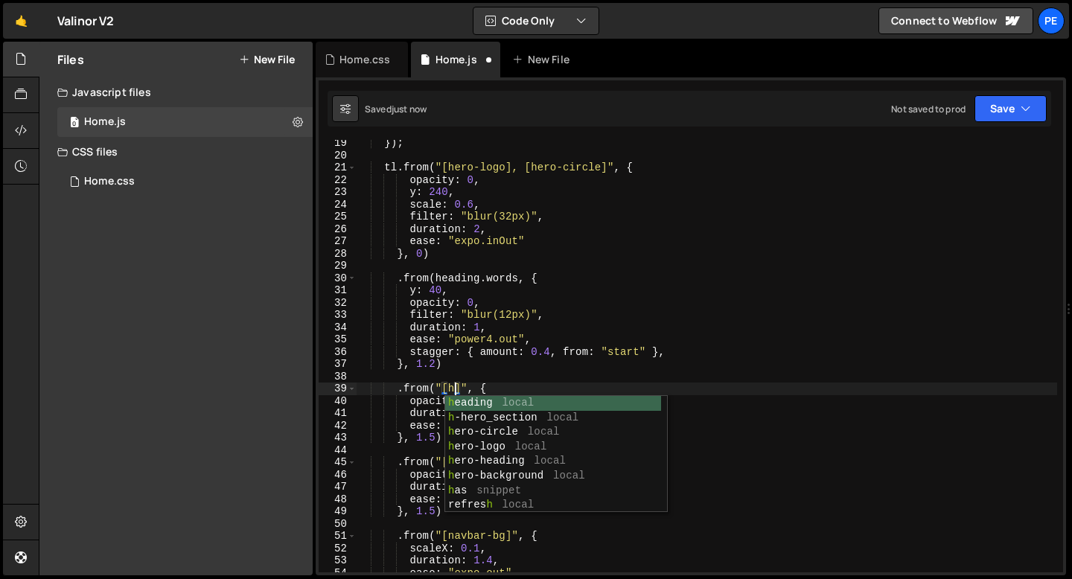
click at [492, 357] on div "}) ; tl . from ( "[hero-logo], [hero-circle]" , { opacity : 0 , y : 240 , scale…" at bounding box center [706, 365] width 701 height 457
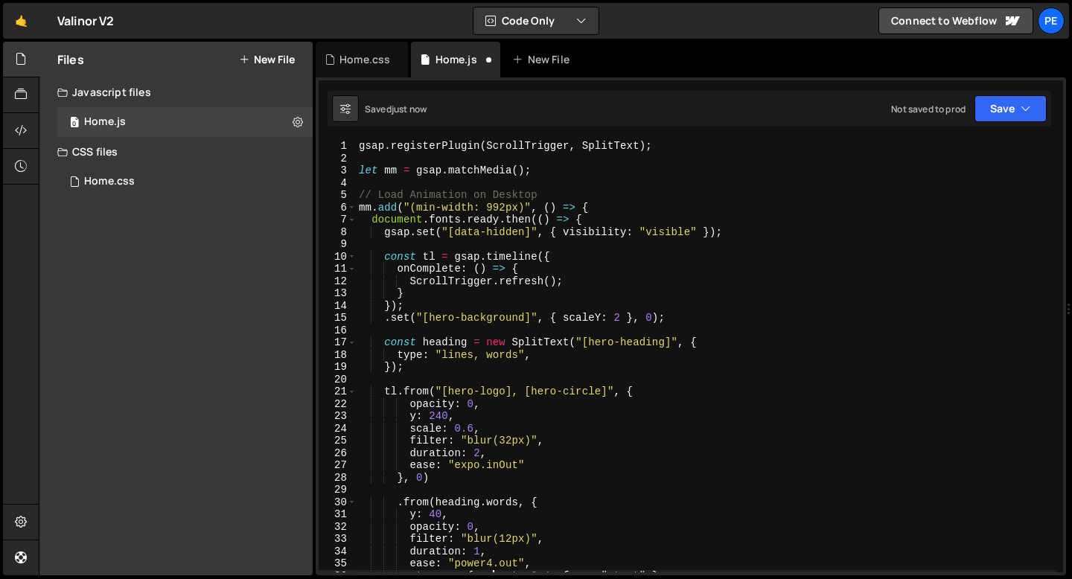
scroll to position [0, 0]
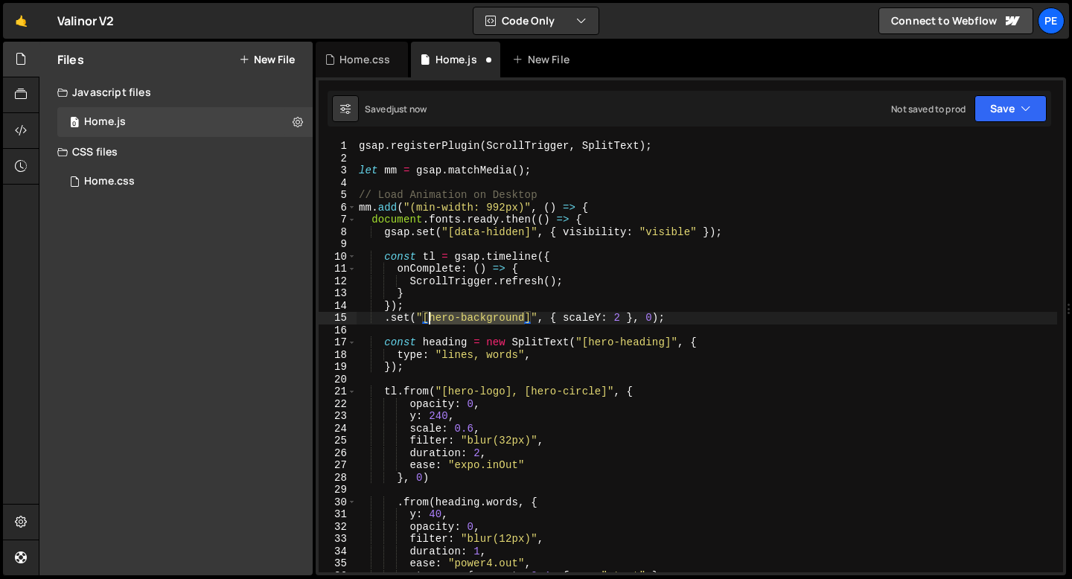
drag, startPoint x: 526, startPoint y: 319, endPoint x: 427, endPoint y: 319, distance: 99.0
click at [427, 319] on div "gsap . registerPlugin ( ScrollTrigger , SplitText ) ; let mm = gsap . matchMedi…" at bounding box center [706, 368] width 701 height 457
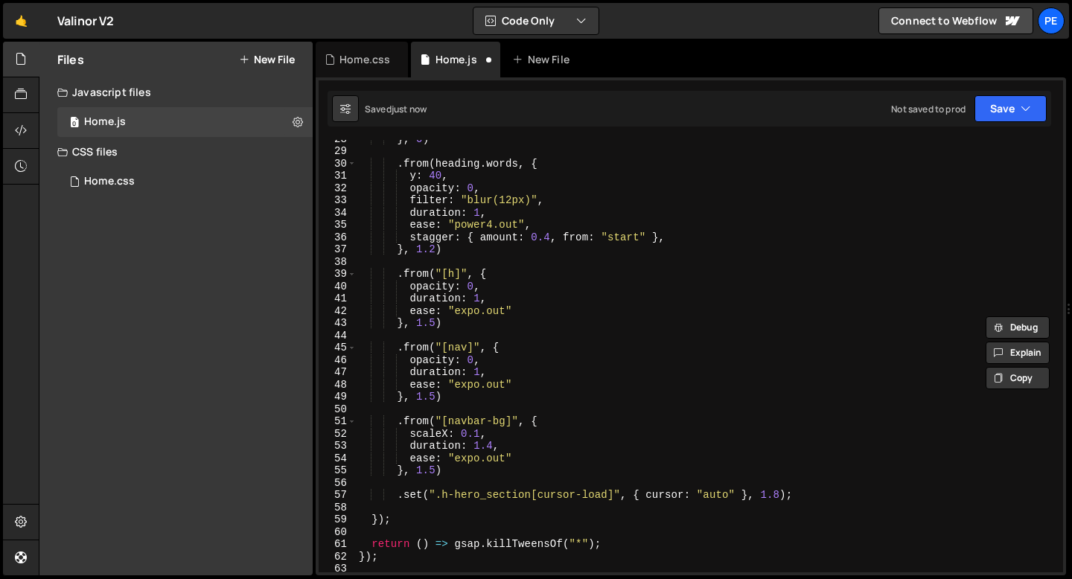
scroll to position [339, 0]
click at [452, 273] on div "} , 0 ) . from ( heading . words , { y : 40 , opacity : 0 , filter : "blur(12px…" at bounding box center [706, 361] width 701 height 457
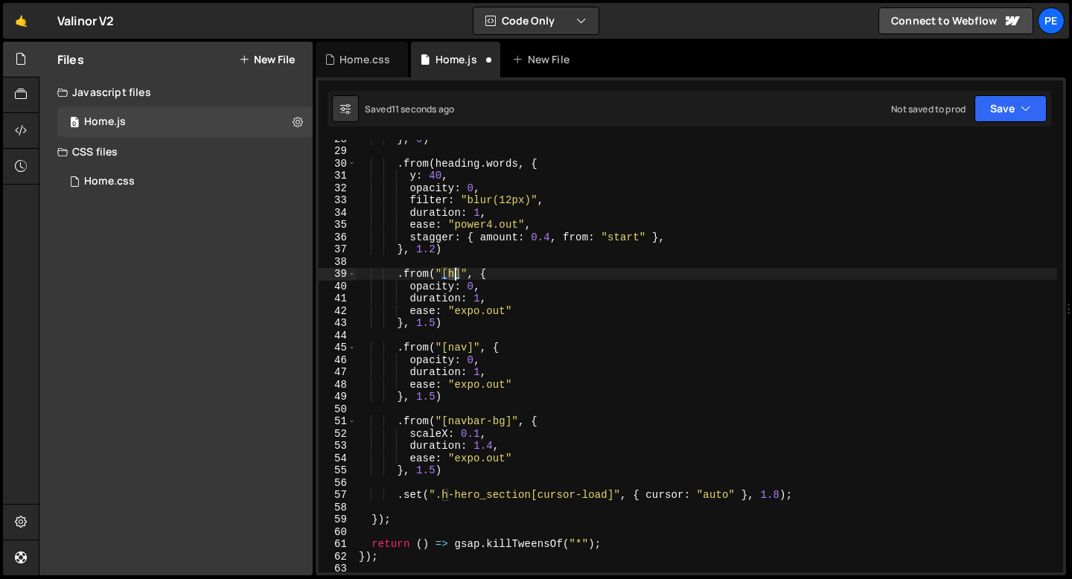
paste textarea "ero-background"
click at [444, 290] on div "} , 0 ) . from ( heading . words , { y : 40 , opacity : 0 , filter : "blur(12px…" at bounding box center [706, 361] width 701 height 457
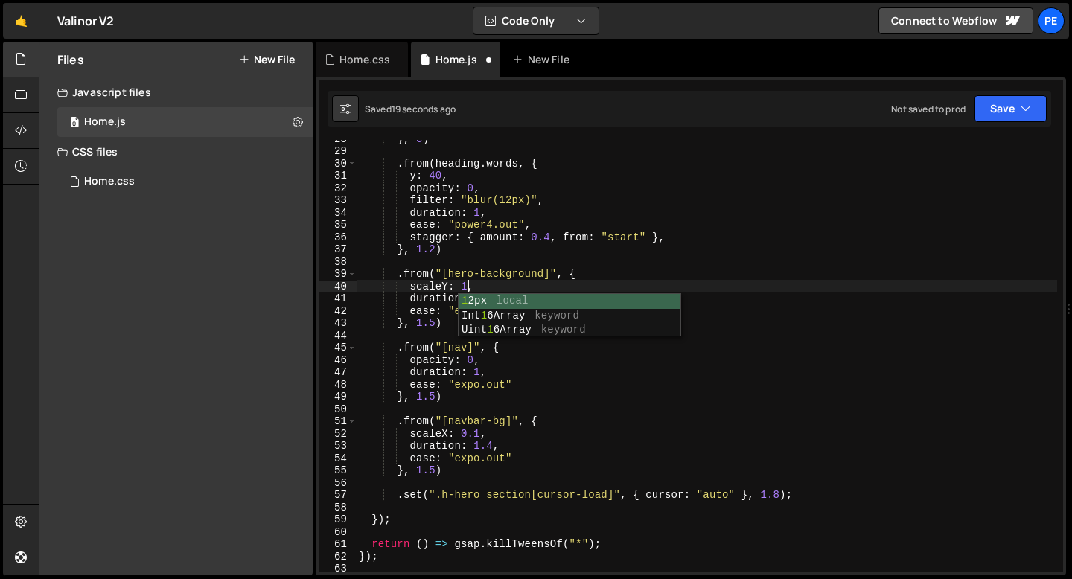
scroll to position [0, 7]
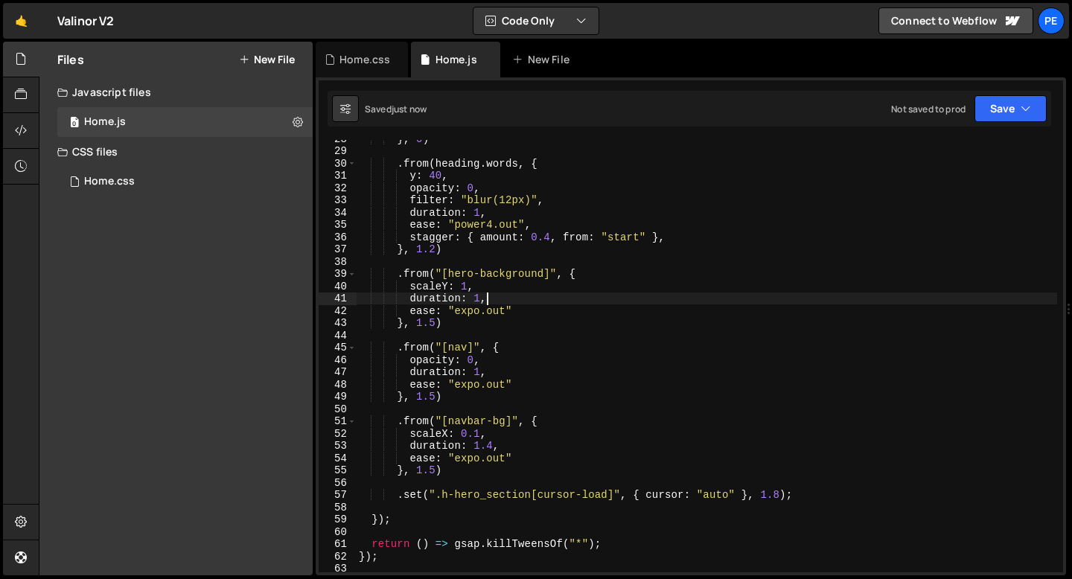
click at [494, 297] on div "} , 0 ) . from ( heading . words , { y : 40 , opacity : 0 , filter : "blur(12px…" at bounding box center [706, 361] width 701 height 457
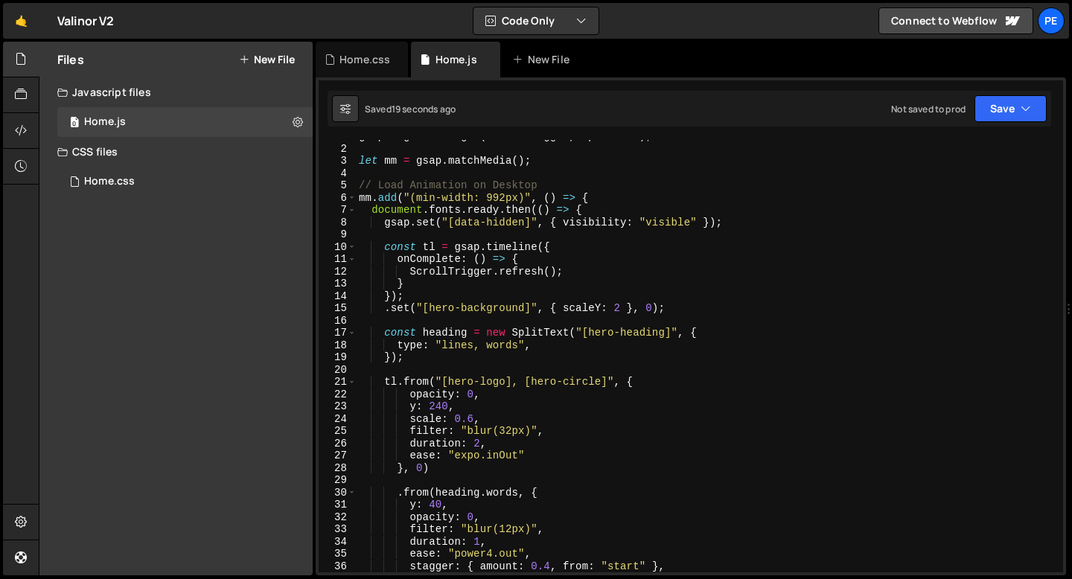
scroll to position [10, 0]
click at [389, 310] on div "gsap . registerPlugin ( ScrollTrigger , SplitText ) ; let mm = gsap . matchMedi…" at bounding box center [706, 358] width 701 height 457
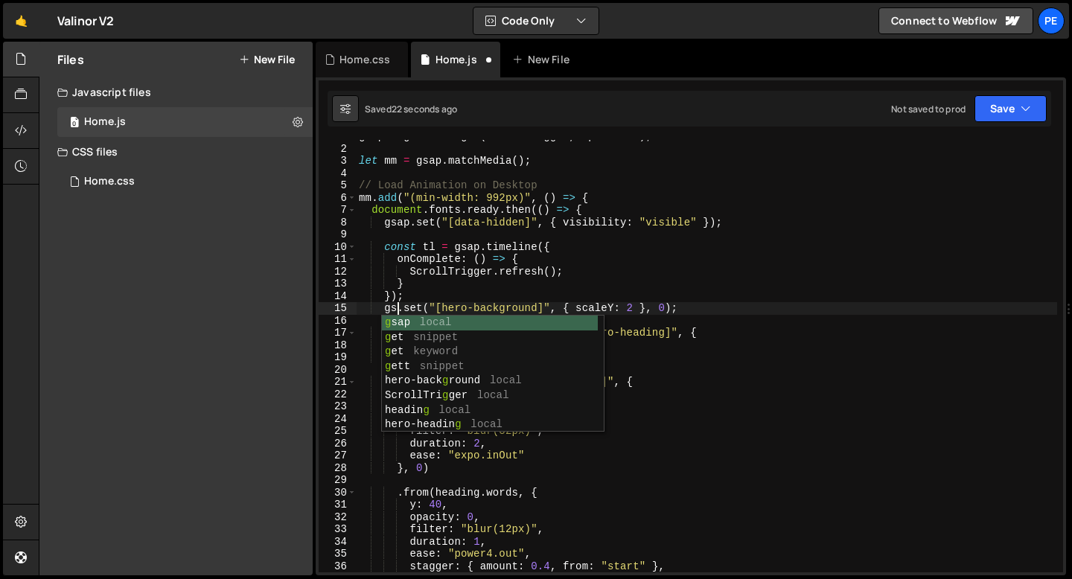
scroll to position [0, 3]
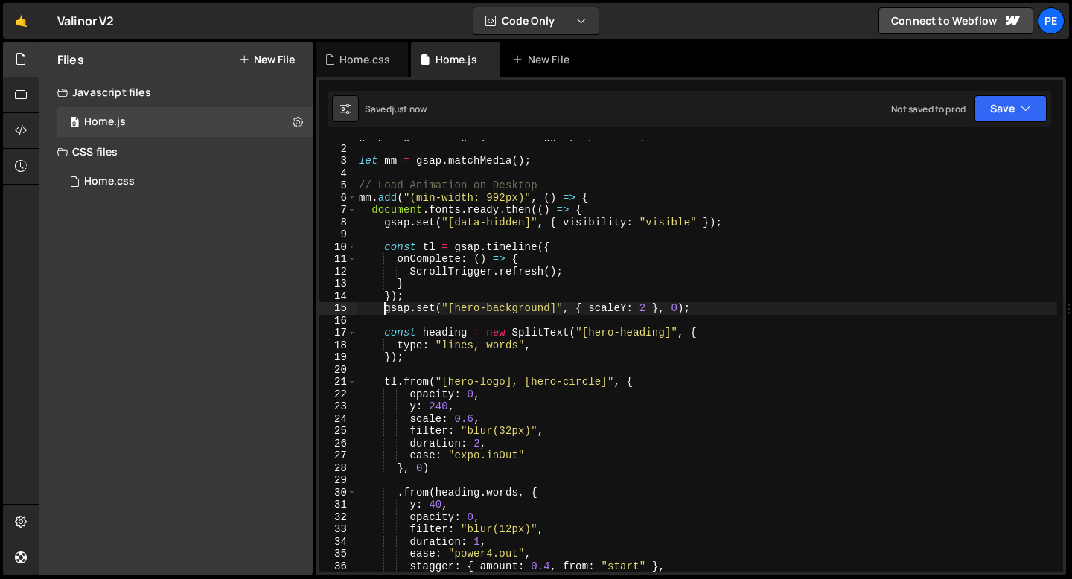
click at [383, 309] on div "gsap . registerPlugin ( ScrollTrigger , SplitText ) ; let mm = gsap . matchMedi…" at bounding box center [706, 358] width 701 height 457
type textarea "gsap.set("[hero-background]", { scaleY: 2 }, 0);"
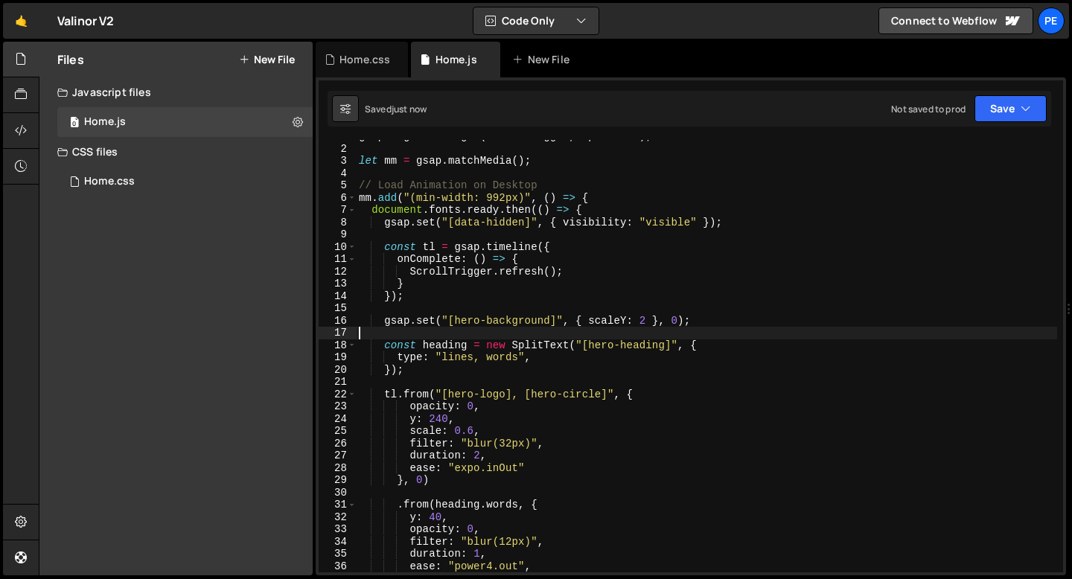
click at [473, 328] on div "gsap . registerPlugin ( ScrollTrigger , SplitText ) ; let mm = gsap . matchMedi…" at bounding box center [706, 358] width 701 height 457
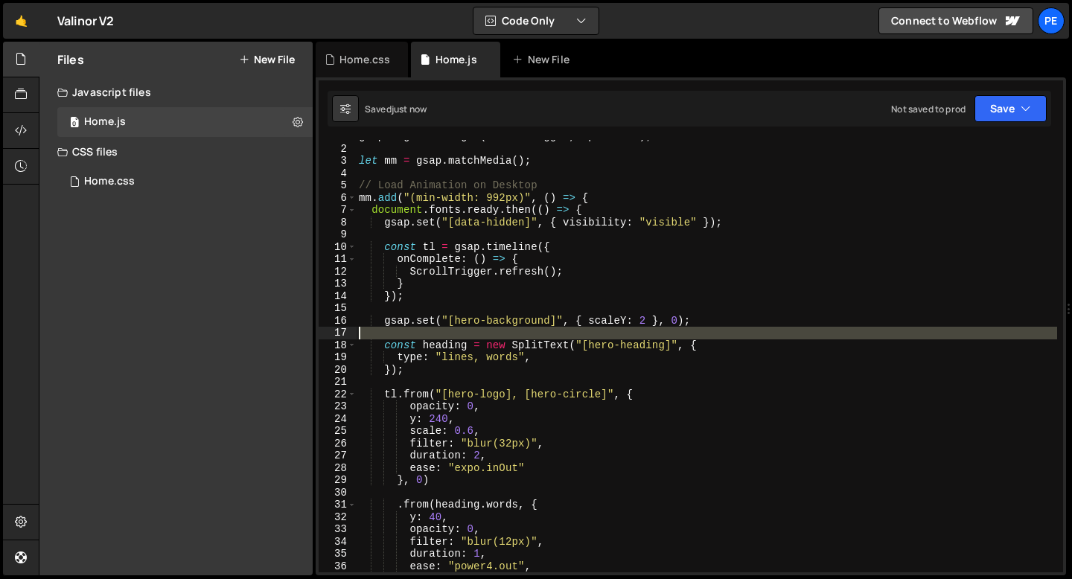
click at [473, 328] on div "gsap . registerPlugin ( ScrollTrigger , SplitText ) ; let mm = gsap . matchMedi…" at bounding box center [706, 358] width 701 height 457
click at [424, 325] on div "gsap . registerPlugin ( ScrollTrigger , SplitText ) ; let mm = gsap . matchMedi…" at bounding box center [706, 358] width 701 height 457
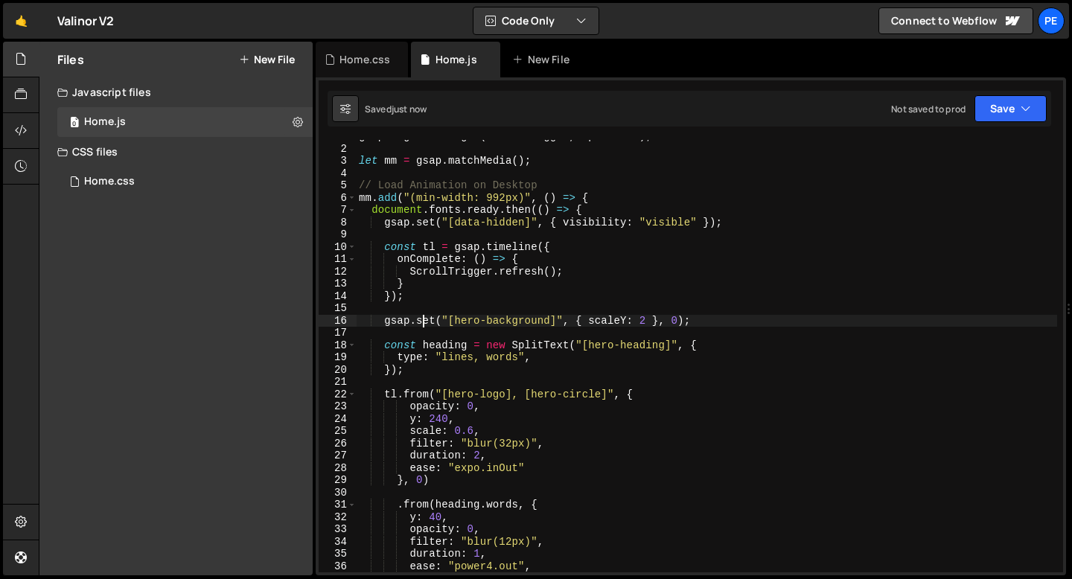
click at [424, 325] on div "gsap . registerPlugin ( ScrollTrigger , SplitText ) ; let mm = gsap . matchMedi…" at bounding box center [706, 358] width 701 height 457
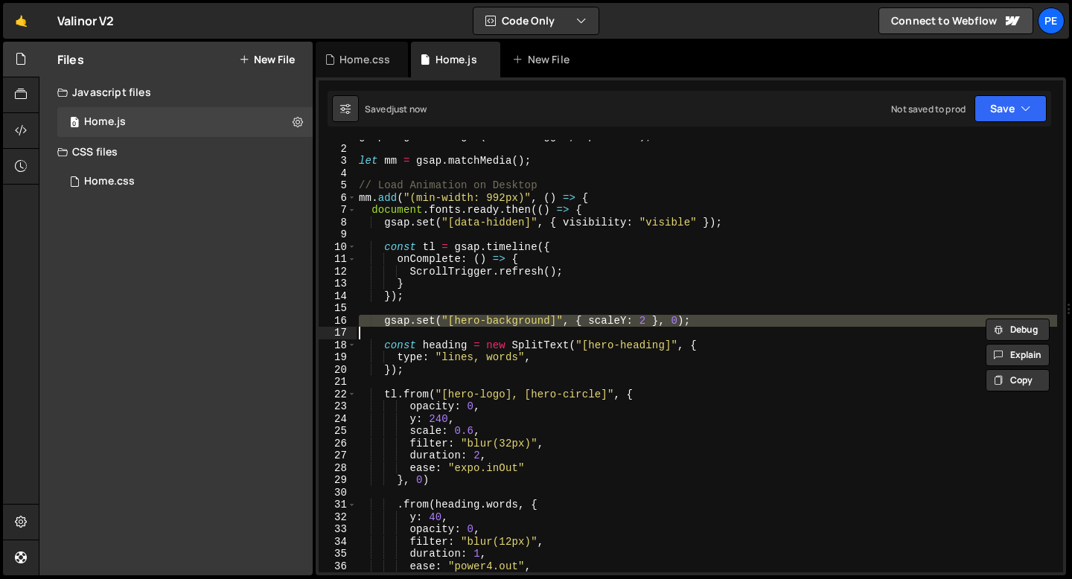
click at [424, 325] on div "gsap . registerPlugin ( ScrollTrigger , SplitText ) ; let mm = gsap . matchMedi…" at bounding box center [706, 358] width 701 height 457
type textarea "gsap.set("[hero-background]", { scaleY: 2 }, 0);"
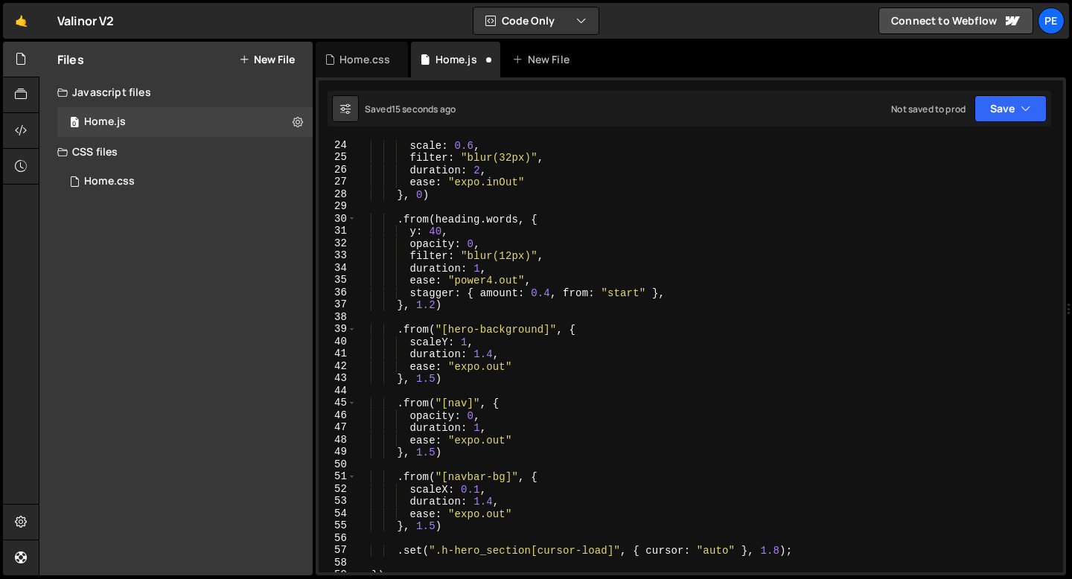
scroll to position [284, 0]
click at [446, 384] on div "scale : 0.6 , filter : "blur(32px)" , duration : 2 , ease : "expo.inOut" } , 0 …" at bounding box center [706, 367] width 701 height 457
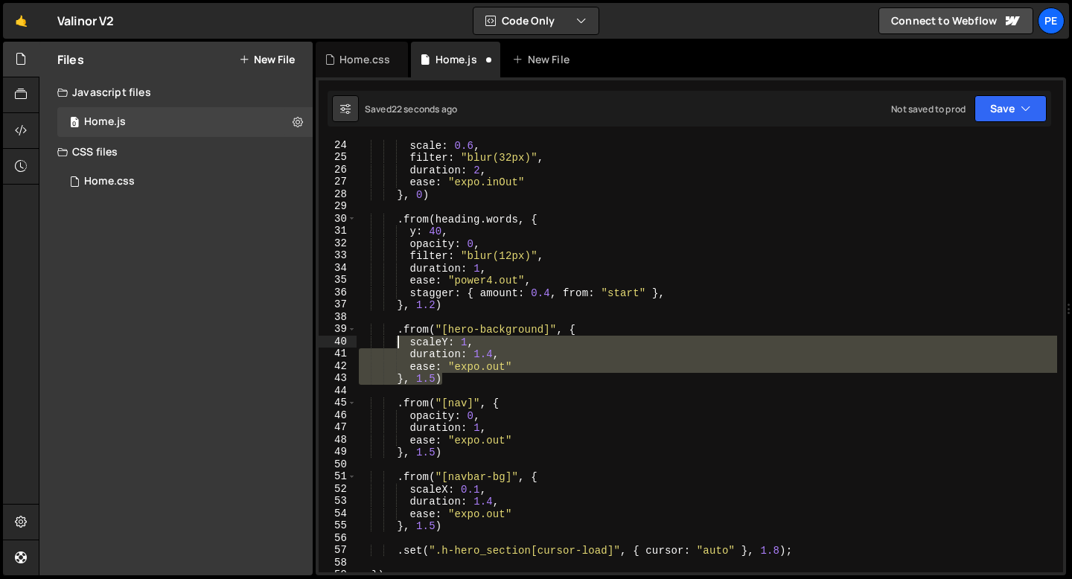
drag, startPoint x: 446, startPoint y: 382, endPoint x: 394, endPoint y: 334, distance: 70.6
click at [394, 334] on div "scale : 0.6 , filter : "blur(32px)" , duration : 2 , ease : "expo.inOut" } , 0 …" at bounding box center [706, 367] width 701 height 457
type textarea ".from("[hero-background]", { scaleY: 1,"
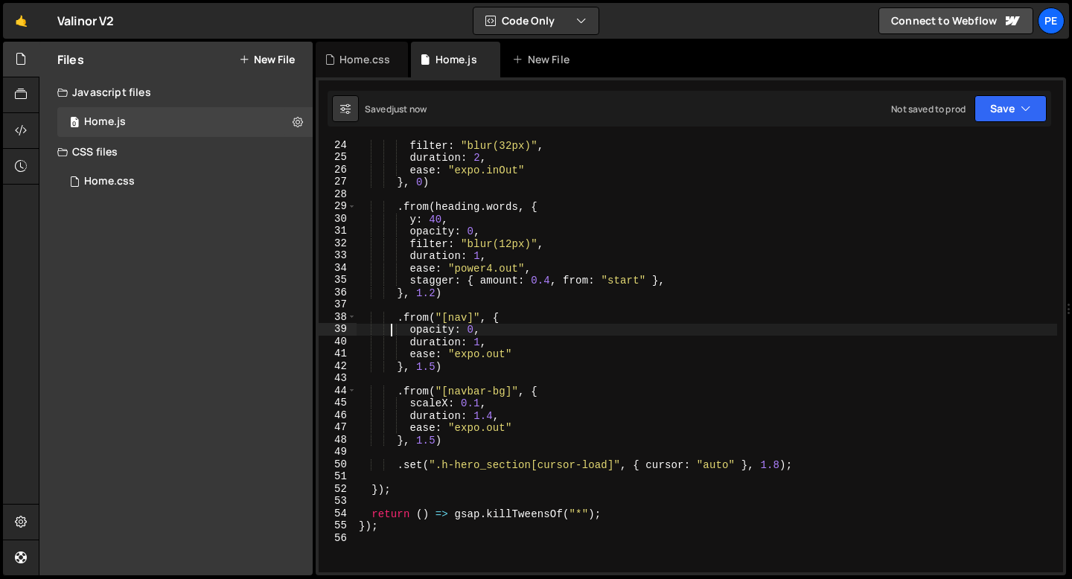
scroll to position [292, 0]
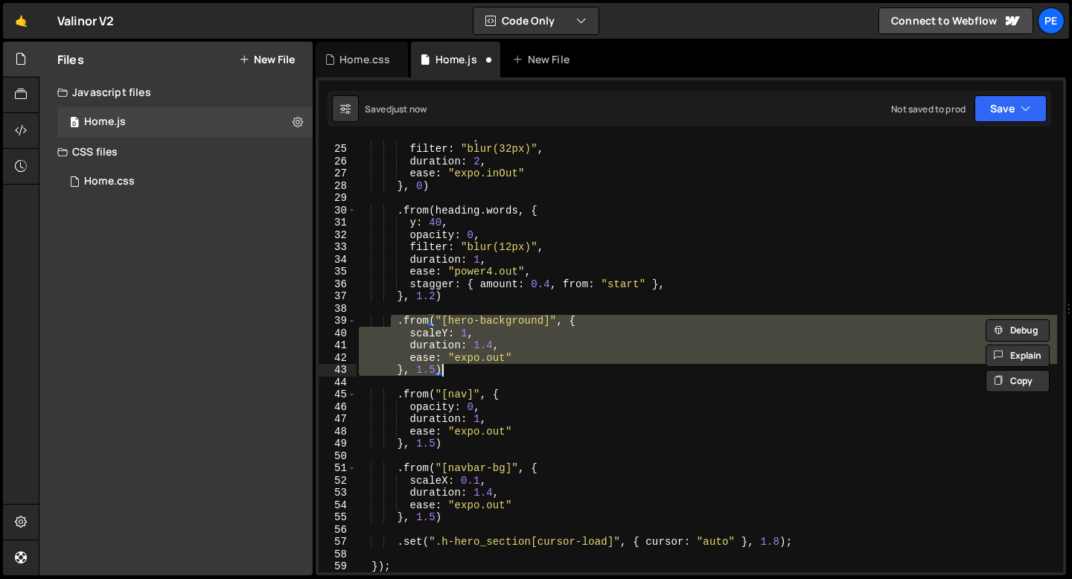
type textarea "gsap.set("[hero-background]", { scaleY: 2 }, 0);"
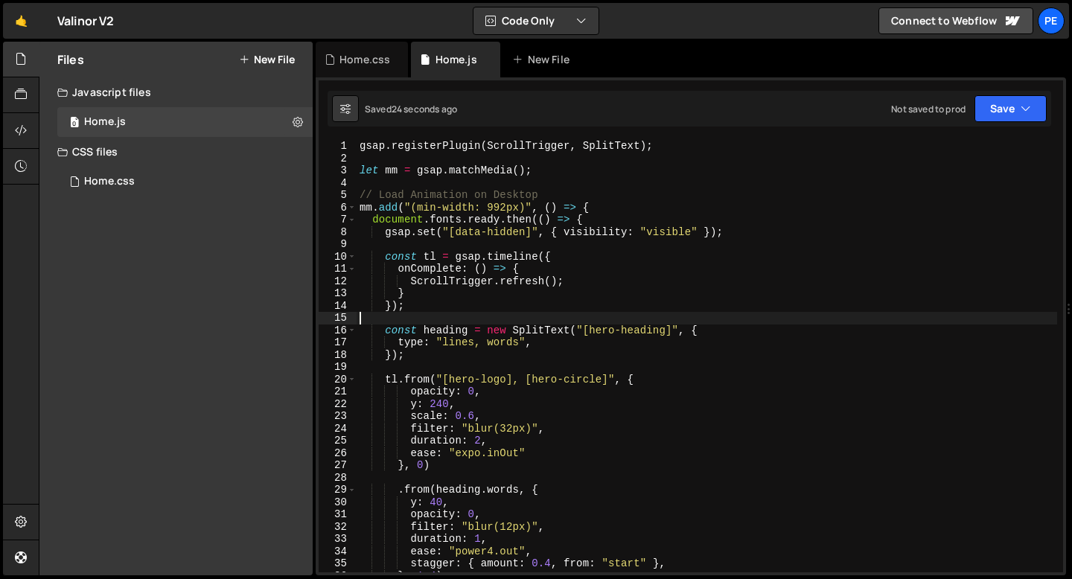
click at [432, 321] on div "gsap . registerPlugin ( ScrollTrigger , SplitText ) ; let mm = gsap . matchMedi…" at bounding box center [707, 368] width 700 height 457
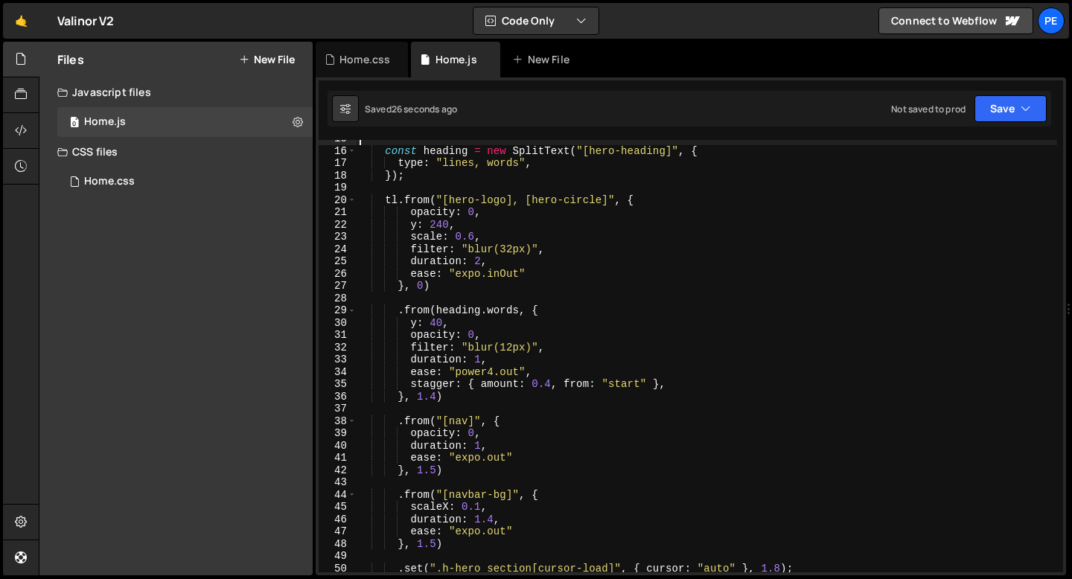
scroll to position [180, 0]
click at [444, 399] on div "const heading = new SplitText ( "[hero-heading]" , { type : "lines, words" , })…" at bounding box center [707, 360] width 700 height 457
type textarea "}, 1.4)"
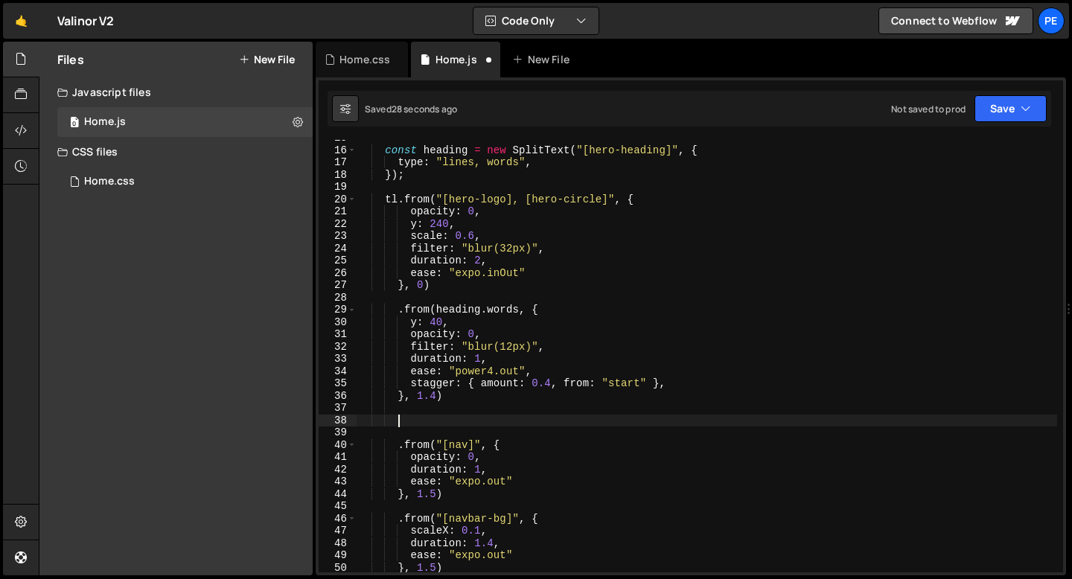
paste textarea "}, 1.5)"
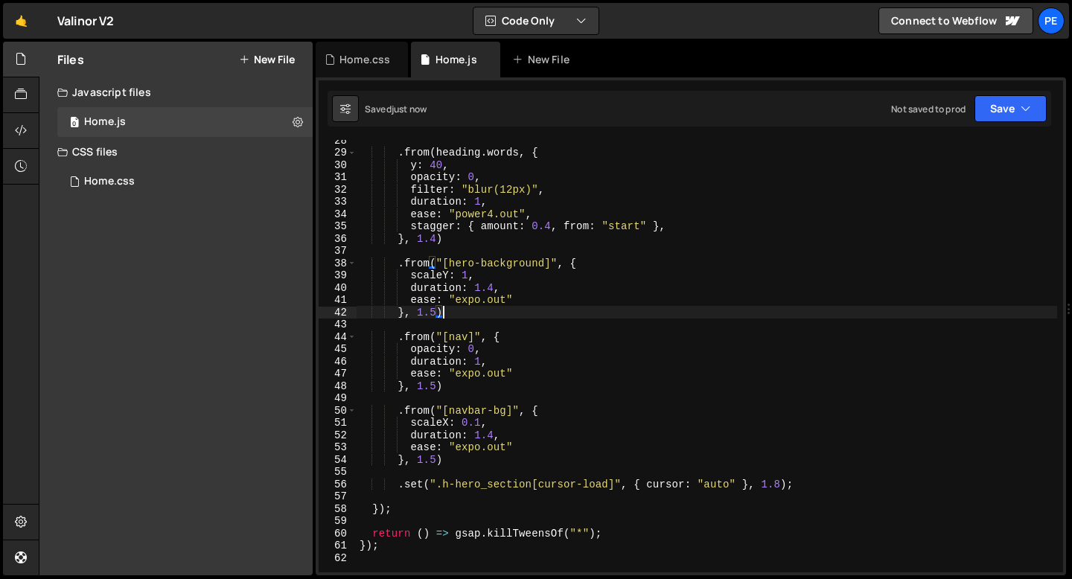
scroll to position [343, 0]
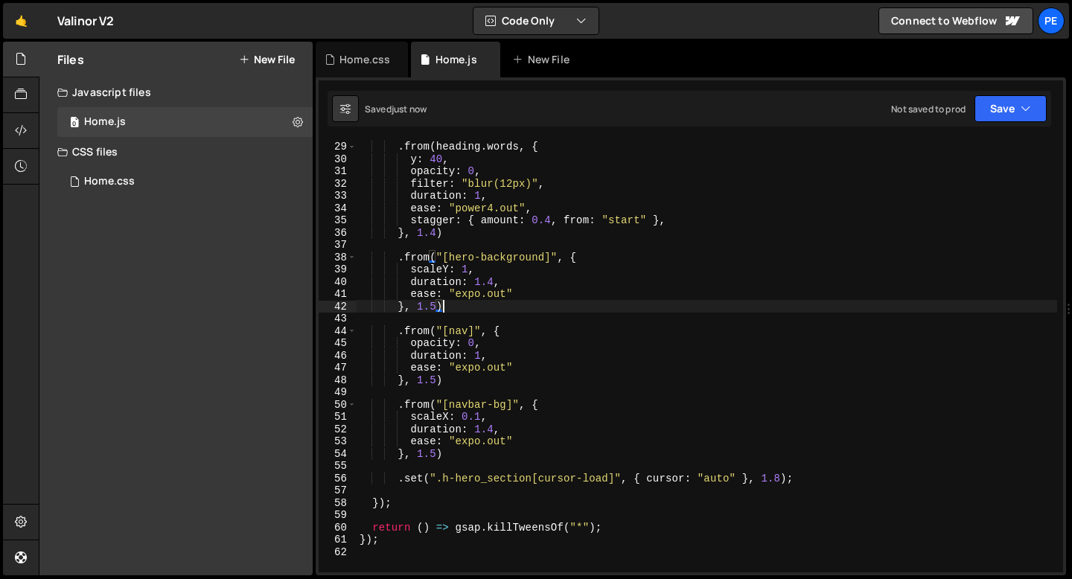
click at [472, 479] on div ". from ( heading . words , { y : 40 , opacity : 0 , filter : "blur(12px)" , dur…" at bounding box center [707, 356] width 700 height 457
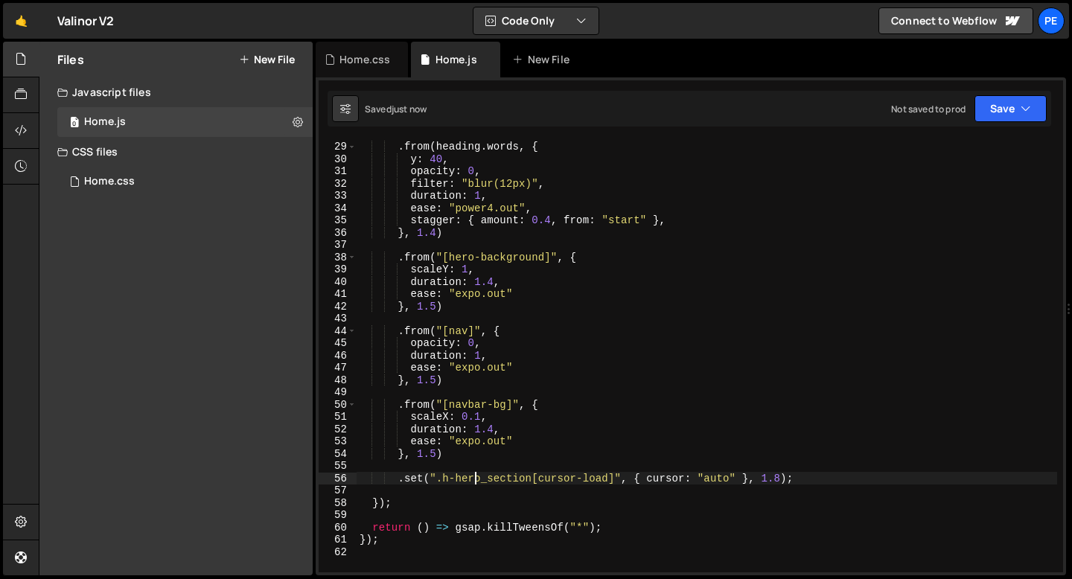
click at [472, 479] on div ". from ( heading . words , { y : 40 , opacity : 0 , filter : "blur(12px)" , dur…" at bounding box center [707, 356] width 700 height 457
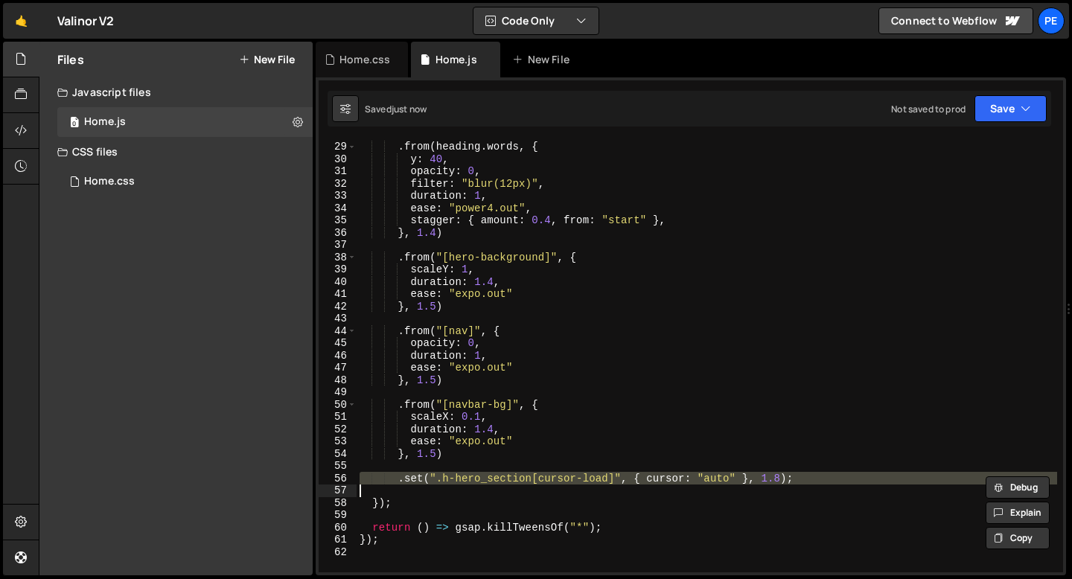
click at [472, 479] on div ". from ( heading . words , { y : 40 , opacity : 0 , filter : "blur(12px)" , dur…" at bounding box center [707, 356] width 700 height 457
type textarea ".set(".h-hero_section[cursor-load]", { cursor: "auto" }, 1.8);"
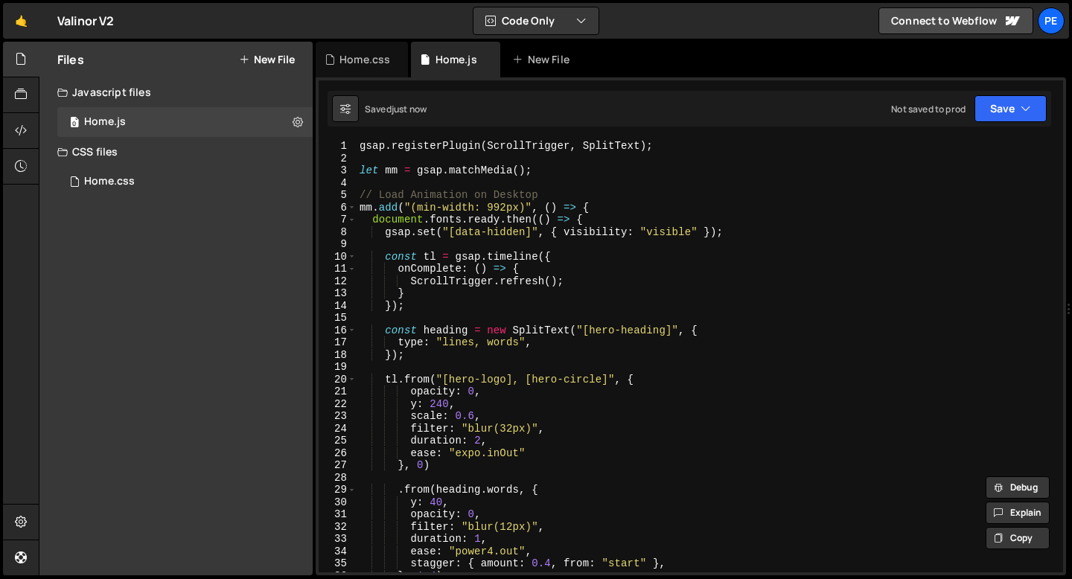
scroll to position [0, 0]
click at [440, 313] on div "gsap . registerPlugin ( ScrollTrigger , SplitText ) ; let mm = gsap . matchMedi…" at bounding box center [707, 368] width 700 height 457
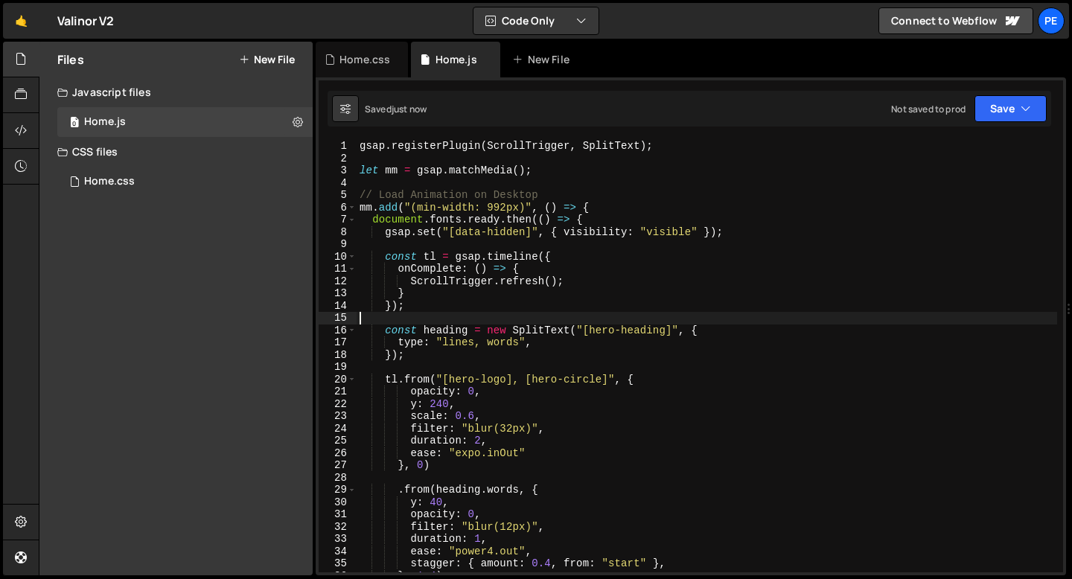
click at [725, 234] on div "gsap . registerPlugin ( ScrollTrigger , SplitText ) ; let mm = gsap . matchMedi…" at bounding box center [707, 368] width 700 height 457
type textarea "gsap.set("[data-hidden]", { visibility: "visible" });"
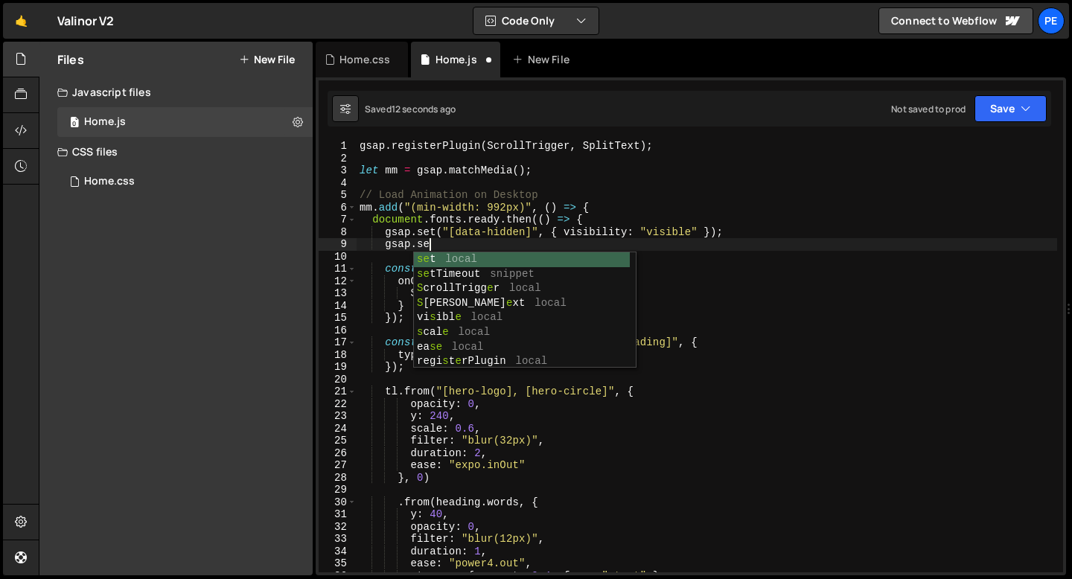
scroll to position [0, 4]
click at [638, 232] on div "gsap . registerPlugin ( ScrollTrigger , SplitText ) ; let mm = gsap . matchMedi…" at bounding box center [707, 368] width 700 height 457
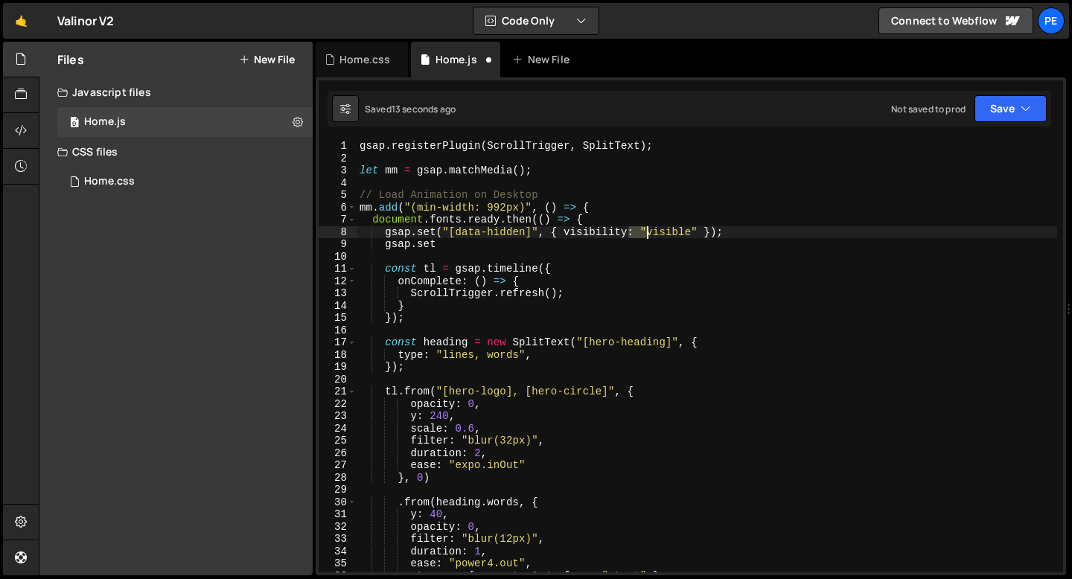
click at [638, 232] on div "gsap . registerPlugin ( ScrollTrigger , SplitText ) ; let mm = gsap . matchMedi…" at bounding box center [707, 368] width 700 height 457
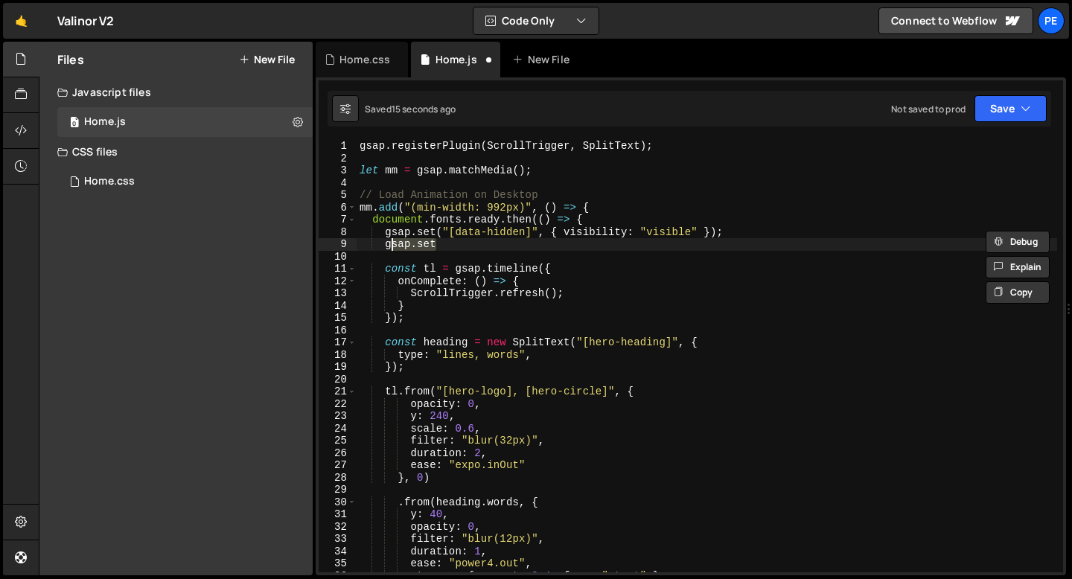
drag, startPoint x: 438, startPoint y: 248, endPoint x: 383, endPoint y: 247, distance: 55.1
click at [383, 247] on div "gsap . registerPlugin ( ScrollTrigger , SplitText ) ; let mm = gsap . matchMedi…" at bounding box center [707, 368] width 700 height 457
type textarea "gsap.set"
paste textarea
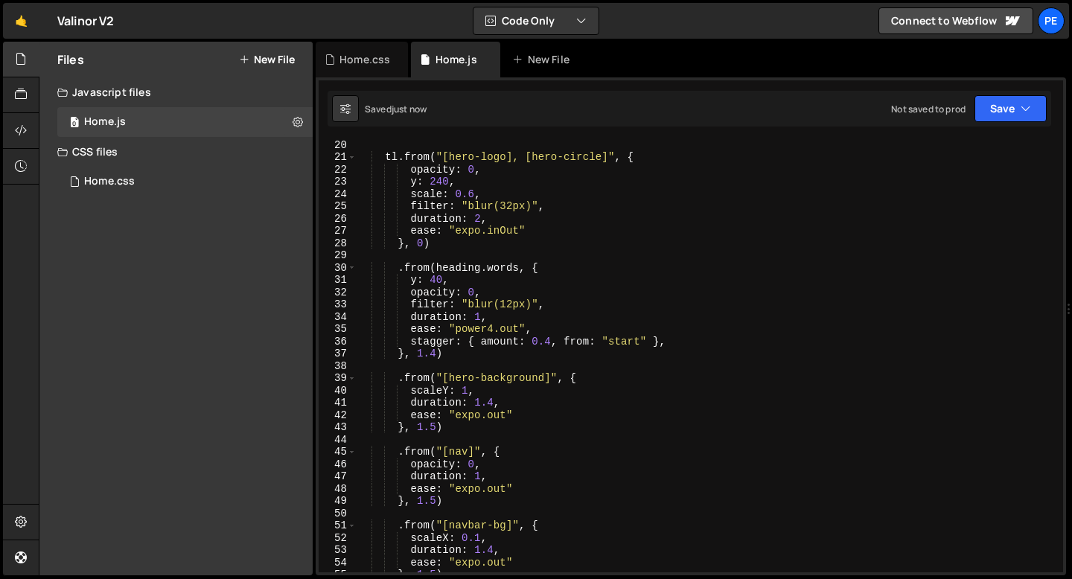
scroll to position [256, 0]
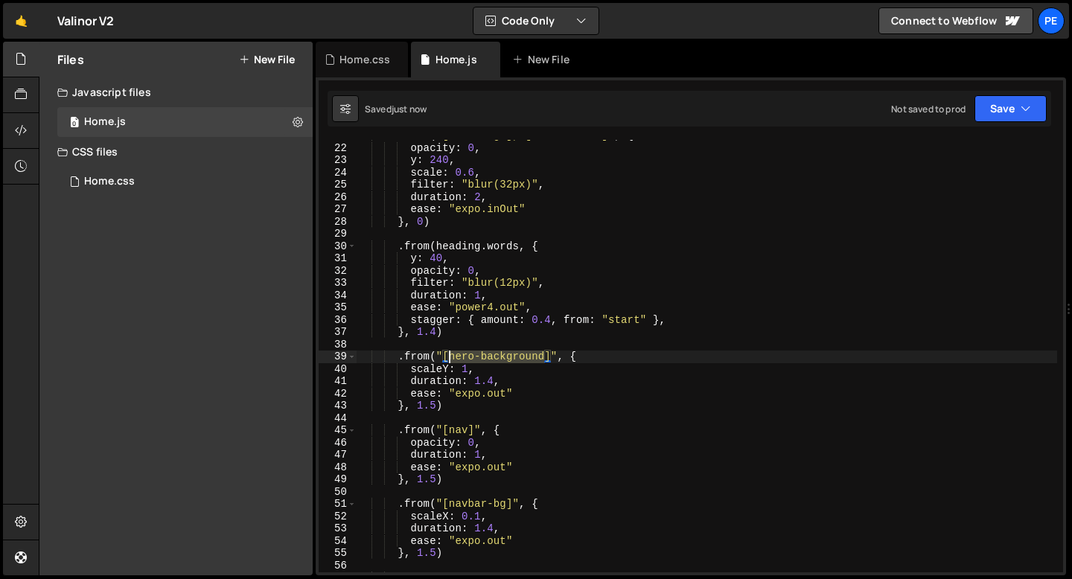
drag, startPoint x: 544, startPoint y: 357, endPoint x: 450, endPoint y: 357, distance: 94.5
click at [450, 357] on div "tl . from ( "[hero-logo], [hero-circle]" , { opacity : 0 , y : 240 , scale : 0.…" at bounding box center [707, 358] width 700 height 457
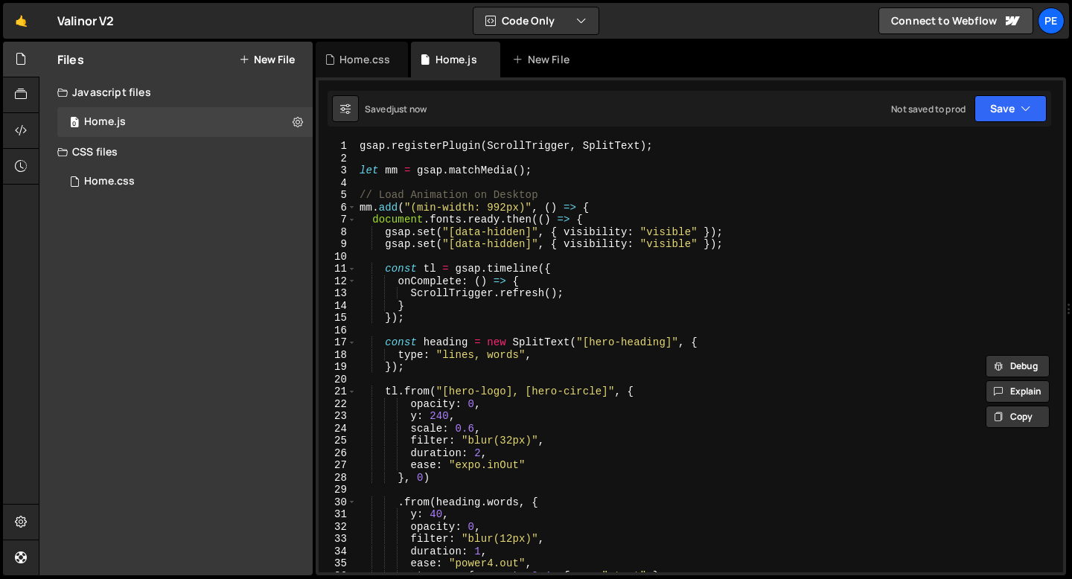
scroll to position [0, 0]
drag, startPoint x: 526, startPoint y: 244, endPoint x: 455, endPoint y: 243, distance: 71.5
click at [454, 243] on div "gsap . registerPlugin ( ScrollTrigger , SplitText ) ; let mm = gsap . matchMedi…" at bounding box center [707, 368] width 700 height 457
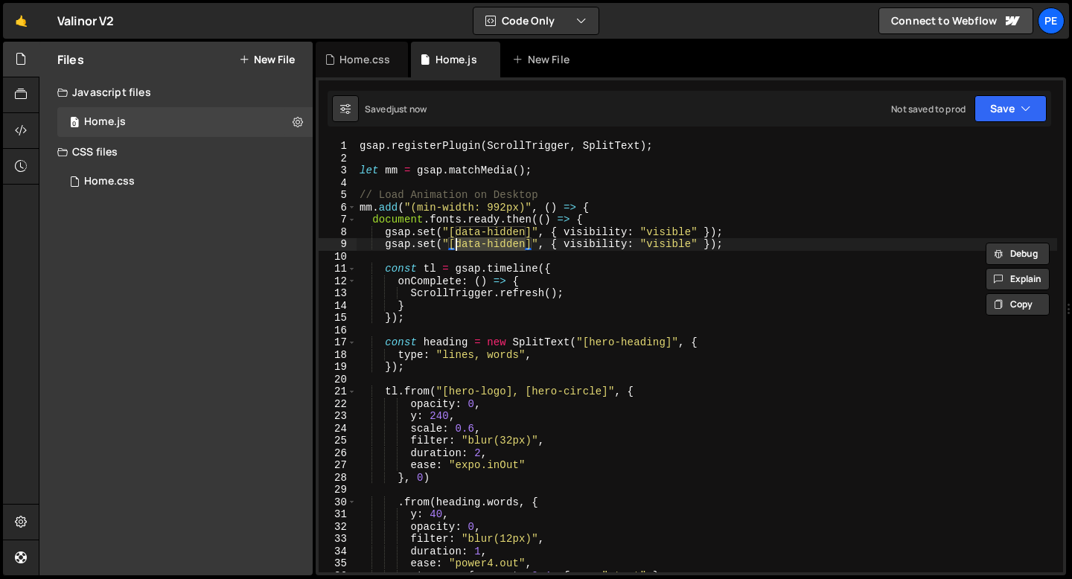
paste textarea "hero-background"
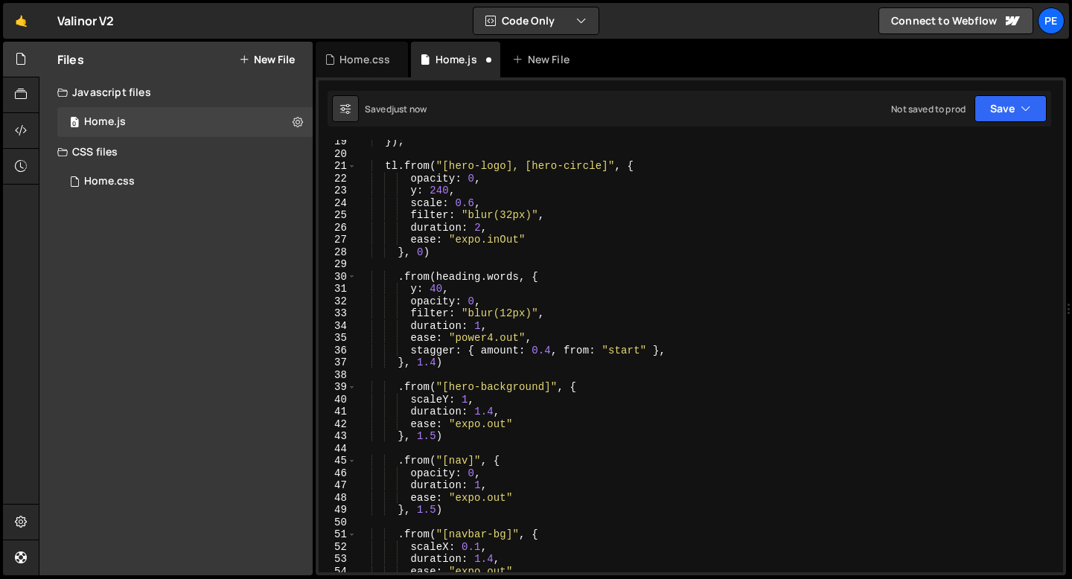
scroll to position [226, 0]
click at [476, 399] on div "}) ; tl . from ( "[hero-logo], [hero-circle]" , { opacity : 0 , y : 240 , scale…" at bounding box center [707, 363] width 700 height 457
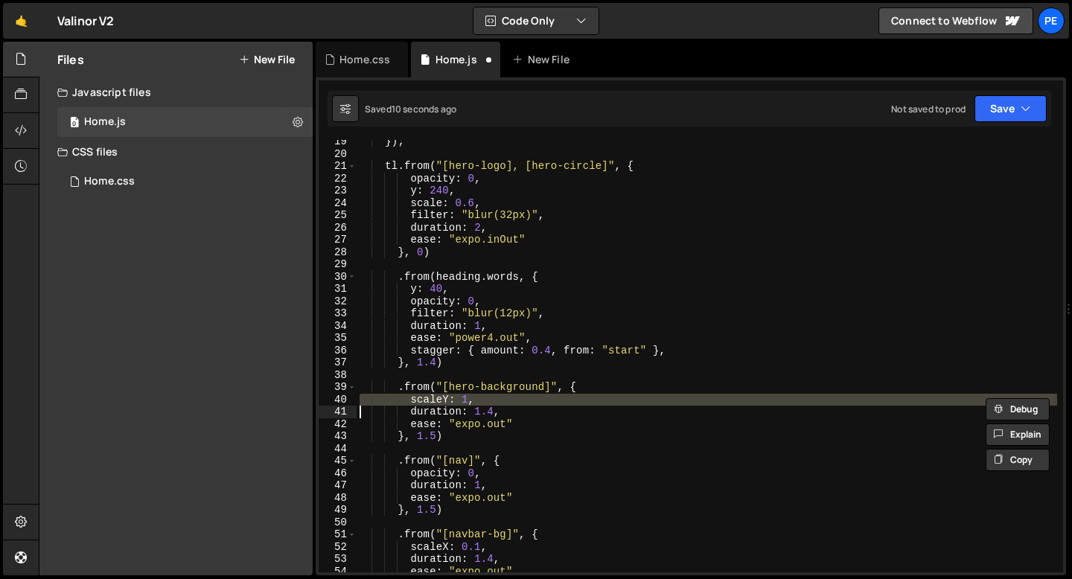
click at [476, 399] on div "}) ; tl . from ( "[hero-logo], [hero-circle]" , { opacity : 0 , y : 240 , scale…" at bounding box center [707, 363] width 700 height 457
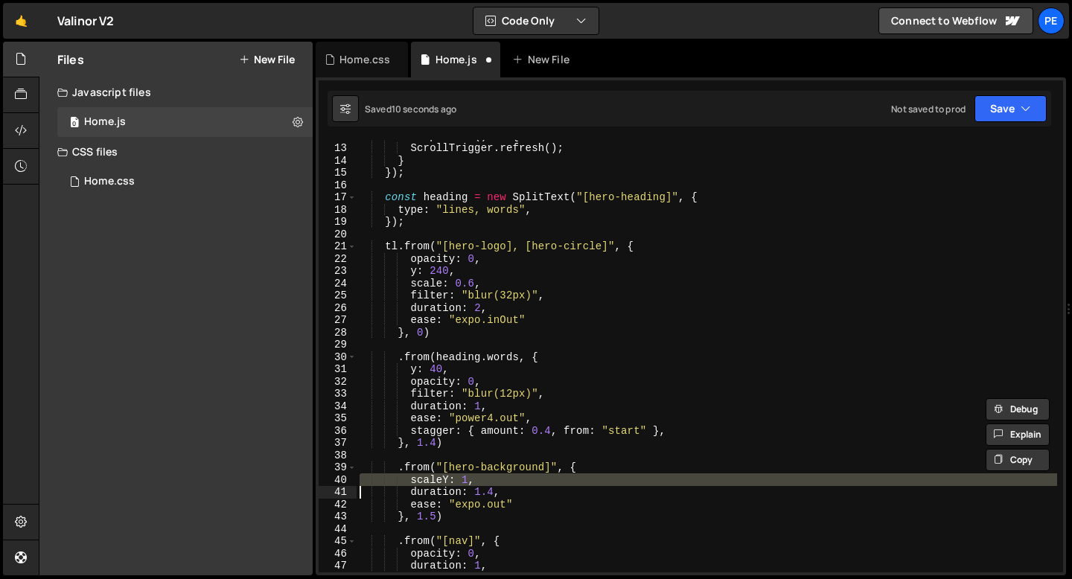
scroll to position [0, 0]
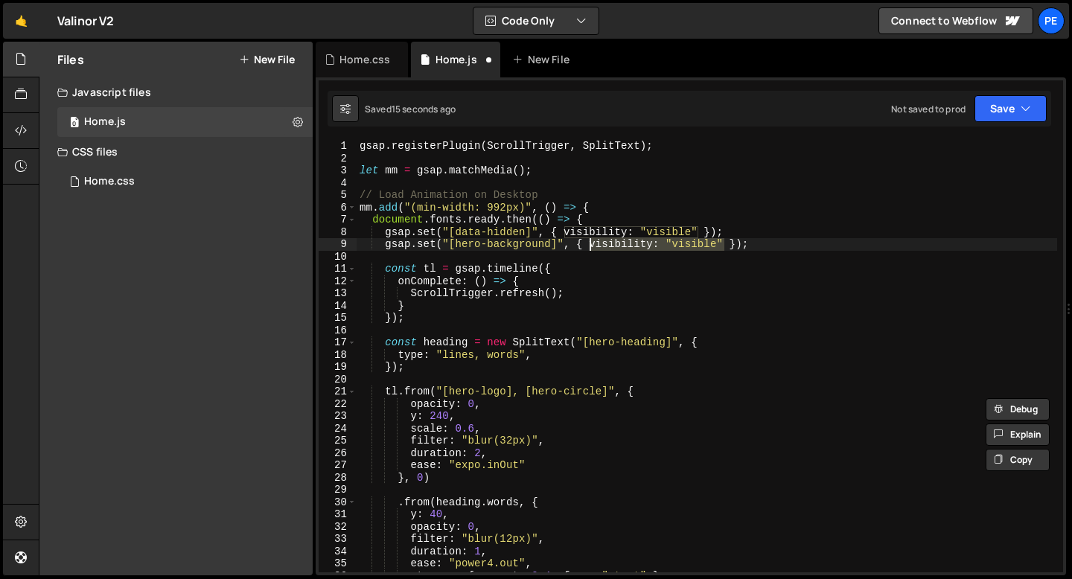
drag, startPoint x: 727, startPoint y: 243, endPoint x: 591, endPoint y: 242, distance: 135.5
click at [591, 242] on div "gsap . registerPlugin ( ScrollTrigger , SplitText ) ; let mm = gsap . matchMedi…" at bounding box center [707, 368] width 700 height 457
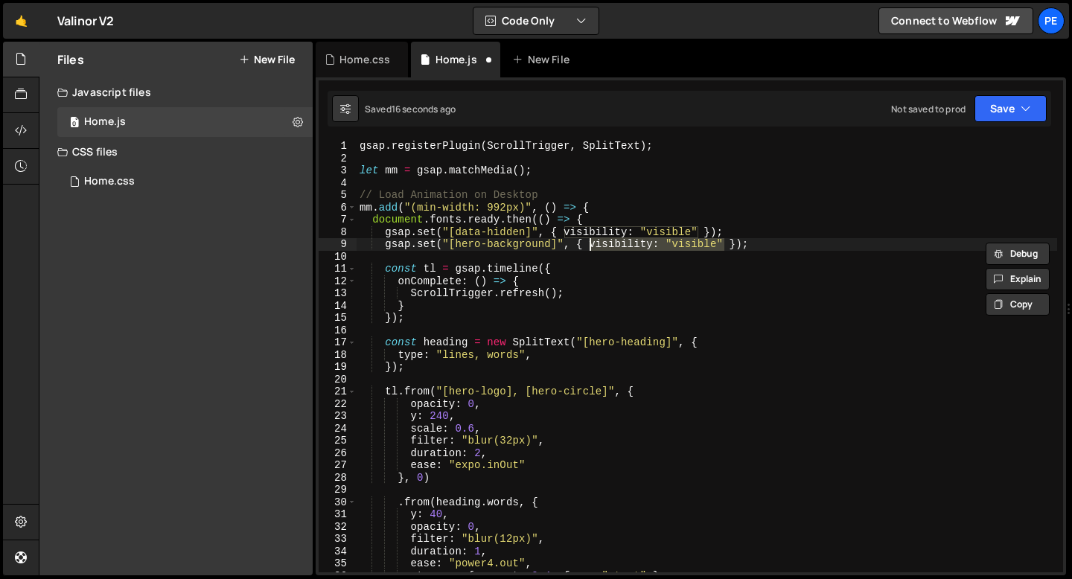
paste textarea
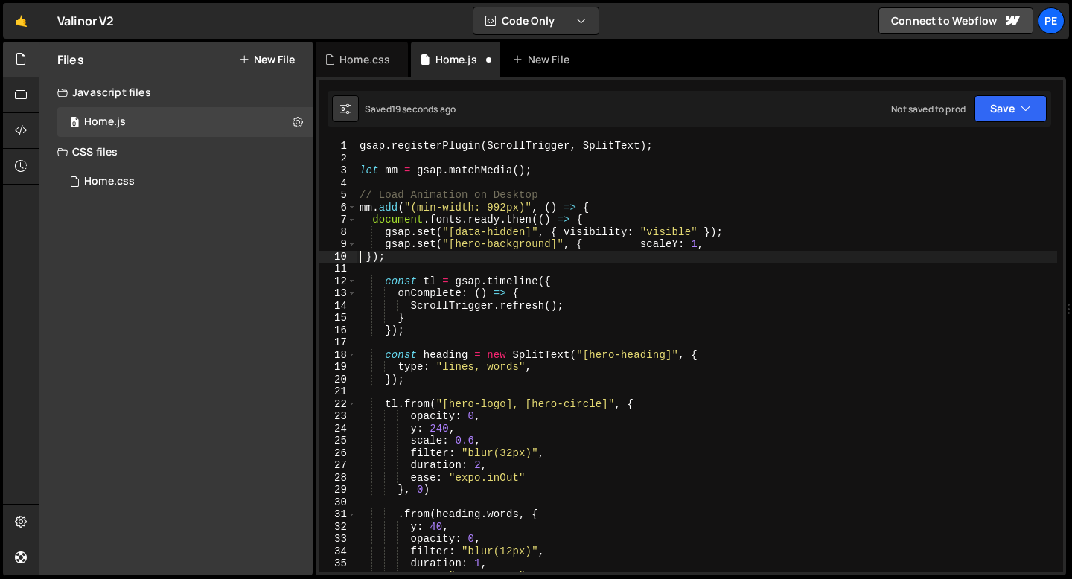
click at [644, 243] on div "gsap . registerPlugin ( ScrollTrigger , SplitText ) ; let mm = gsap . matchMedi…" at bounding box center [707, 368] width 700 height 457
click at [646, 242] on div "gsap . registerPlugin ( ScrollTrigger , SplitText ) ; let mm = gsap . matchMedi…" at bounding box center [707, 368] width 700 height 457
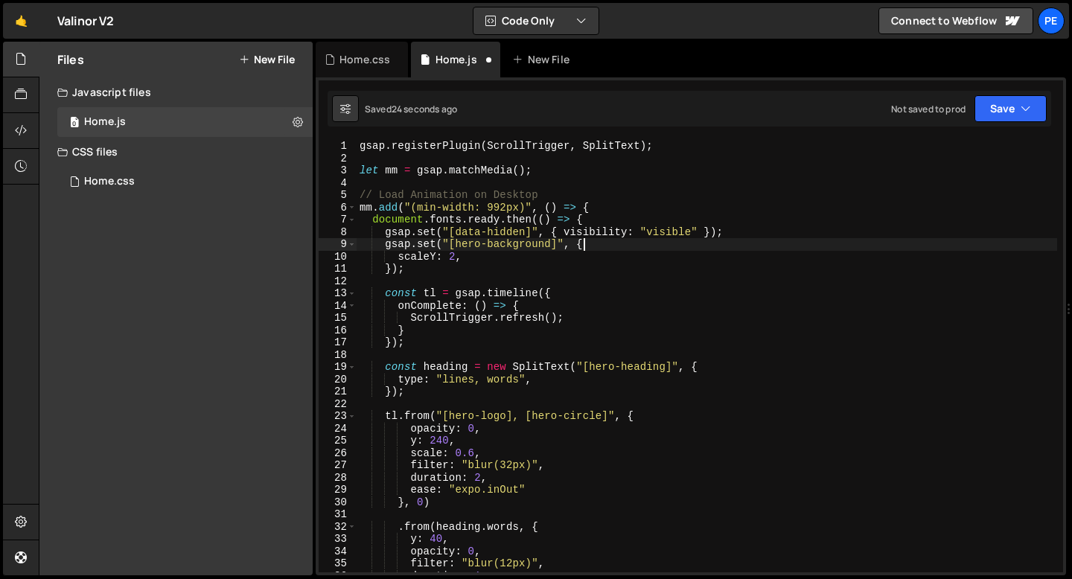
scroll to position [0, 15]
type textarea "gsap.set("[hero-background]", {"
click at [419, 279] on div "gsap . registerPlugin ( ScrollTrigger , SplitText ) ; let mm = gsap . matchMedi…" at bounding box center [707, 368] width 700 height 457
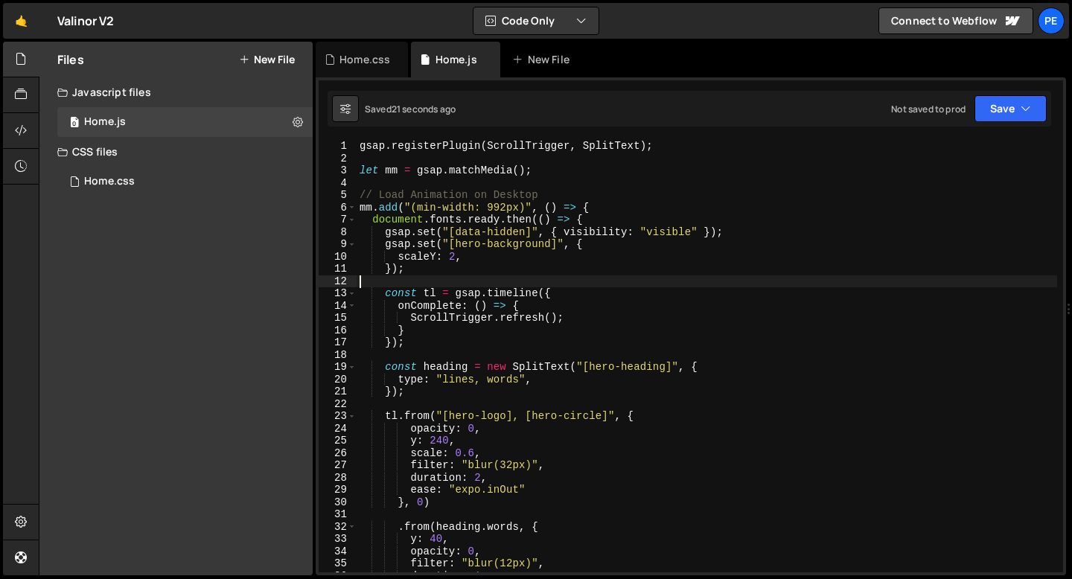
click at [413, 277] on div "gsap . registerPlugin ( ScrollTrigger , SplitText ) ; let mm = gsap . matchMedi…" at bounding box center [707, 368] width 700 height 457
click at [455, 257] on div "gsap . registerPlugin ( ScrollTrigger , SplitText ) ; let mm = gsap . matchMedi…" at bounding box center [707, 368] width 700 height 457
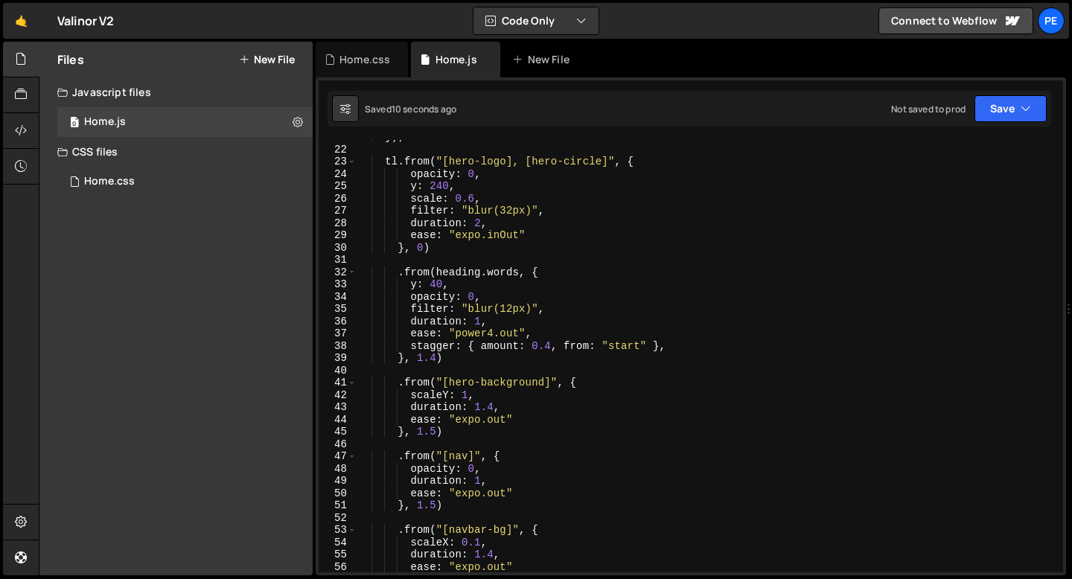
scroll to position [281, 0]
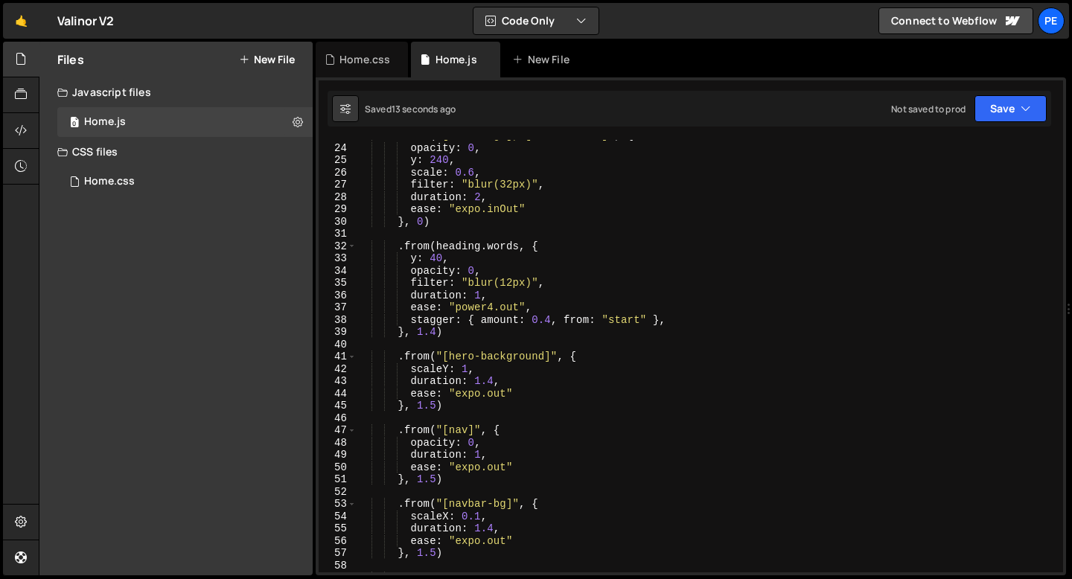
click at [473, 368] on div "tl . from ( "[hero-logo], [hero-circle]" , { opacity : 0 , y : 240 , scale : 0.…" at bounding box center [707, 358] width 700 height 457
click at [467, 368] on div "tl . from ( "[hero-logo], [hero-circle]" , { opacity : 0 , y : 240 , scale : 0.…" at bounding box center [707, 358] width 700 height 457
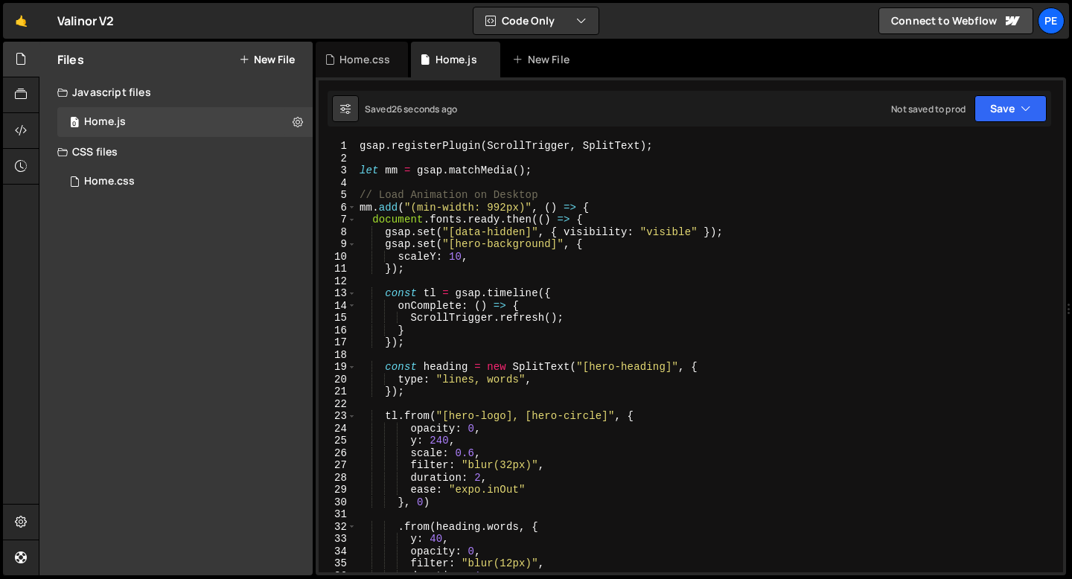
click at [462, 255] on div "gsap . registerPlugin ( ScrollTrigger , SplitText ) ; let mm = gsap . matchMedi…" at bounding box center [707, 368] width 700 height 457
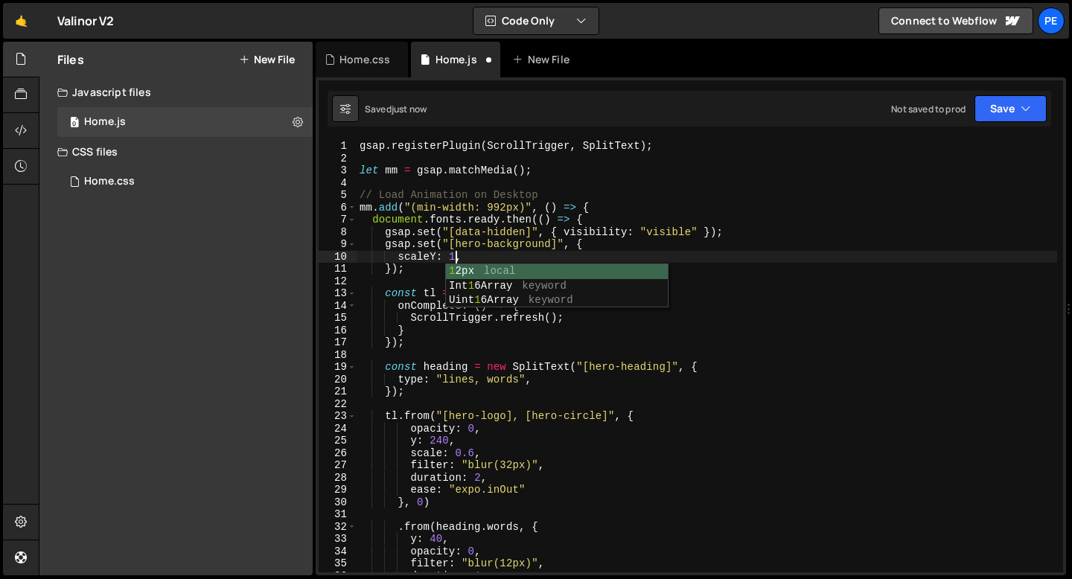
click at [469, 258] on div "gsap . registerPlugin ( ScrollTrigger , SplitText ) ; let mm = gsap . matchMedi…" at bounding box center [707, 368] width 700 height 457
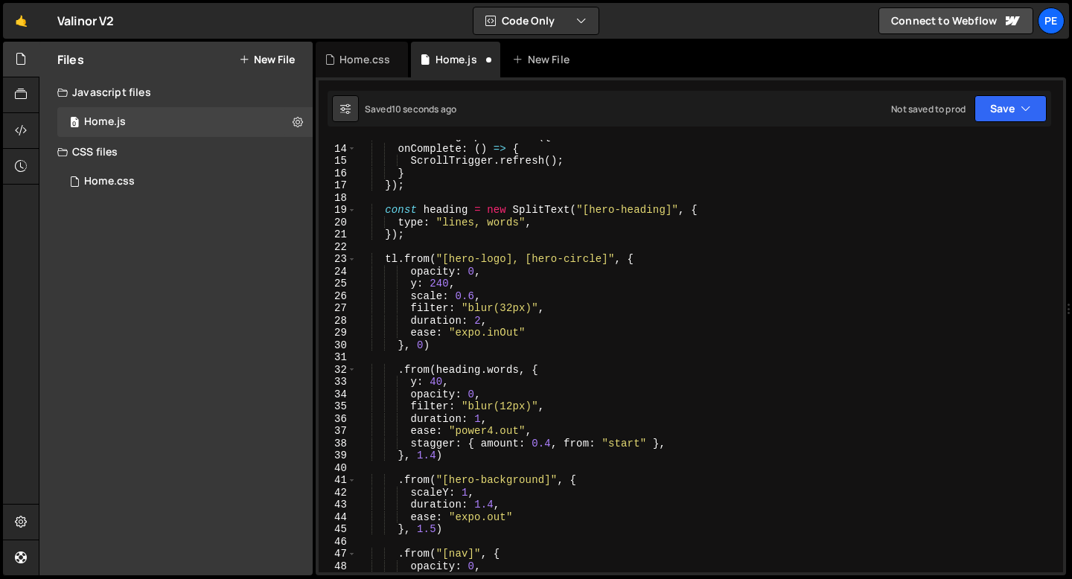
scroll to position [255, 0]
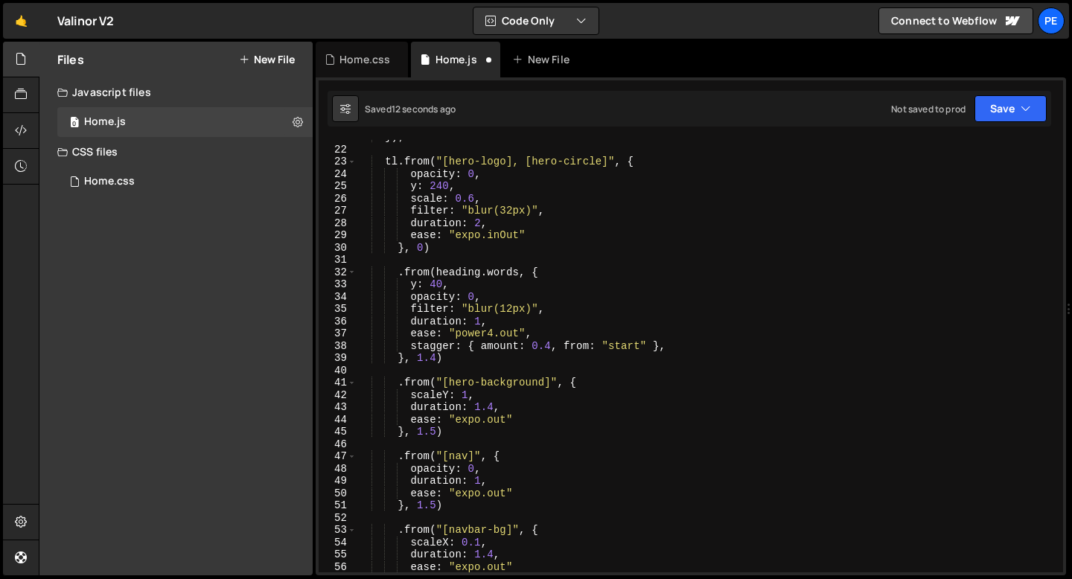
click at [466, 393] on div "}) ; tl . from ( "[hero-logo], [hero-circle]" , { opacity : 0 , y : 240 , scale…" at bounding box center [707, 359] width 700 height 457
click at [416, 380] on div "}) ; tl . from ( "[hero-logo], [hero-circle]" , { opacity : 0 , y : 240 , scale…" at bounding box center [707, 359] width 700 height 457
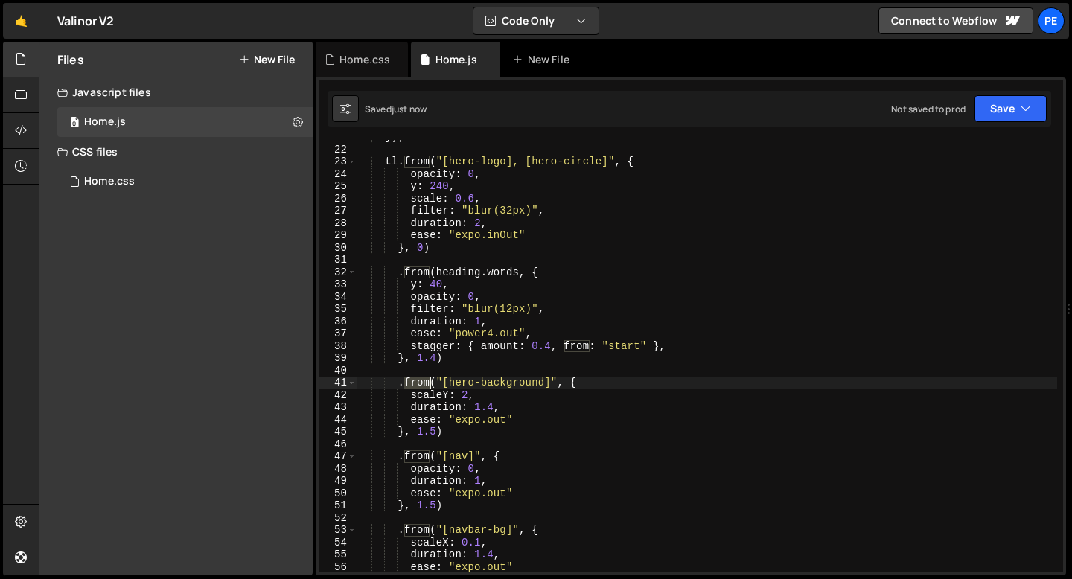
click at [416, 380] on div "}) ; tl . from ( "[hero-logo], [hero-circle]" , { opacity : 0 , y : 240 , scale…" at bounding box center [707, 359] width 700 height 457
click at [467, 395] on div "}) ; tl . from ( "[hero-logo], [hero-circle]" , { opacity : 0 , y : 240 , scale…" at bounding box center [707, 359] width 700 height 457
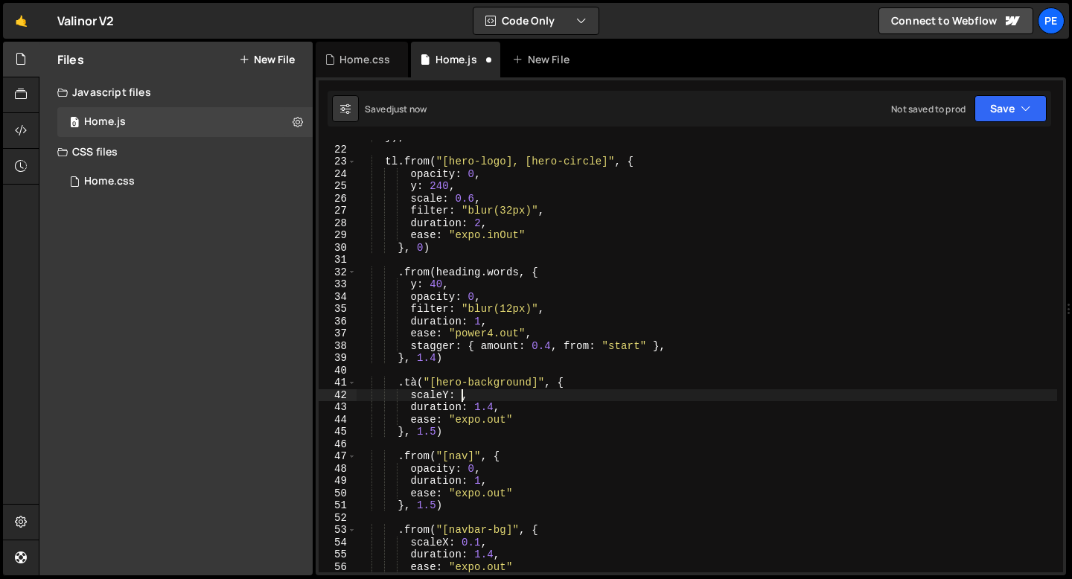
scroll to position [0, 7]
click at [418, 381] on div "}) ; tl . from ( "[hero-logo], [hero-circle]" , { opacity : 0 , y : 240 , scale…" at bounding box center [707, 359] width 700 height 457
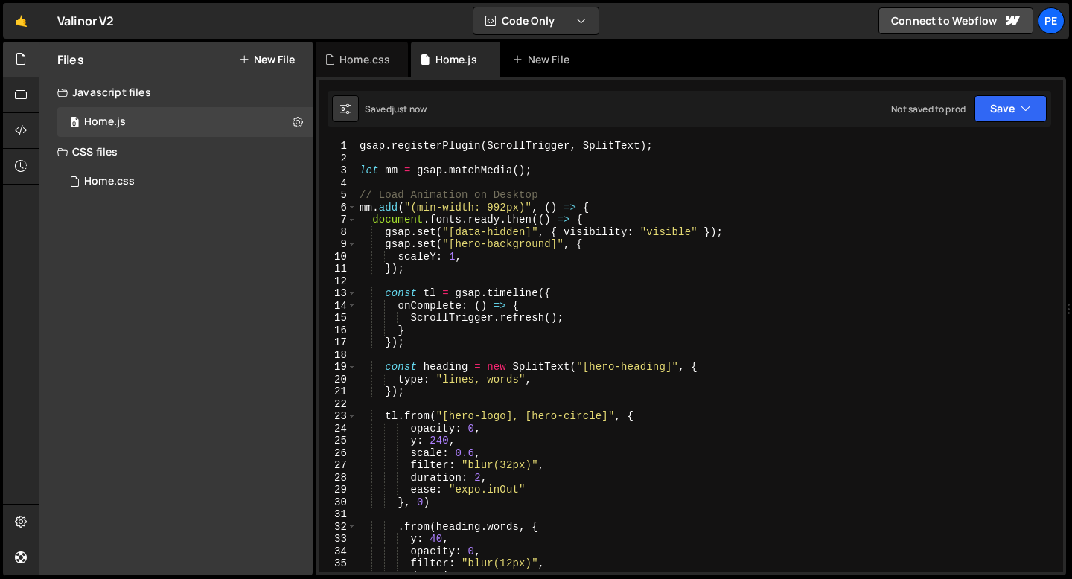
scroll to position [0, 0]
click at [454, 256] on div "gsap . registerPlugin ( ScrollTrigger , SplitText ) ; let mm = gsap . matchMedi…" at bounding box center [707, 368] width 700 height 457
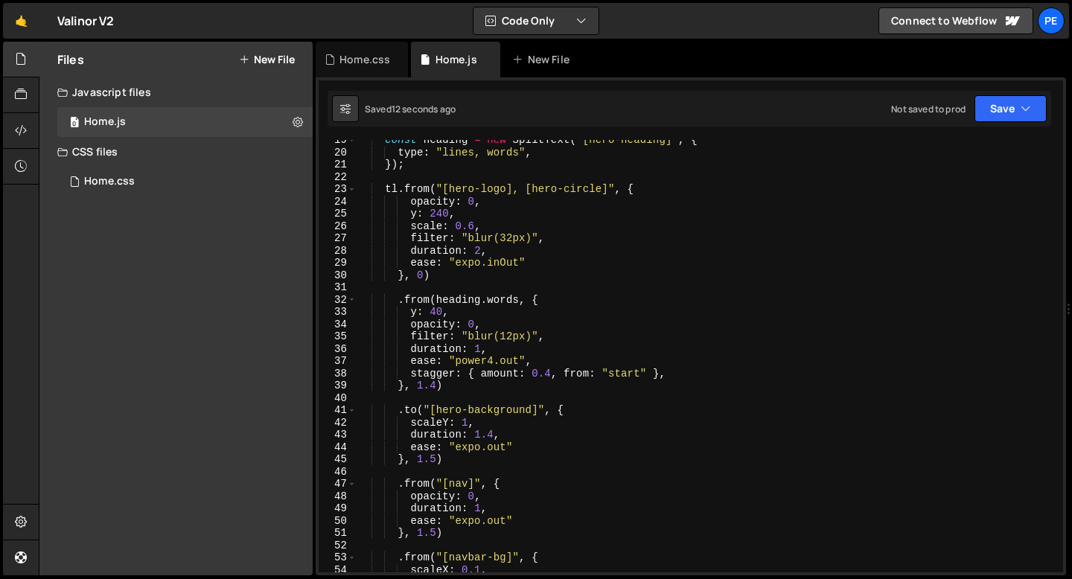
scroll to position [227, 0]
click at [434, 462] on div "const heading = new SplitText ( "[hero-heading]" , { type : "lines, words" , })…" at bounding box center [707, 362] width 700 height 457
type textarea "}, 1.2)"
